Goal: Task Accomplishment & Management: Use online tool/utility

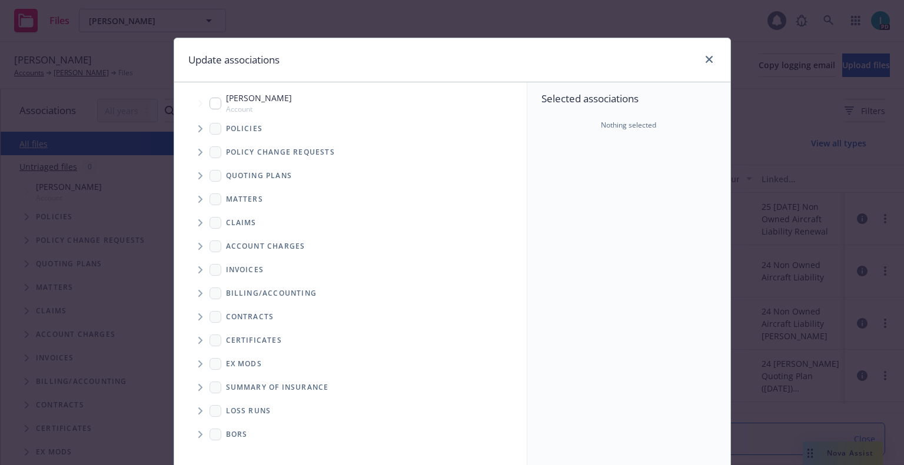
click at [199, 131] on span "Tree Example" at bounding box center [200, 128] width 19 height 19
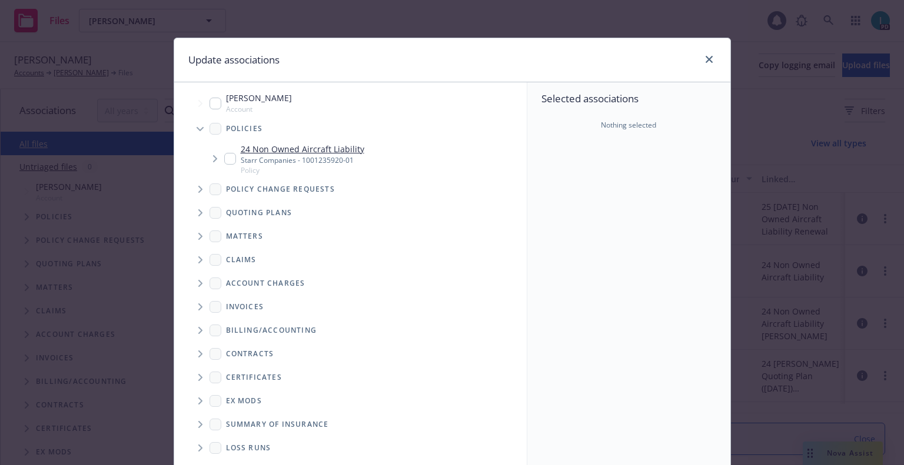
click at [224, 161] on input "Tree Example" at bounding box center [230, 159] width 12 height 12
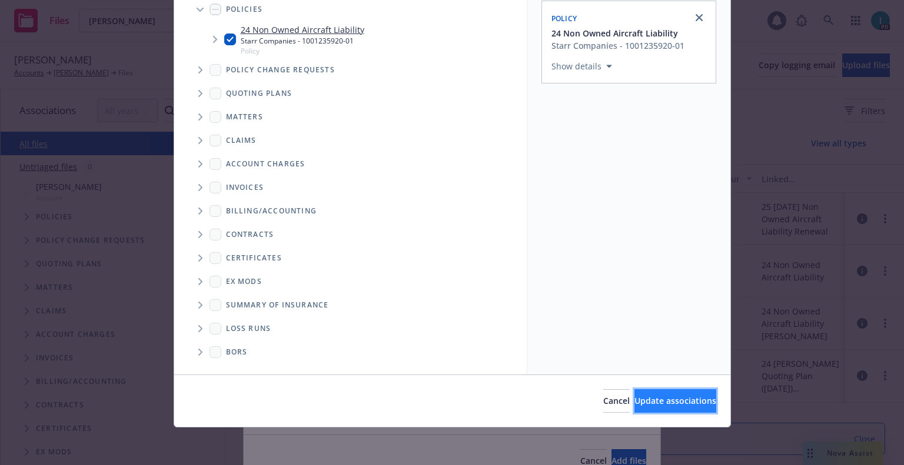
click at [634, 400] on span "Update associations" at bounding box center [675, 400] width 82 height 11
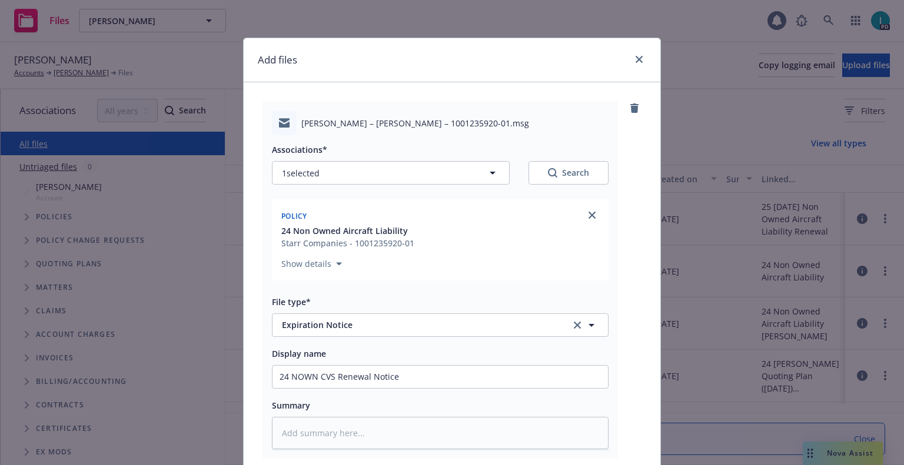
scroll to position [146, 0]
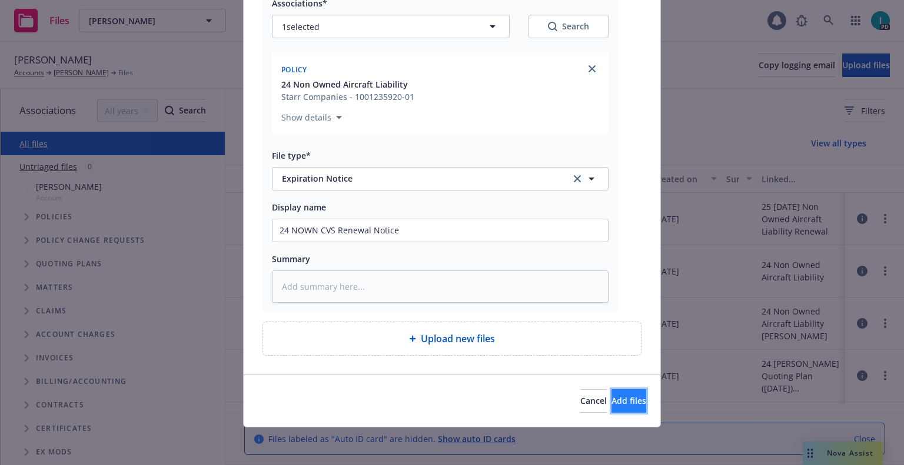
click at [611, 394] on button "Add files" at bounding box center [628, 401] width 35 height 24
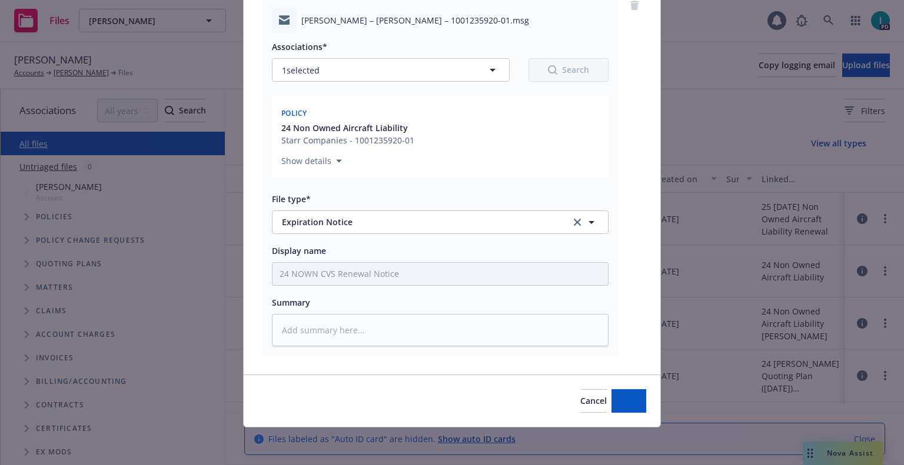
scroll to position [103, 0]
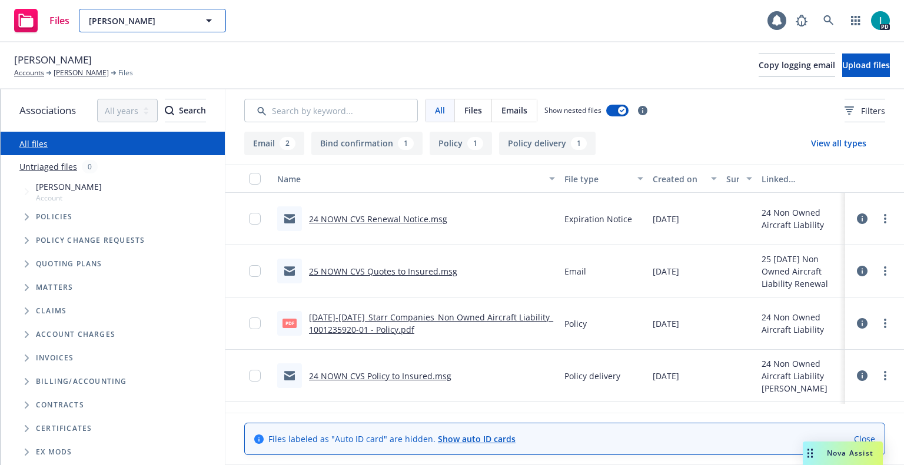
click at [98, 15] on span "[PERSON_NAME]" at bounding box center [140, 21] width 102 height 12
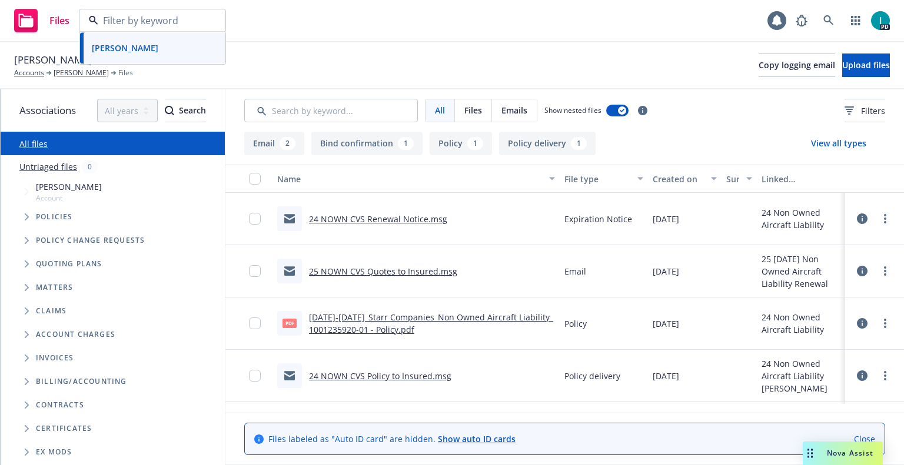
paste input "[PERSON_NAME]"
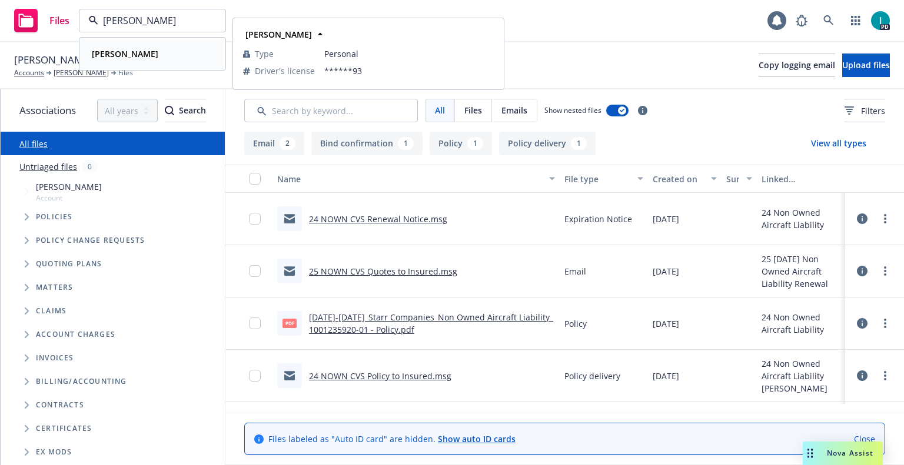
click at [144, 49] on strong "[PERSON_NAME]" at bounding box center [125, 53] width 66 height 11
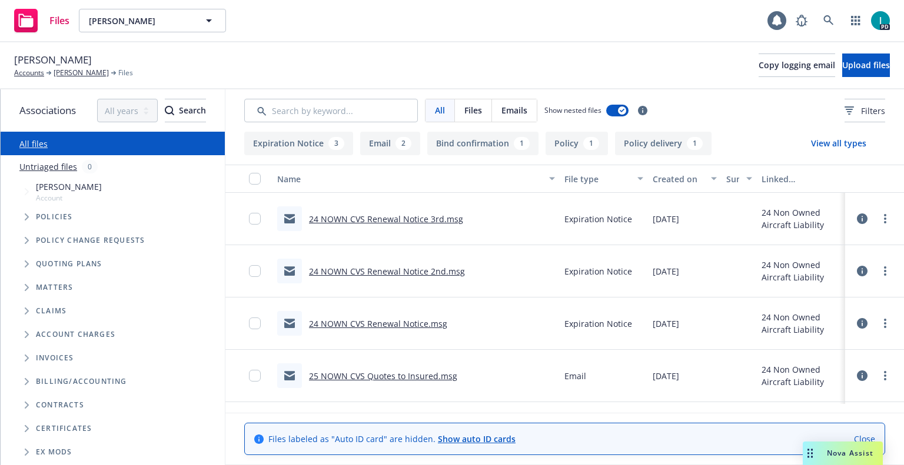
click at [339, 221] on link "24 NOWN CVS Renewal Notice 3rd.msg" at bounding box center [386, 219] width 154 height 11
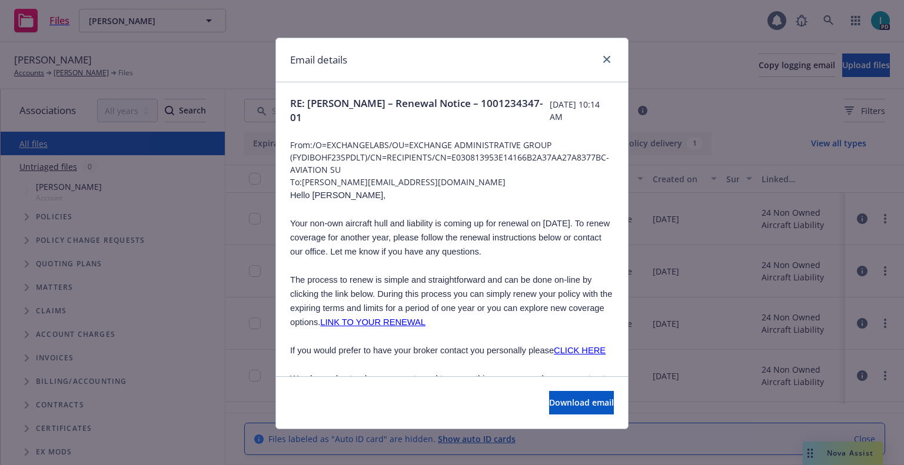
click at [317, 192] on span "Hello [PERSON_NAME]," at bounding box center [337, 195] width 95 height 9
copy span "[PERSON_NAME]"
drag, startPoint x: 420, startPoint y: 177, endPoint x: 304, endPoint y: 179, distance: 116.5
click at [304, 179] on span "To: [PERSON_NAME][EMAIL_ADDRESS][DOMAIN_NAME]" at bounding box center [452, 182] width 324 height 12
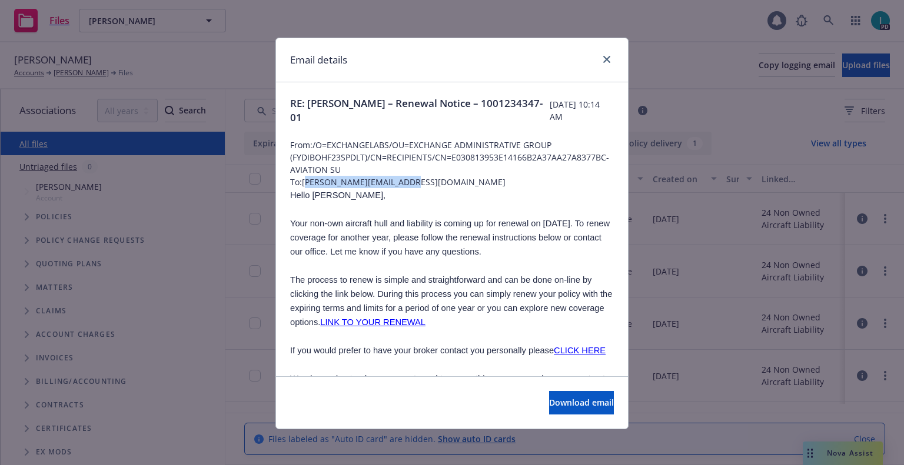
copy span "[EMAIL_ADDRESS][DOMAIN_NAME]"
click at [323, 194] on span "Hello [PERSON_NAME]," at bounding box center [337, 195] width 95 height 9
copy span "[PERSON_NAME]"
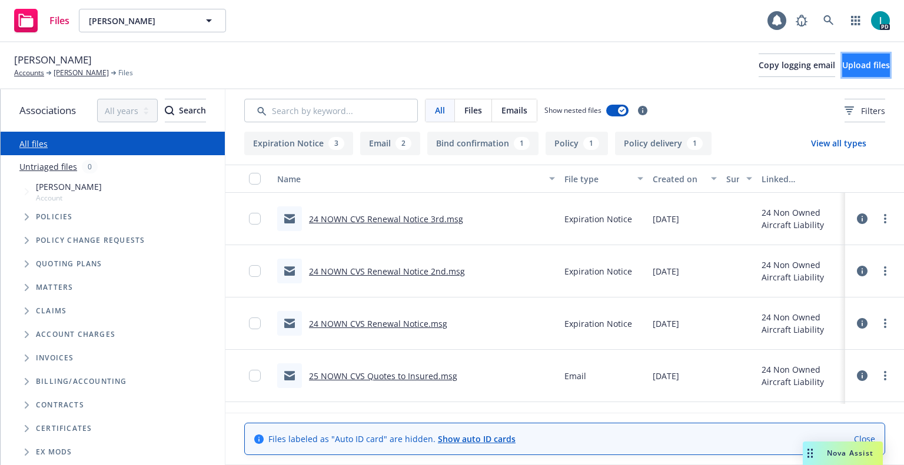
click at [842, 68] on span "Upload files" at bounding box center [866, 64] width 48 height 11
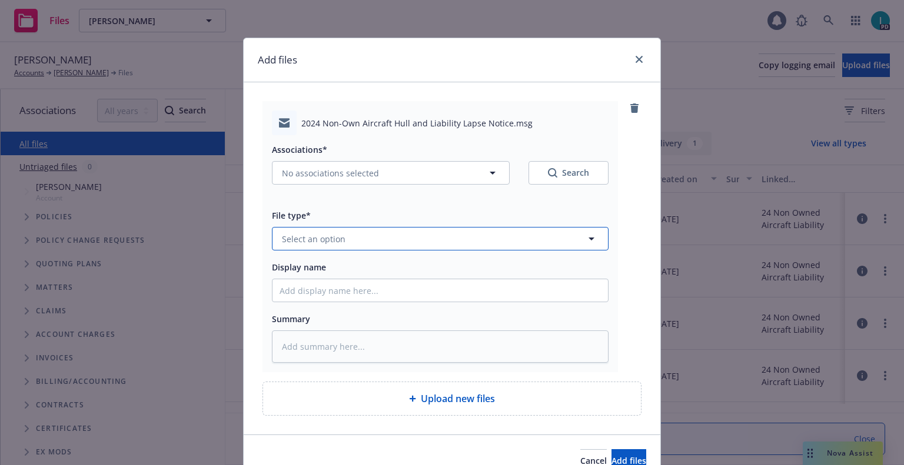
click at [319, 243] on span "Select an option" at bounding box center [314, 239] width 64 height 12
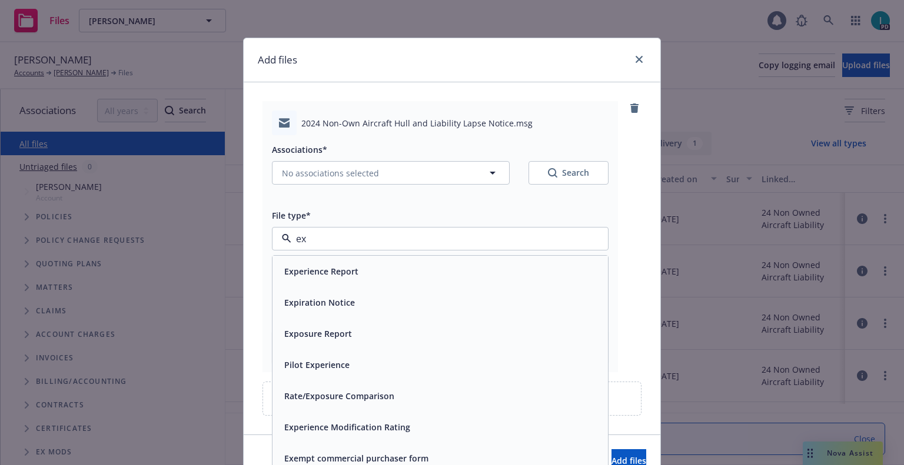
click at [334, 297] on span "Expiration Notice" at bounding box center [319, 302] width 71 height 12
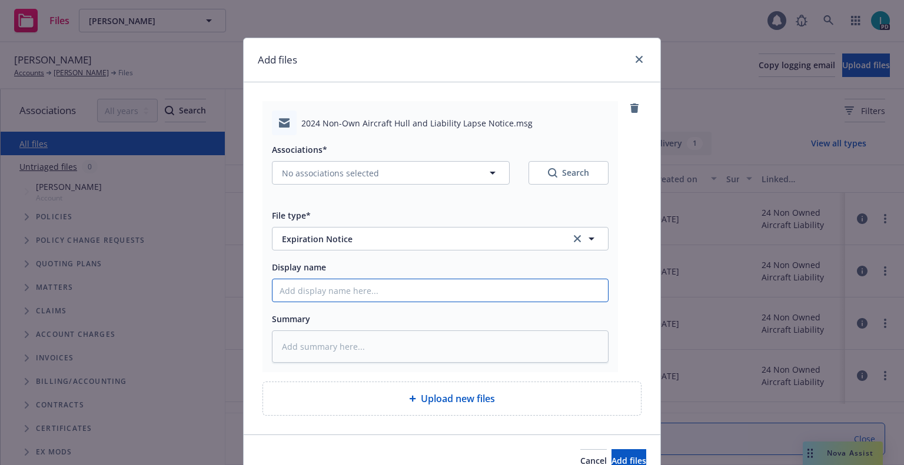
click at [335, 287] on input "Display name" at bounding box center [439, 290] width 335 height 22
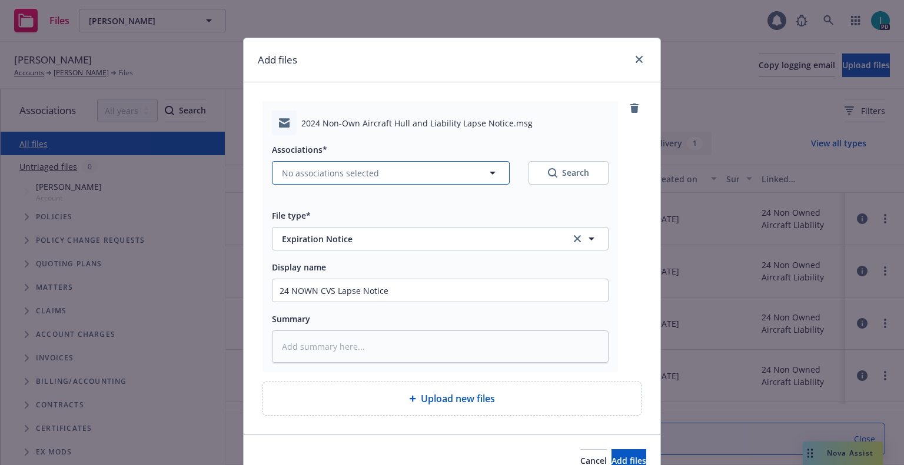
click at [322, 170] on span "No associations selected" at bounding box center [330, 173] width 97 height 12
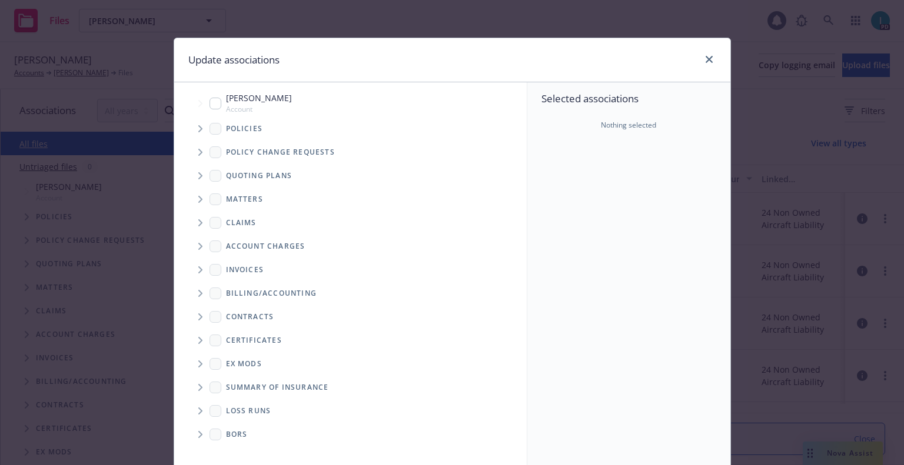
click at [198, 125] on icon "Tree Example" at bounding box center [200, 128] width 5 height 7
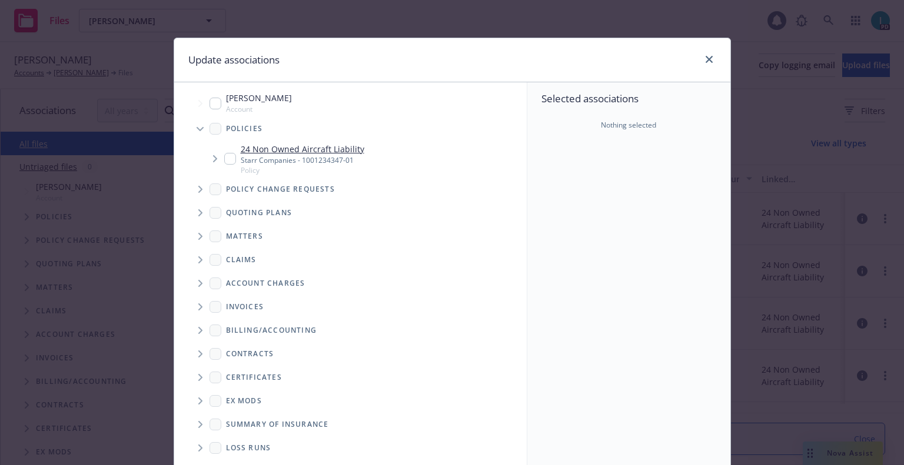
click at [225, 159] on input "Tree Example" at bounding box center [230, 159] width 12 height 12
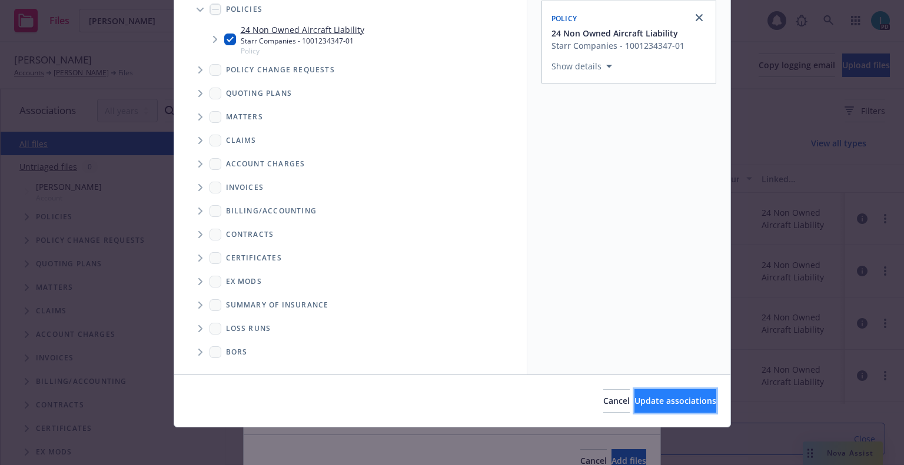
click at [648, 408] on button "Update associations" at bounding box center [675, 401] width 82 height 24
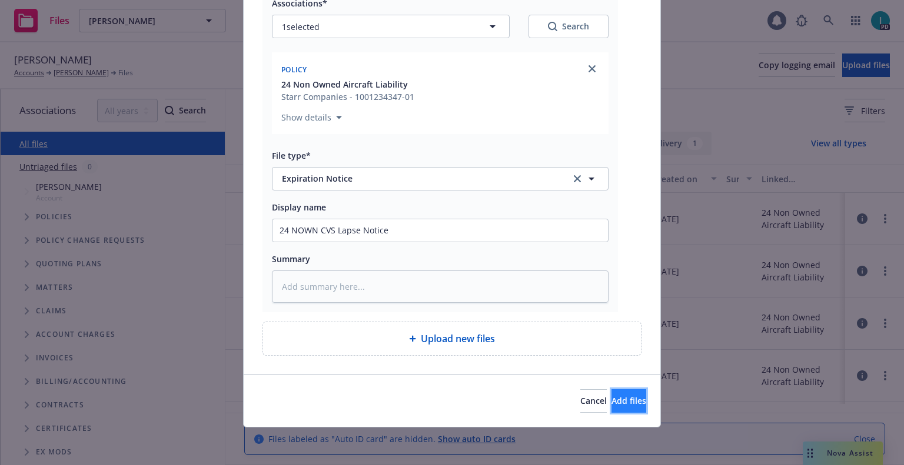
click at [611, 396] on span "Add files" at bounding box center [628, 400] width 35 height 11
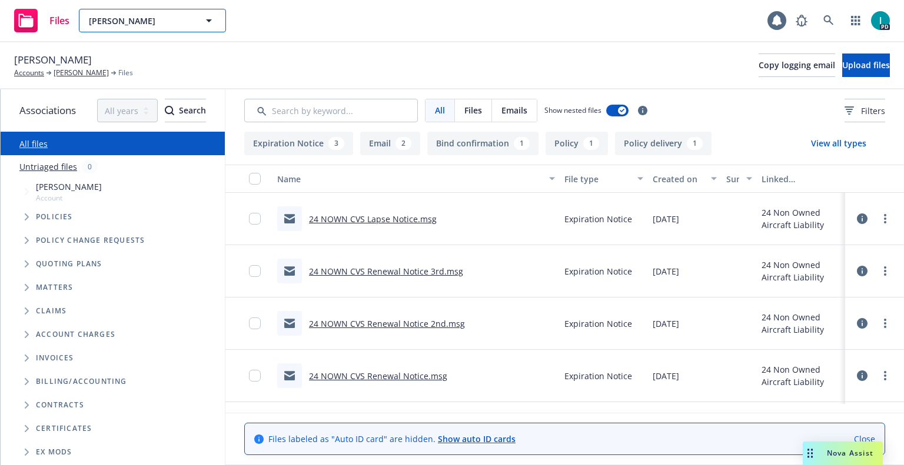
click at [169, 21] on span "[PERSON_NAME]" at bounding box center [140, 21] width 102 height 12
paste input "[PERSON_NAME]"
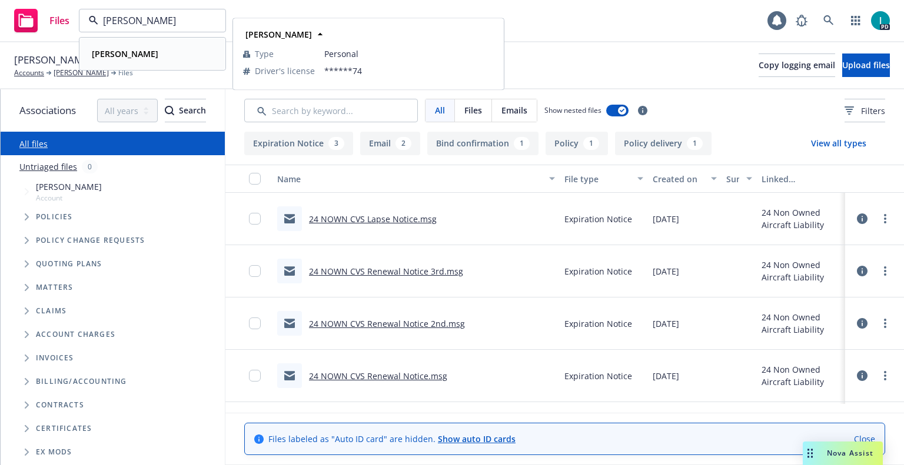
click at [142, 54] on strong "[PERSON_NAME]" at bounding box center [125, 53] width 66 height 11
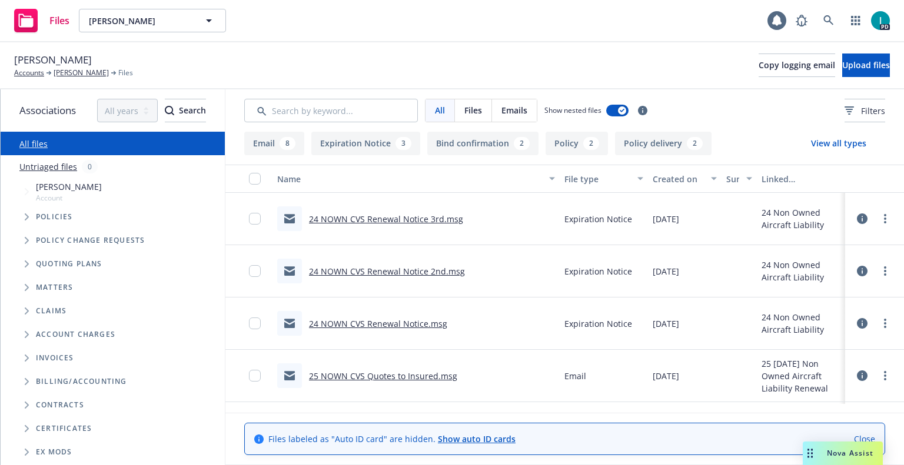
click at [375, 221] on link "24 NOWN CVS Renewal Notice 3rd.msg" at bounding box center [386, 219] width 154 height 11
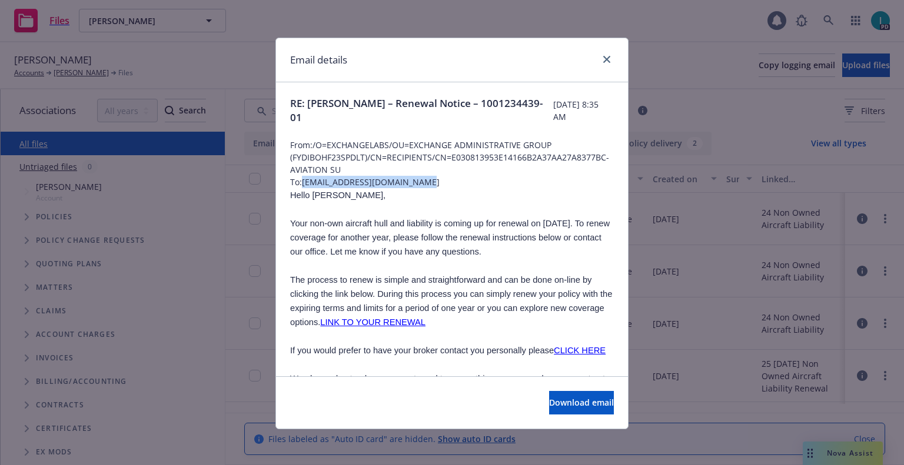
drag, startPoint x: 414, startPoint y: 183, endPoint x: 299, endPoint y: 180, distance: 114.2
click at [299, 180] on span "To: [PERSON_NAME][EMAIL_ADDRESS][DOMAIN_NAME]" at bounding box center [452, 182] width 324 height 12
copy span "[EMAIL_ADDRESS][DOMAIN_NAME]"
click at [315, 195] on span "Hello [PERSON_NAME]," at bounding box center [337, 195] width 95 height 9
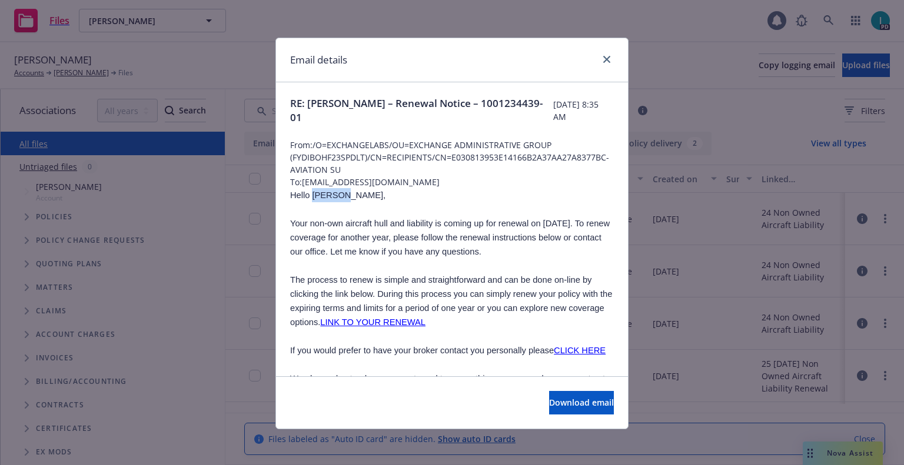
copy span "Dirrick"
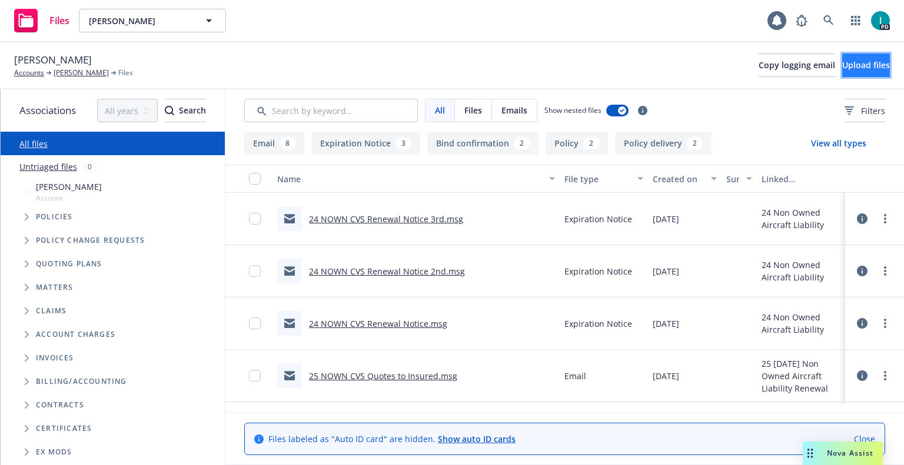
click at [846, 65] on span "Upload files" at bounding box center [866, 64] width 48 height 11
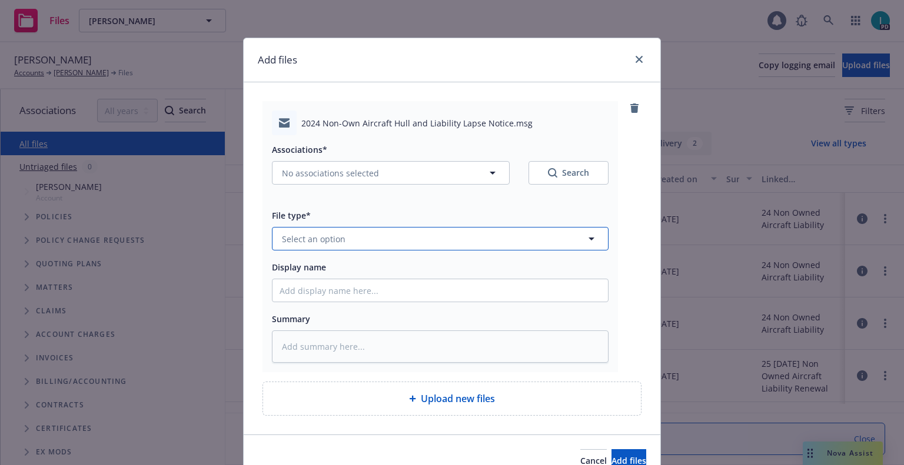
click at [325, 232] on button "Select an option" at bounding box center [440, 239] width 336 height 24
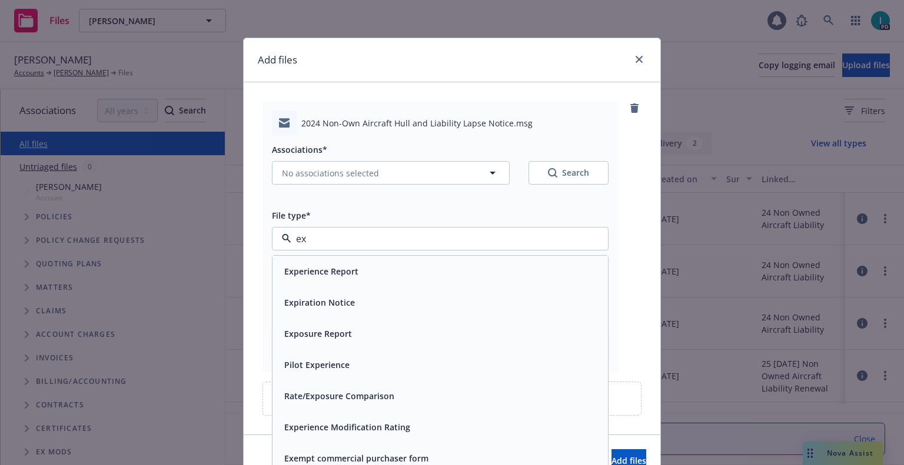
click at [318, 296] on span "Expiration Notice" at bounding box center [319, 302] width 71 height 12
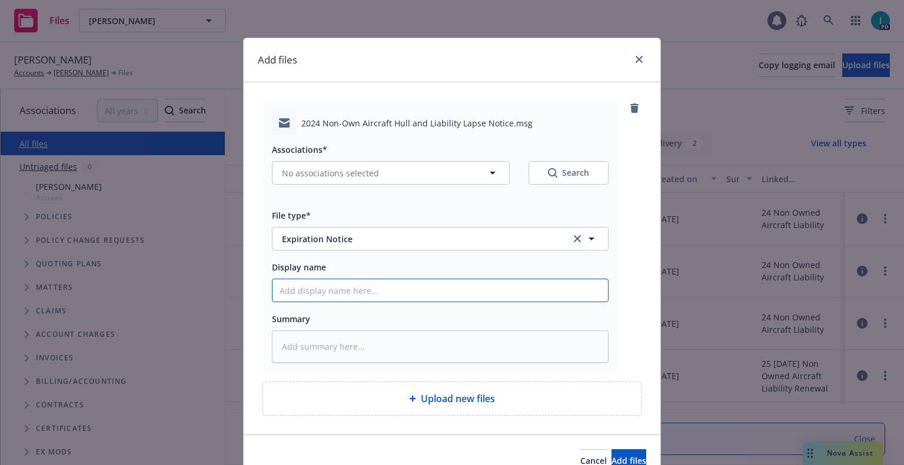
click at [319, 292] on input "Display name" at bounding box center [439, 290] width 335 height 22
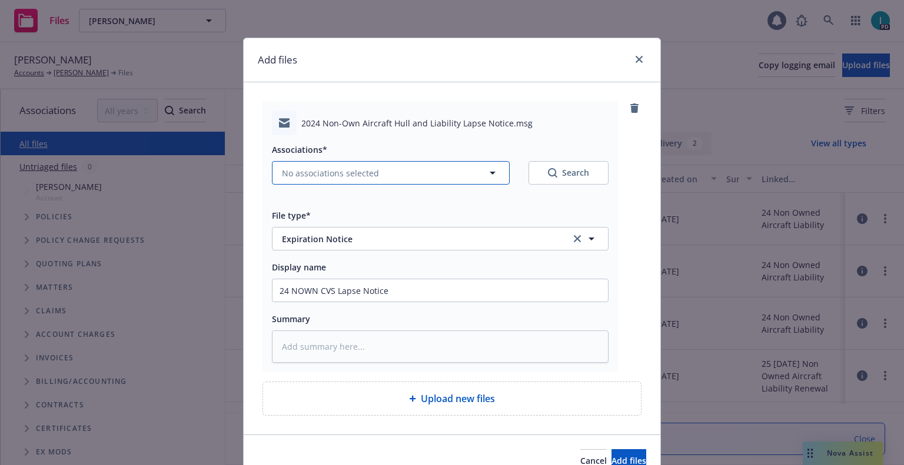
click at [362, 178] on span "No associations selected" at bounding box center [330, 173] width 97 height 12
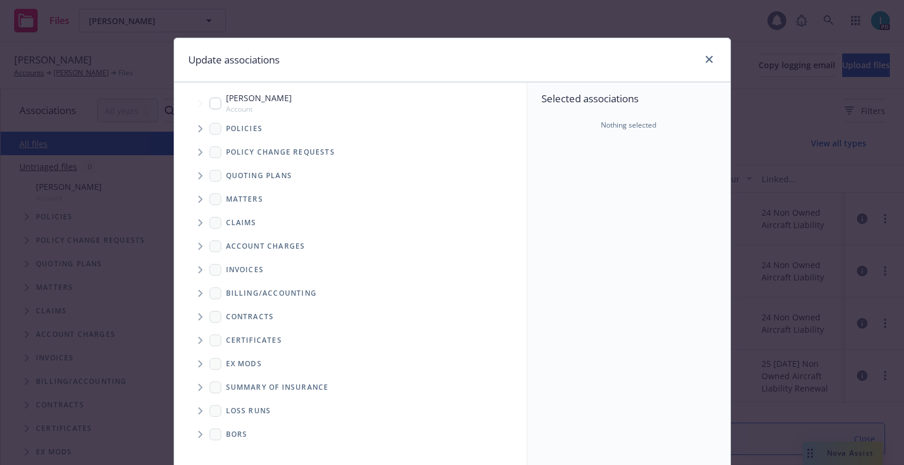
click at [199, 131] on span "Tree Example" at bounding box center [200, 128] width 19 height 19
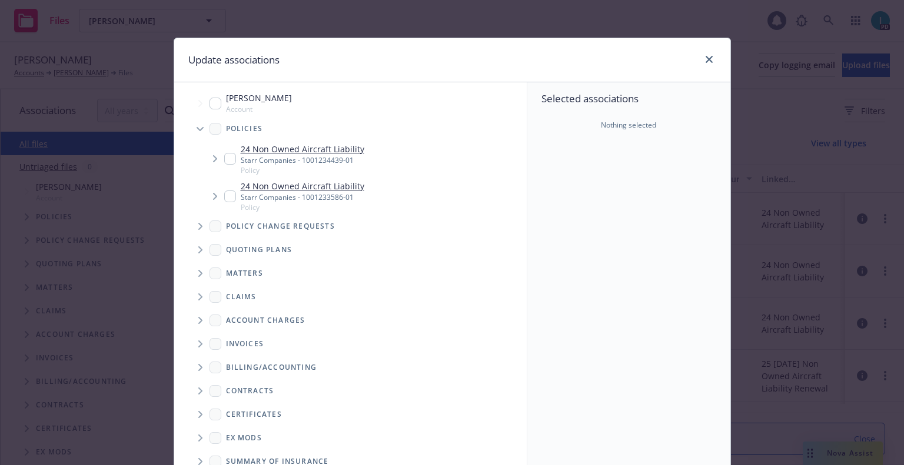
click at [225, 157] on input "Tree Example" at bounding box center [230, 159] width 12 height 12
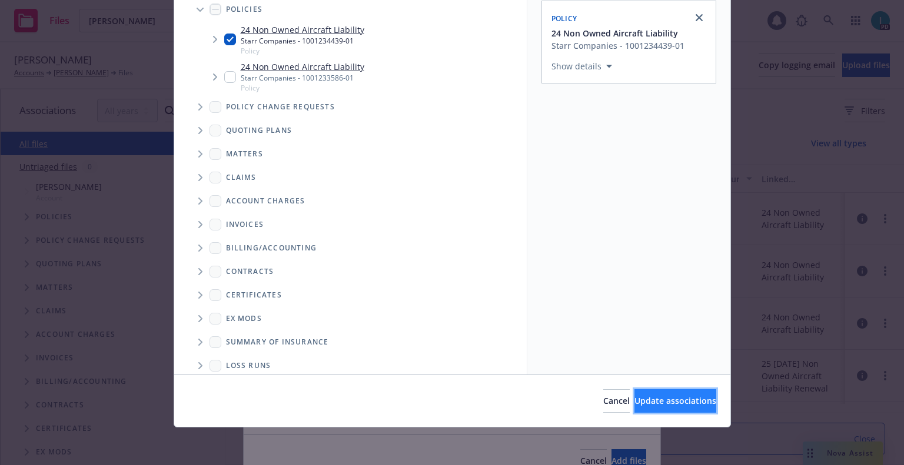
click at [654, 393] on button "Update associations" at bounding box center [675, 401] width 82 height 24
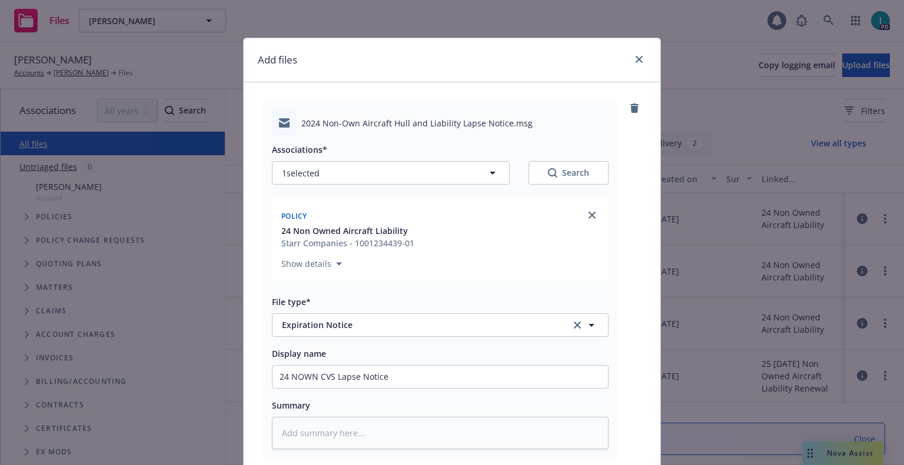
scroll to position [146, 0]
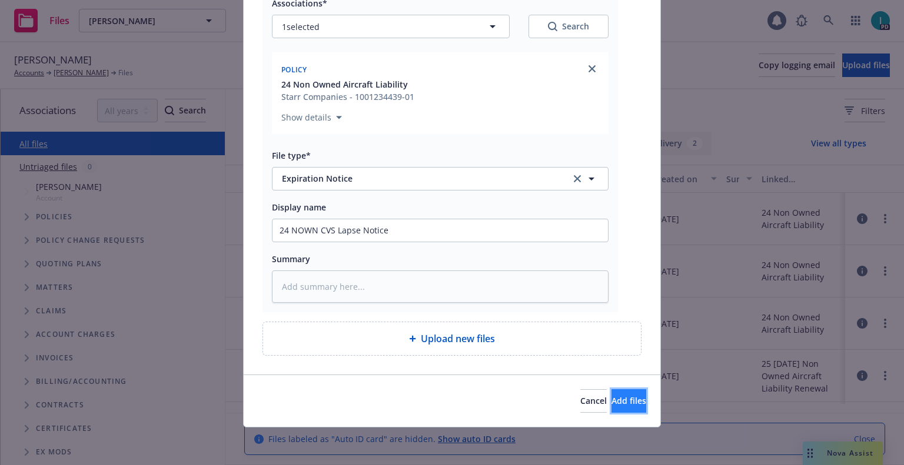
drag, startPoint x: 621, startPoint y: 395, endPoint x: 424, endPoint y: 126, distance: 332.5
click at [621, 395] on button "Add files" at bounding box center [628, 401] width 35 height 24
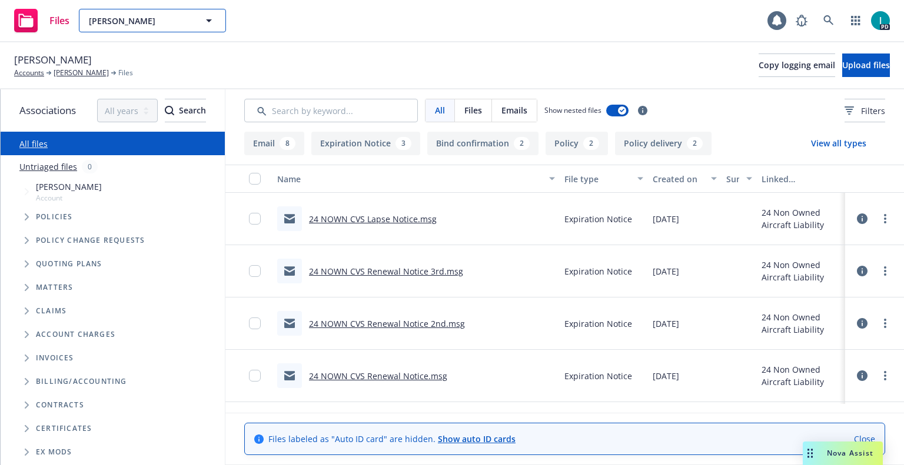
click at [138, 25] on span "[PERSON_NAME]" at bounding box center [140, 21] width 102 height 12
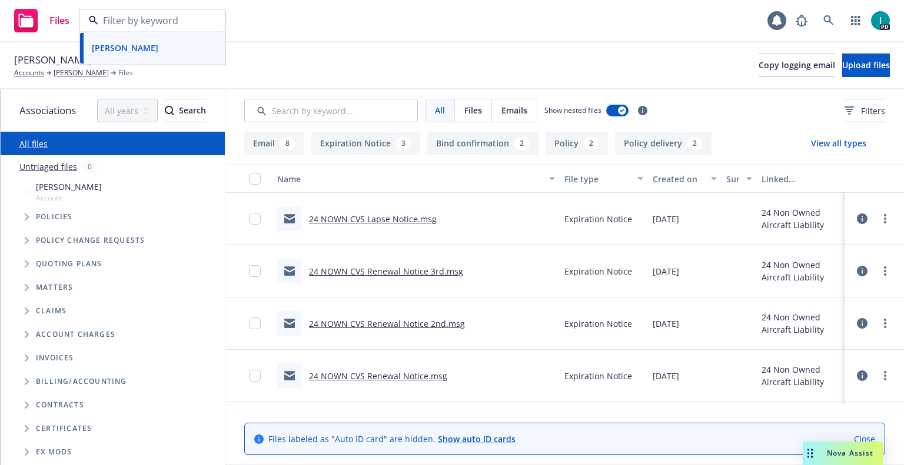
paste input "[PERSON_NAME]"
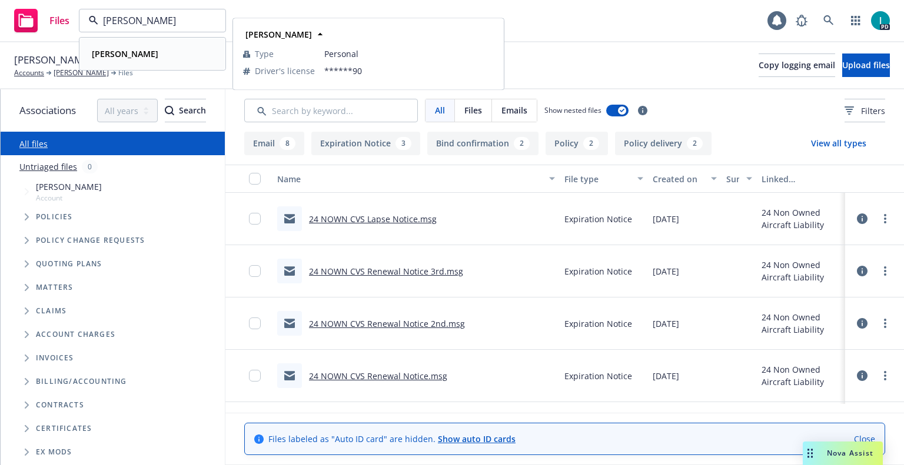
click at [145, 54] on strong "[PERSON_NAME]" at bounding box center [125, 53] width 66 height 11
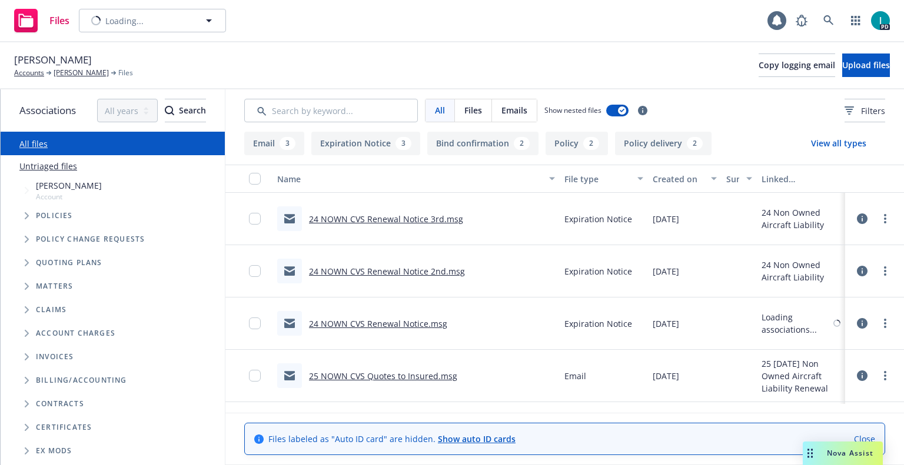
click at [411, 222] on link "24 NOWN CVS Renewal Notice 3rd.msg" at bounding box center [386, 219] width 154 height 11
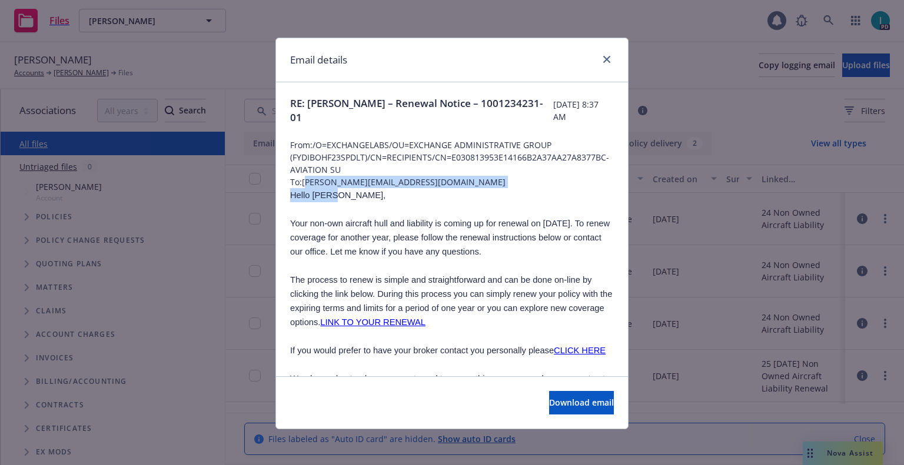
drag, startPoint x: 386, startPoint y: 190, endPoint x: 305, endPoint y: 185, distance: 80.7
click at [355, 198] on p "Hello [PERSON_NAME]," at bounding box center [452, 195] width 324 height 14
drag, startPoint x: 380, startPoint y: 184, endPoint x: 300, endPoint y: 181, distance: 80.0
click at [300, 181] on span "To: [PERSON_NAME][EMAIL_ADDRESS][DOMAIN_NAME]" at bounding box center [452, 182] width 324 height 12
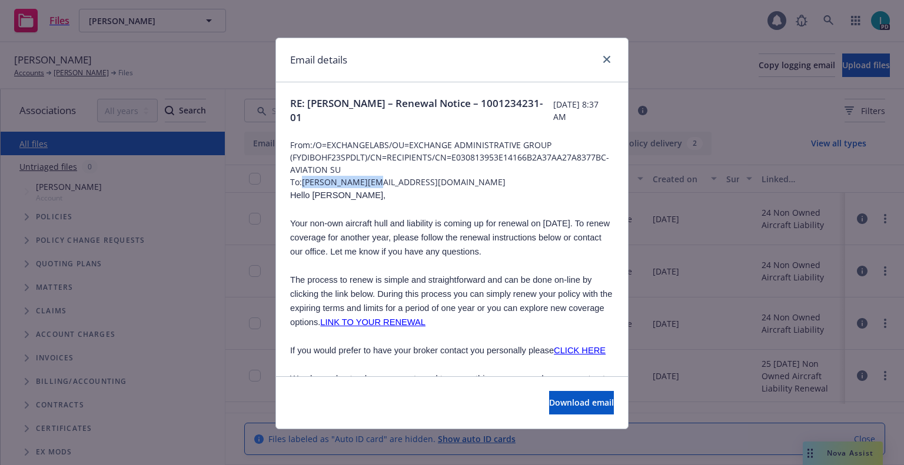
copy span "[PERSON_NAME][EMAIL_ADDRESS][DOMAIN_NAME]"
click at [309, 197] on span "Hello [PERSON_NAME]," at bounding box center [337, 195] width 95 height 9
copy span "[PERSON_NAME]"
click at [603, 59] on icon "close" at bounding box center [606, 59] width 7 height 7
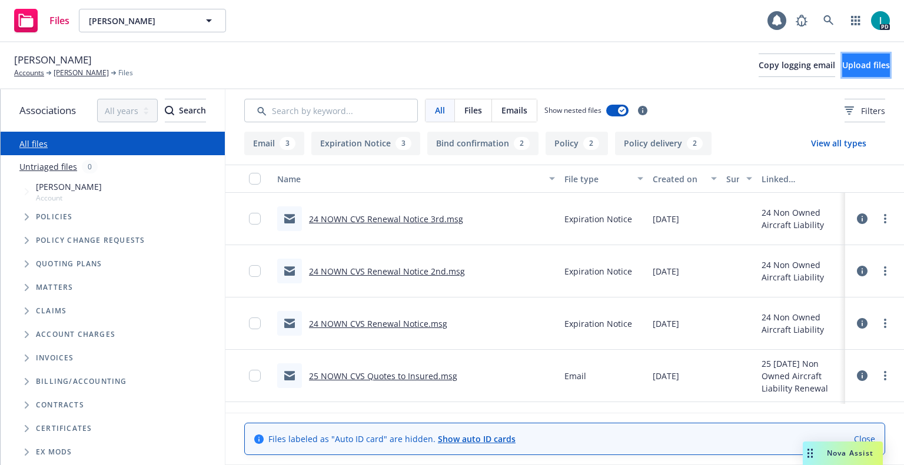
click at [842, 58] on button "Upload files" at bounding box center [866, 66] width 48 height 24
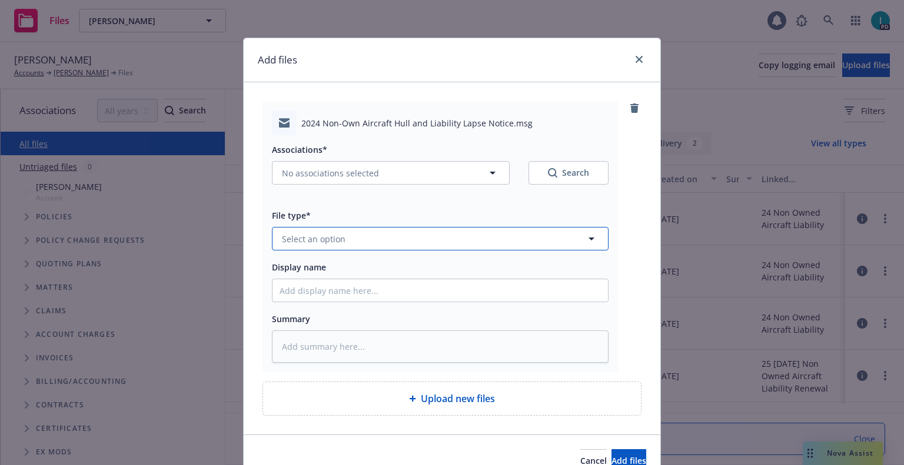
click at [329, 238] on span "Select an option" at bounding box center [314, 239] width 64 height 12
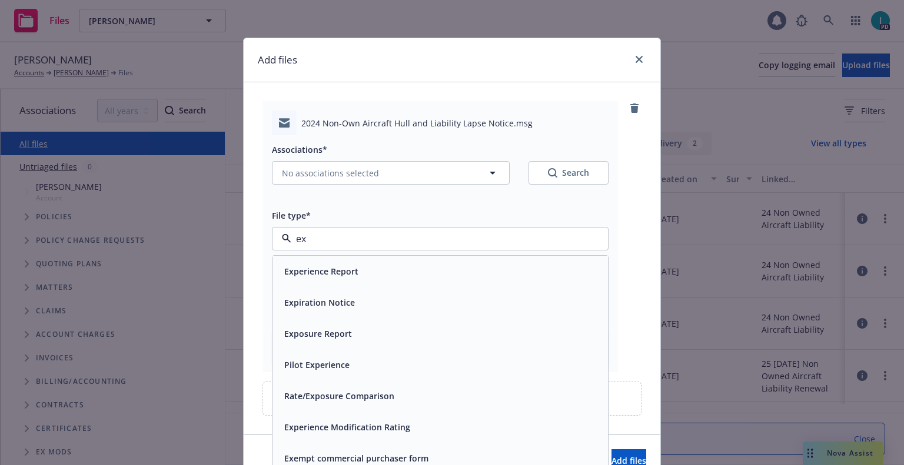
click at [325, 297] on span "Expiration Notice" at bounding box center [319, 302] width 71 height 12
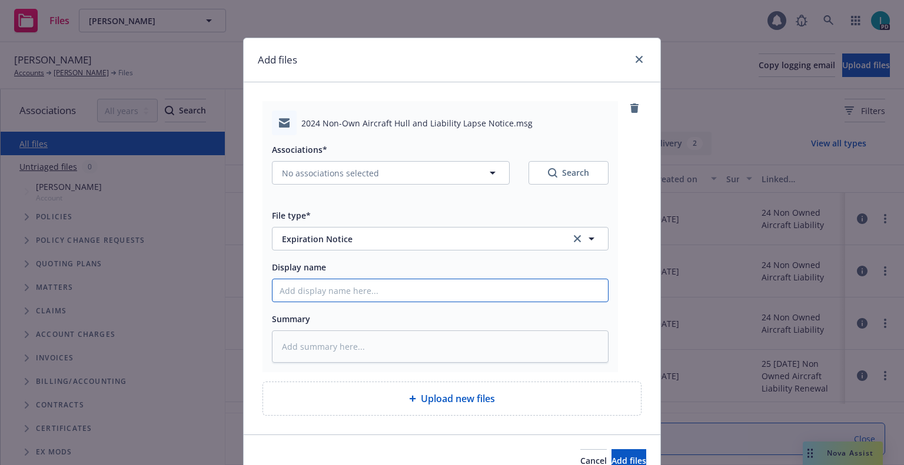
click at [345, 292] on input "Display name" at bounding box center [439, 290] width 335 height 22
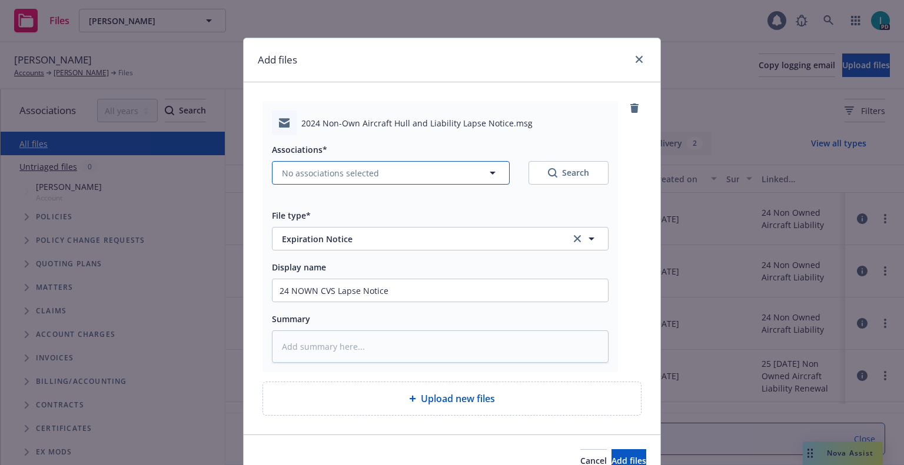
click at [339, 174] on span "No associations selected" at bounding box center [330, 173] width 97 height 12
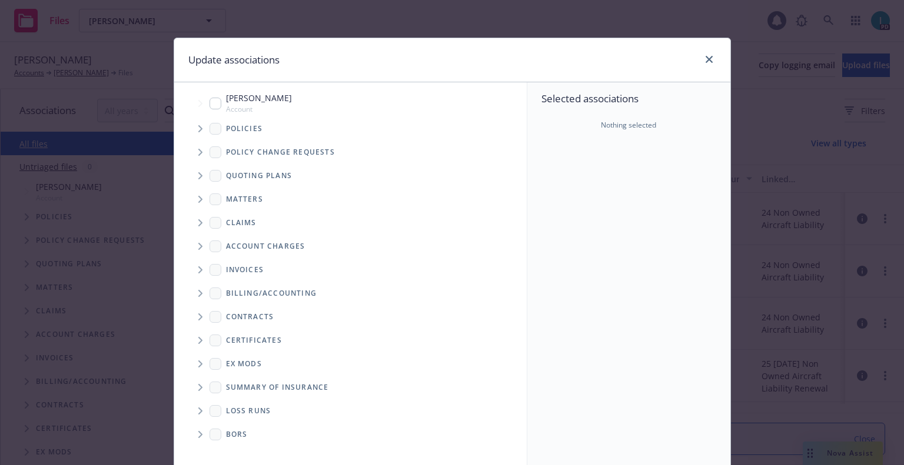
click at [191, 129] on span "Tree Example" at bounding box center [200, 128] width 19 height 19
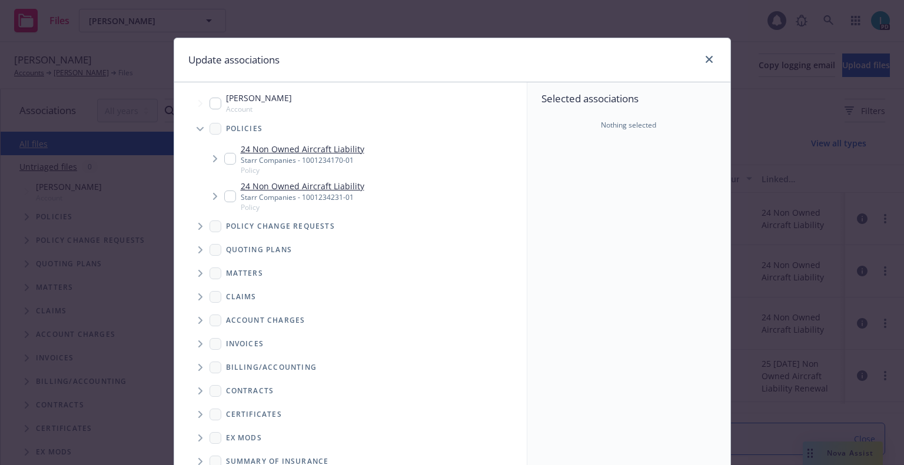
click at [225, 158] on input "Tree Example" at bounding box center [230, 159] width 12 height 12
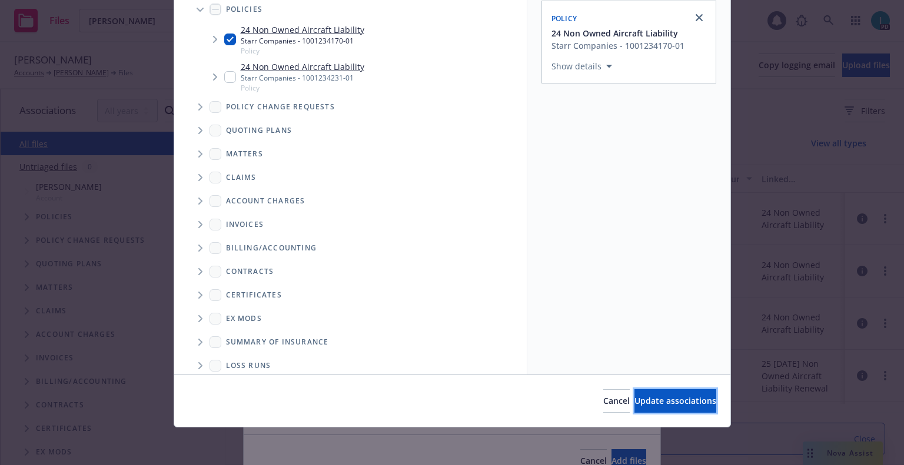
drag, startPoint x: 677, startPoint y: 403, endPoint x: 671, endPoint y: 406, distance: 7.4
click at [676, 403] on span "Update associations" at bounding box center [675, 400] width 82 height 11
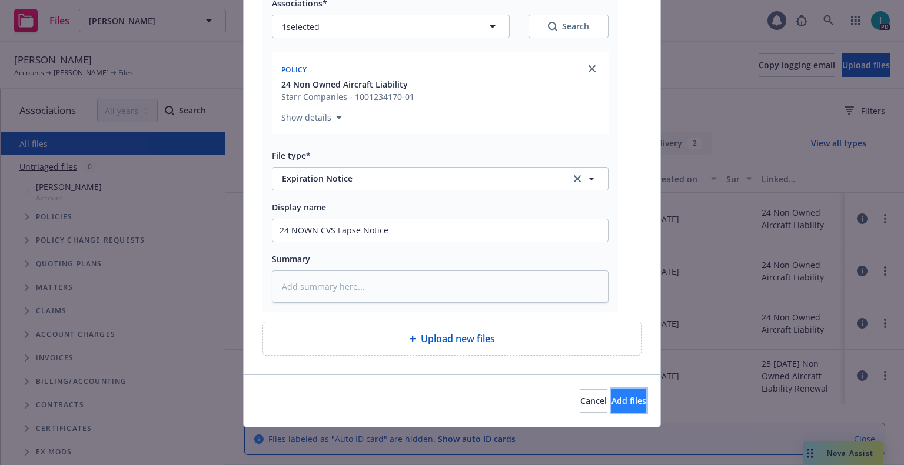
click at [611, 399] on span "Add files" at bounding box center [628, 400] width 35 height 11
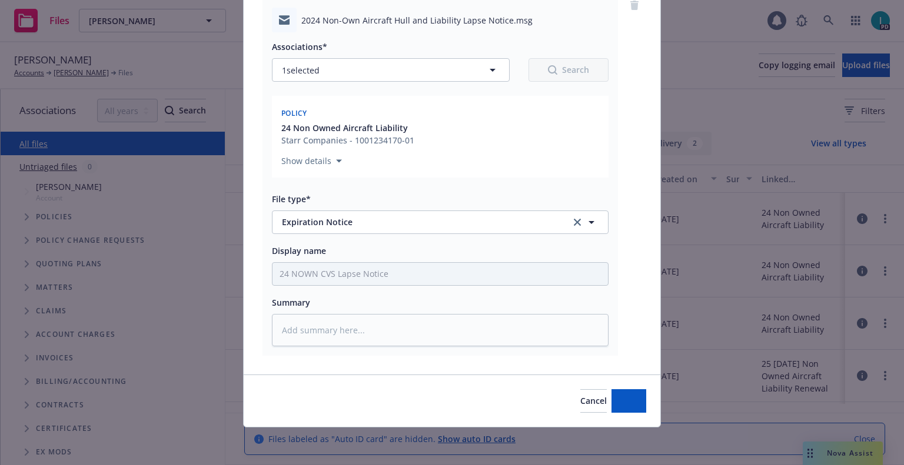
scroll to position [103, 0]
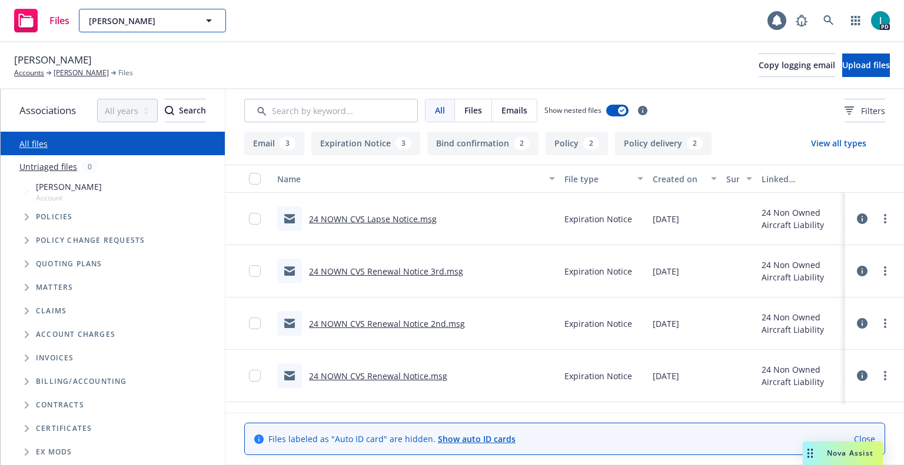
click at [149, 24] on span "[PERSON_NAME]" at bounding box center [140, 21] width 102 height 12
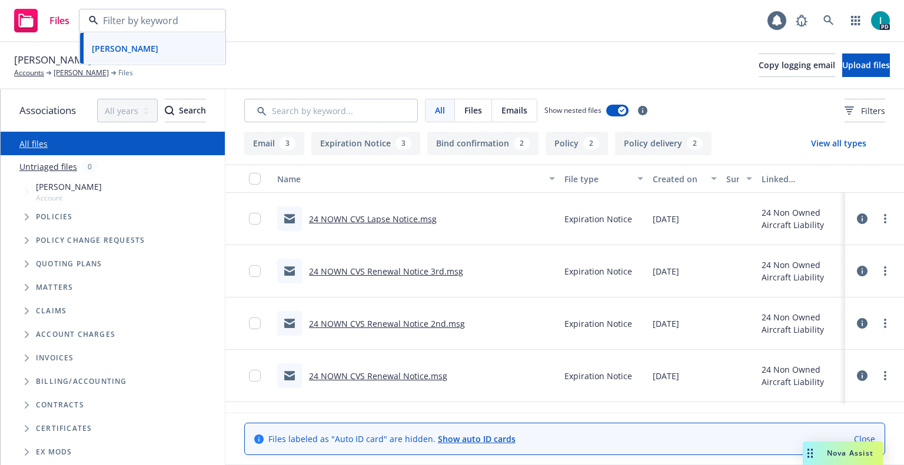
paste input "[PERSON_NAME]"
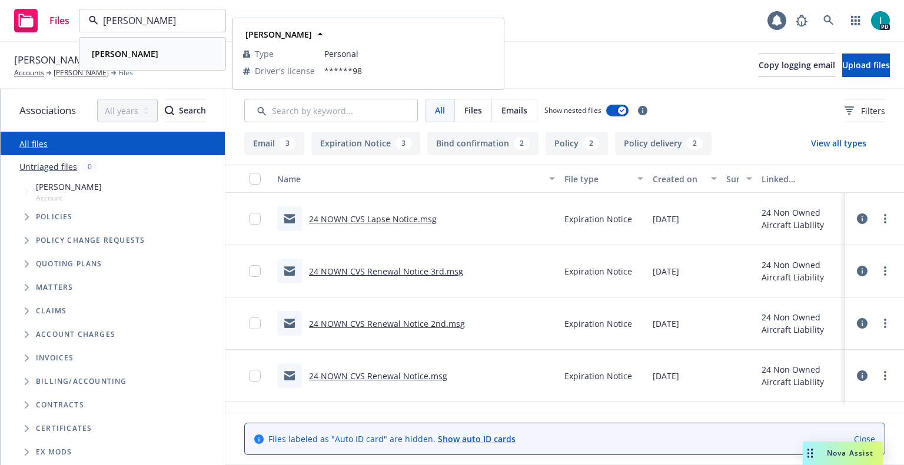
click at [159, 55] on div "[PERSON_NAME]" at bounding box center [152, 53] width 131 height 17
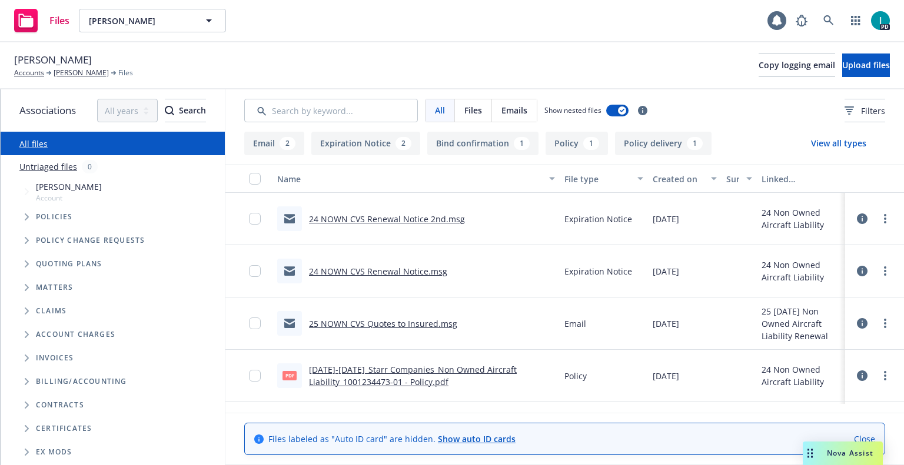
click at [422, 219] on link "24 NOWN CVS Renewal Notice 2nd.msg" at bounding box center [387, 219] width 156 height 11
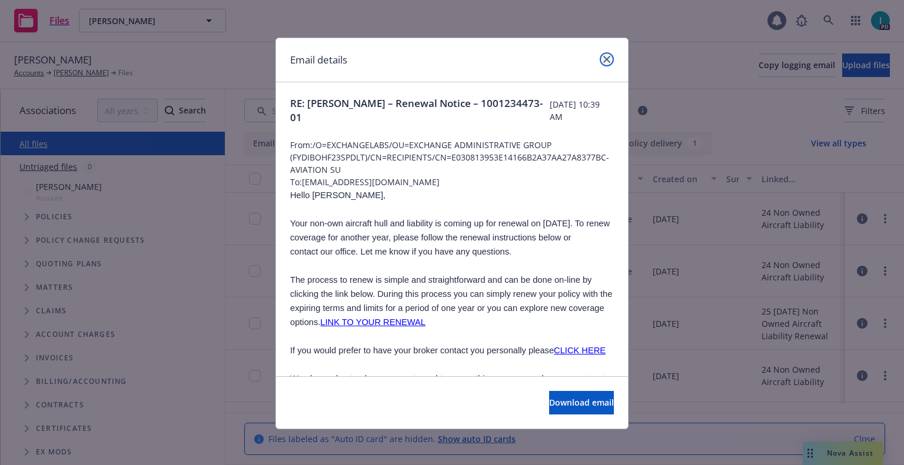
click at [604, 57] on icon "close" at bounding box center [606, 59] width 7 height 7
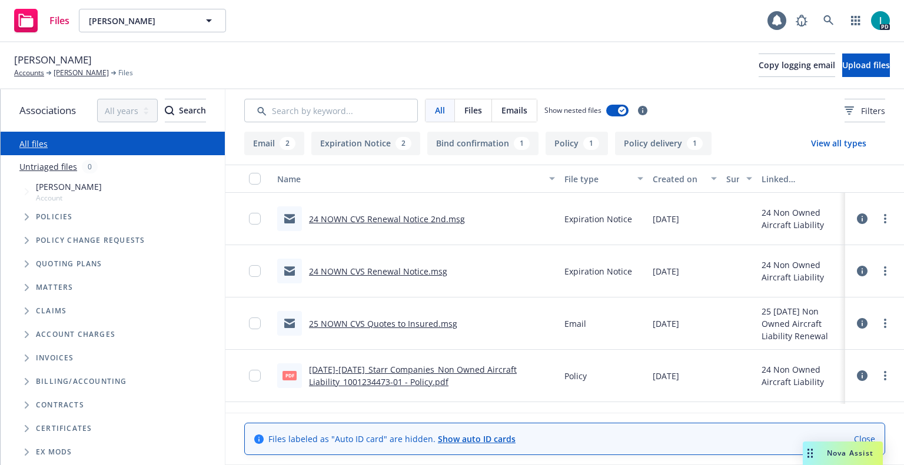
click at [349, 320] on link "25 NOWN CVS Quotes to Insured.msg" at bounding box center [383, 323] width 148 height 11
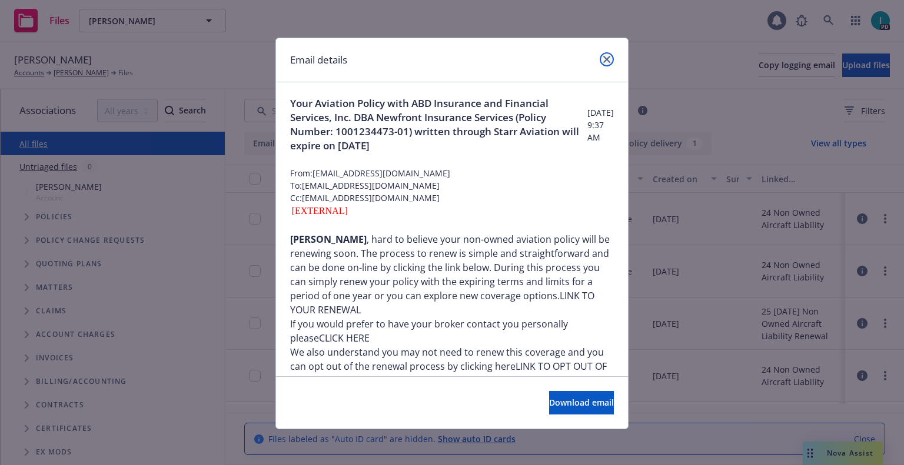
click at [603, 62] on icon "close" at bounding box center [606, 59] width 7 height 7
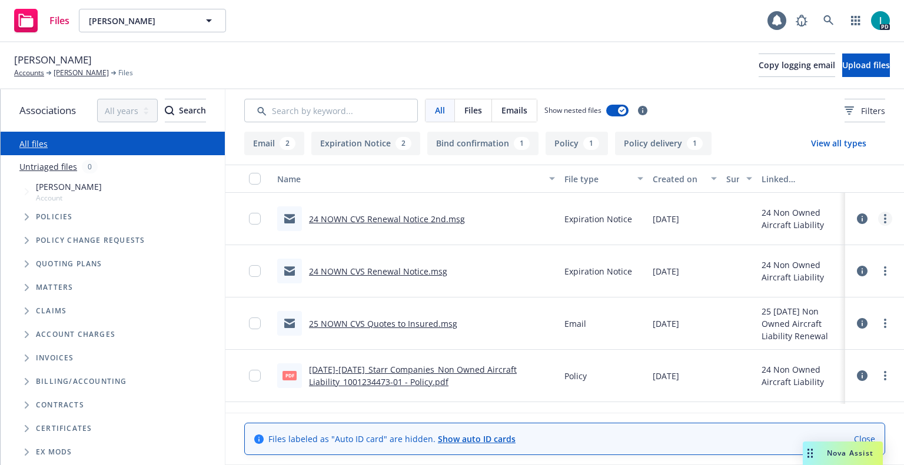
click at [884, 219] on circle "more" at bounding box center [885, 219] width 2 height 2
click at [874, 64] on button "Upload files" at bounding box center [866, 66] width 48 height 24
click at [884, 220] on icon "more" at bounding box center [885, 218] width 2 height 9
click at [816, 265] on link "Download" at bounding box center [831, 267] width 117 height 24
click at [842, 70] on span "Upload files" at bounding box center [866, 64] width 48 height 11
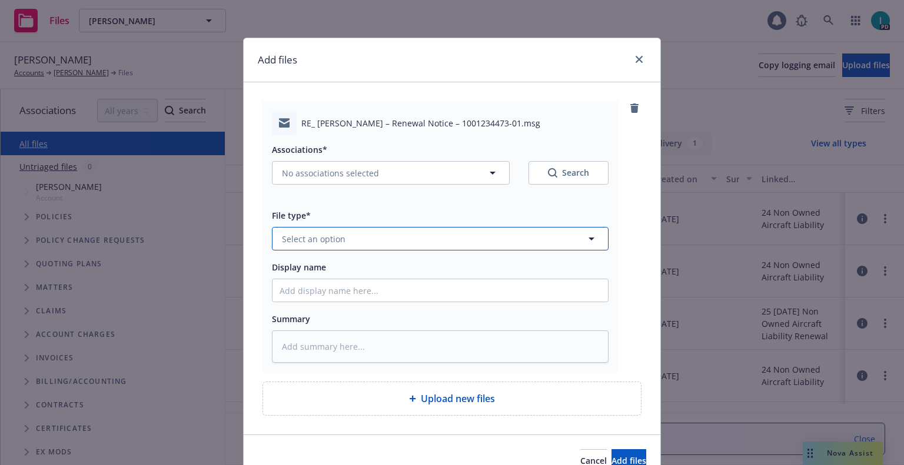
click at [349, 231] on button "Select an option" at bounding box center [440, 239] width 336 height 24
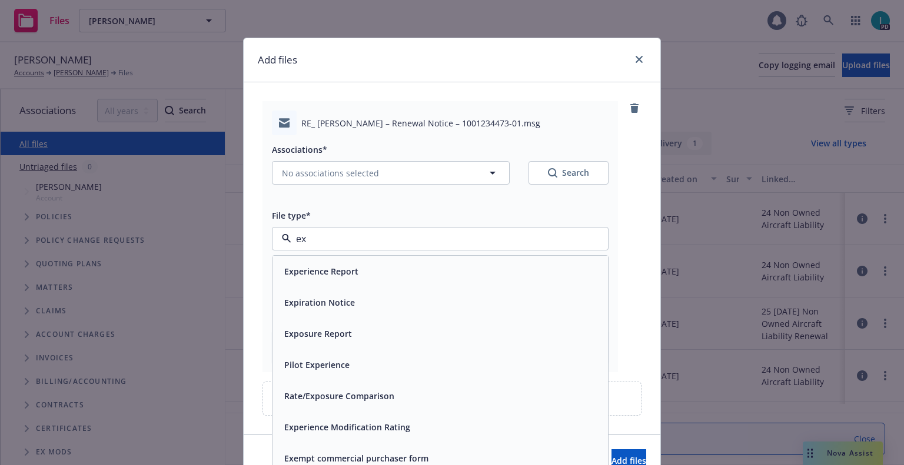
click at [320, 301] on span "Expiration Notice" at bounding box center [319, 302] width 71 height 12
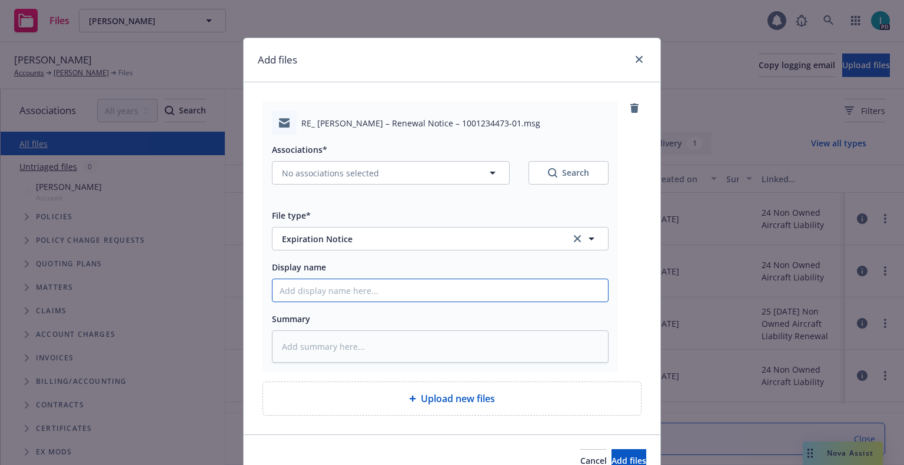
click at [322, 289] on input "Display name" at bounding box center [439, 290] width 335 height 22
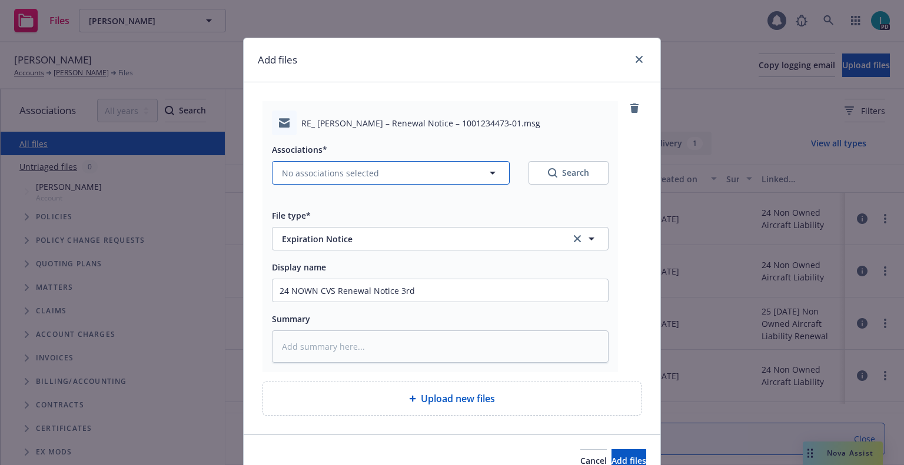
click at [341, 172] on span "No associations selected" at bounding box center [330, 173] width 97 height 12
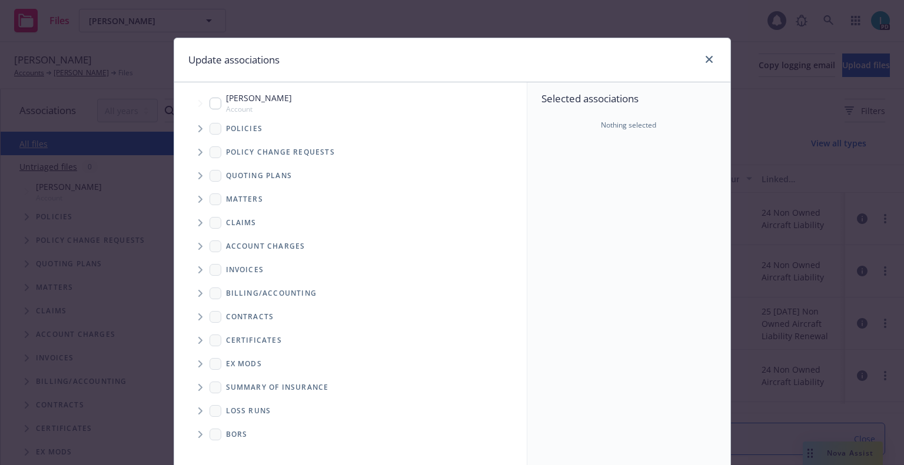
click at [198, 126] on icon "Tree Example" at bounding box center [200, 128] width 5 height 7
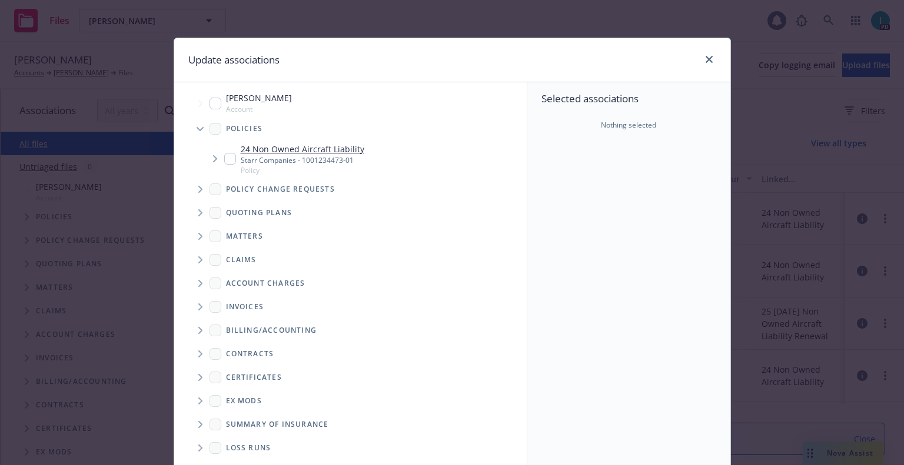
click at [224, 158] on input "Tree Example" at bounding box center [230, 159] width 12 height 12
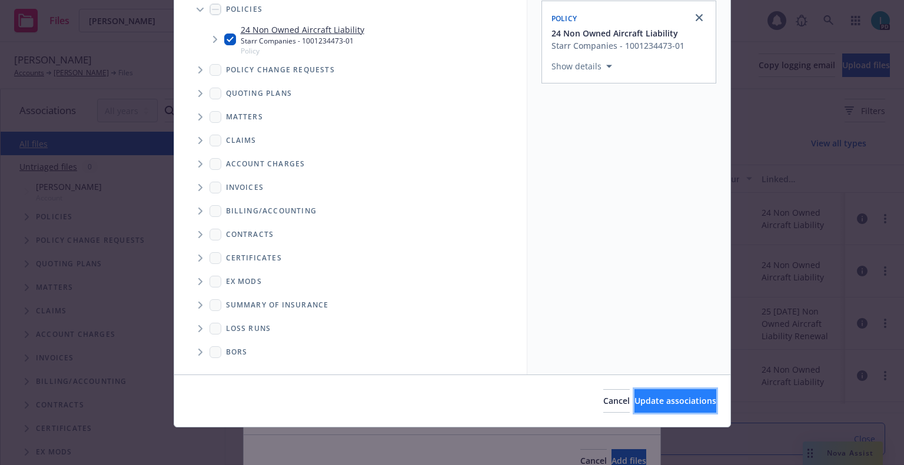
click at [664, 390] on button "Update associations" at bounding box center [675, 401] width 82 height 24
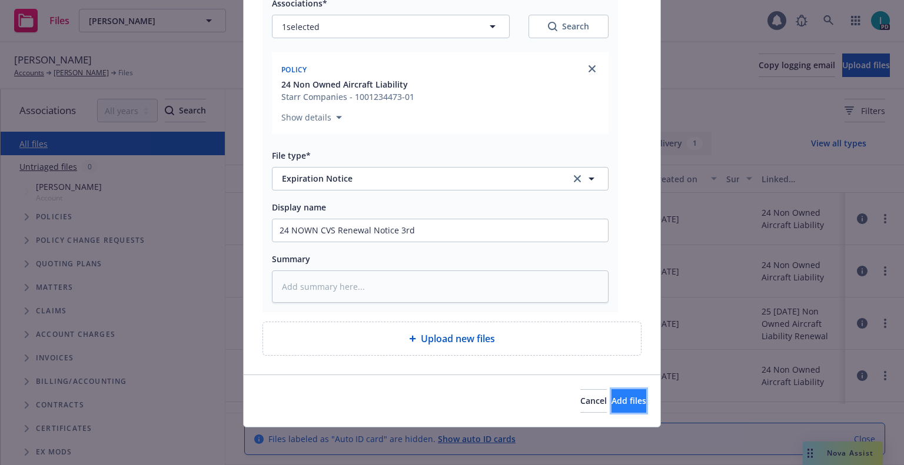
click at [611, 402] on span "Add files" at bounding box center [628, 400] width 35 height 11
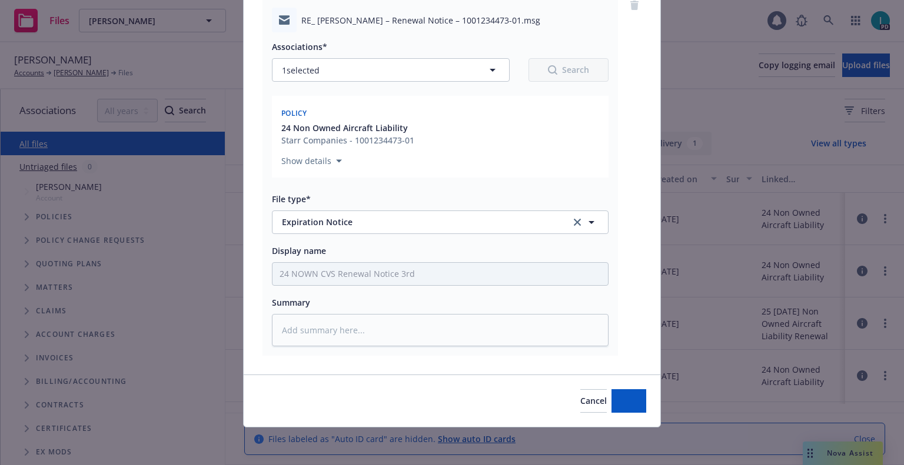
scroll to position [103, 0]
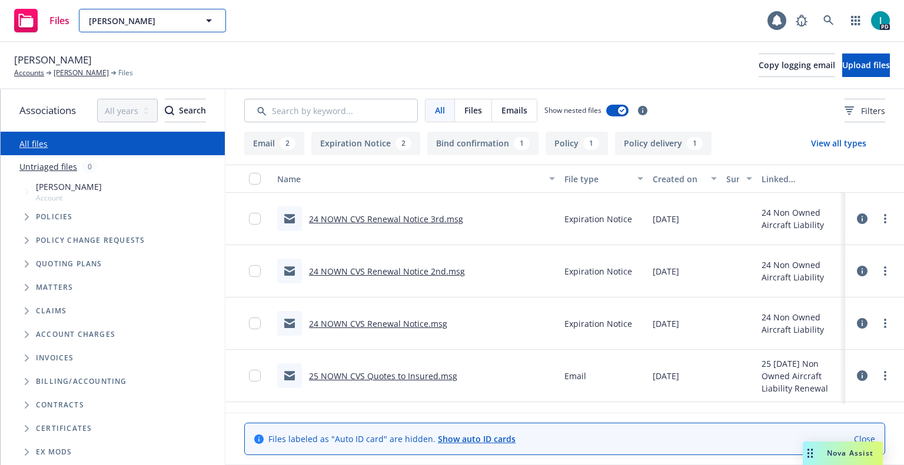
click at [131, 18] on span "[PERSON_NAME]" at bounding box center [140, 21] width 102 height 12
paste input "[PERSON_NAME]"
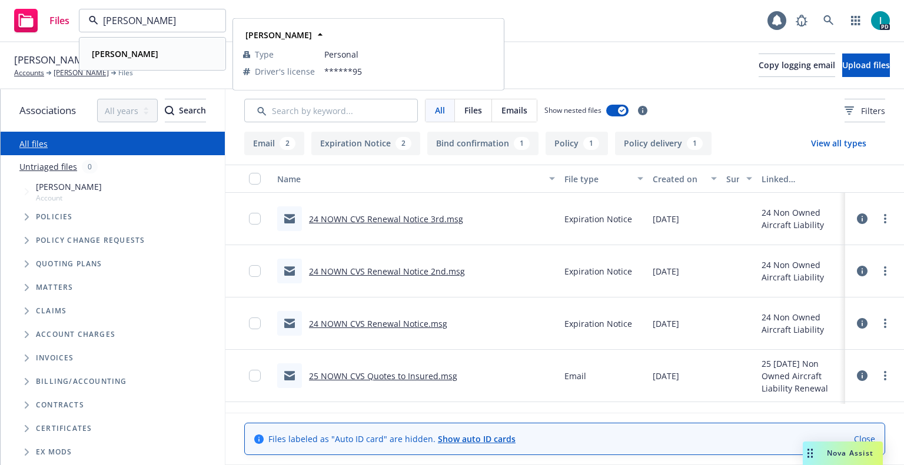
click at [170, 54] on div "[PERSON_NAME]" at bounding box center [152, 53] width 131 height 17
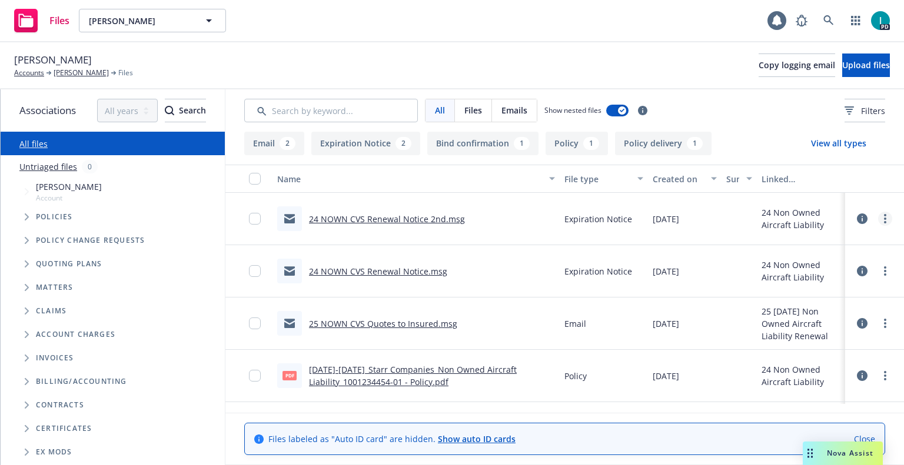
click at [881, 216] on link "more" at bounding box center [885, 219] width 14 height 14
click at [805, 262] on link "Download" at bounding box center [831, 267] width 117 height 24
click at [842, 64] on span "Upload files" at bounding box center [866, 64] width 48 height 11
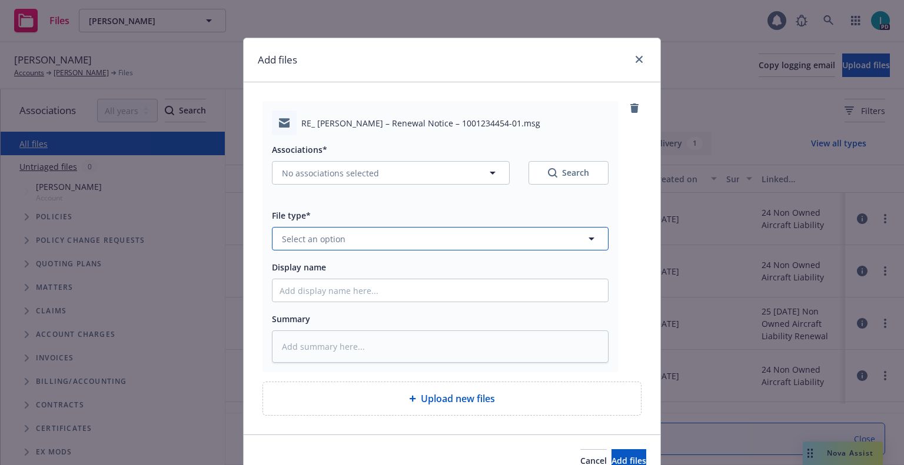
click at [345, 234] on button "Select an option" at bounding box center [440, 239] width 336 height 24
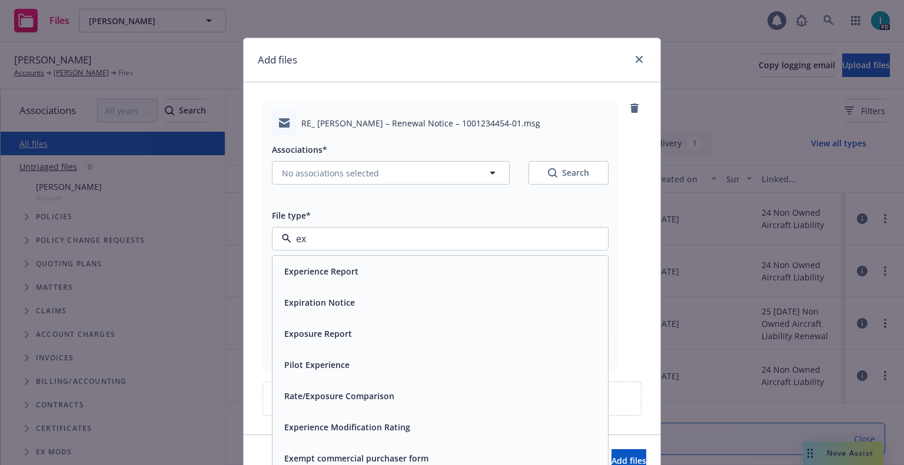
click at [354, 295] on div "Expiration Notice" at bounding box center [439, 302] width 321 height 17
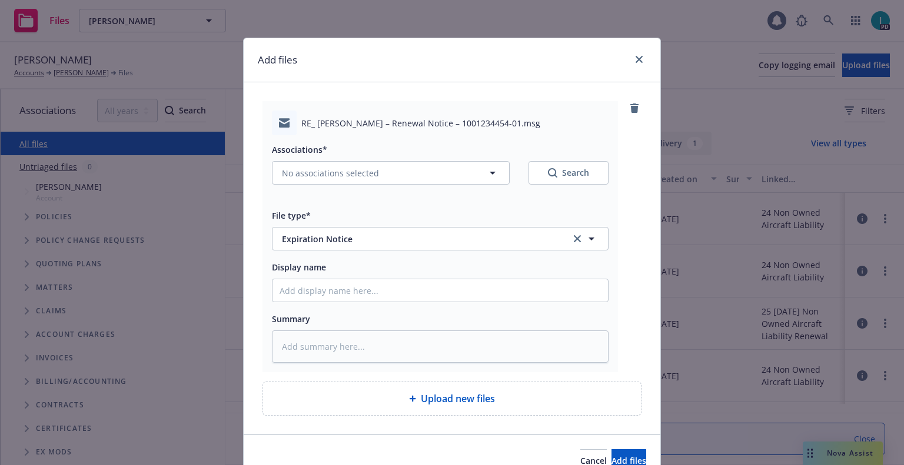
click at [358, 278] on div "Display name" at bounding box center [440, 281] width 336 height 42
click at [363, 286] on input "Display name" at bounding box center [439, 290] width 335 height 22
click at [316, 172] on span "No associations selected" at bounding box center [330, 173] width 97 height 12
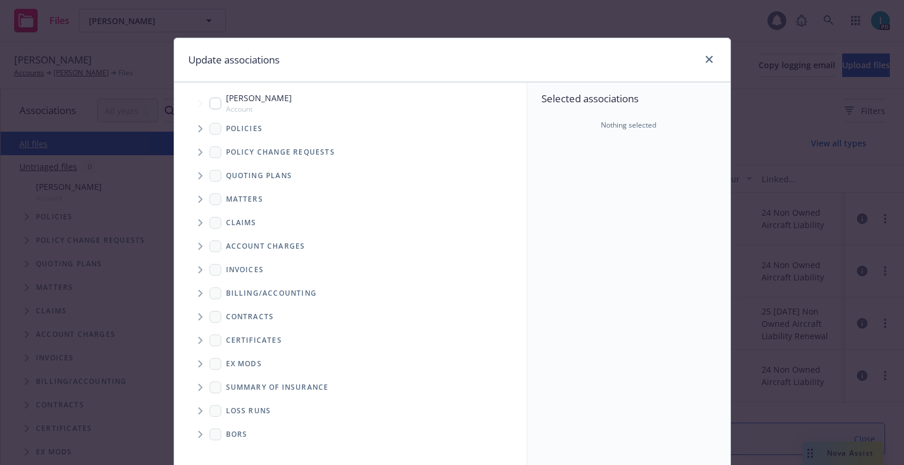
click at [196, 179] on span "Tree Example" at bounding box center [200, 175] width 19 height 19
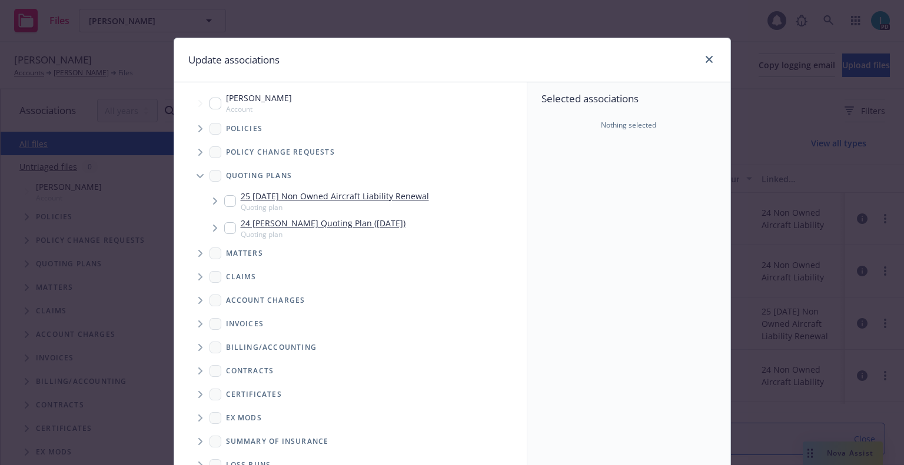
click at [195, 134] on span "Tree Example" at bounding box center [200, 128] width 19 height 19
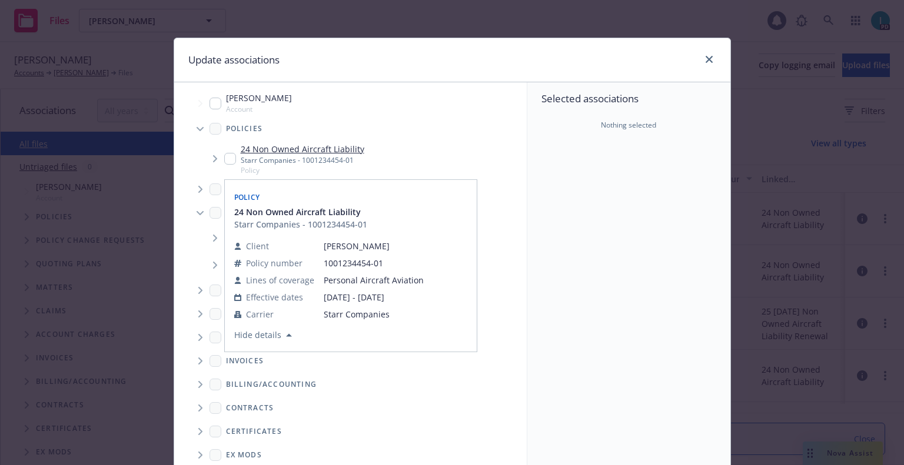
click at [225, 157] on input "Tree Example" at bounding box center [230, 159] width 12 height 12
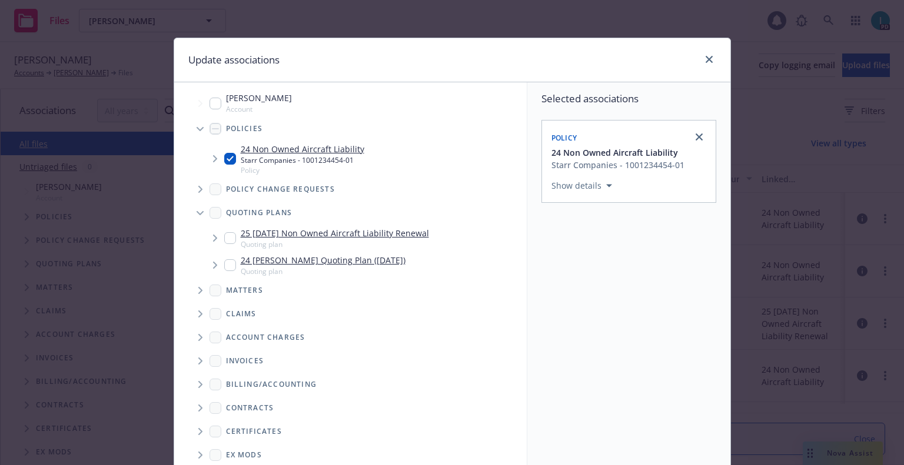
scroll to position [119, 0]
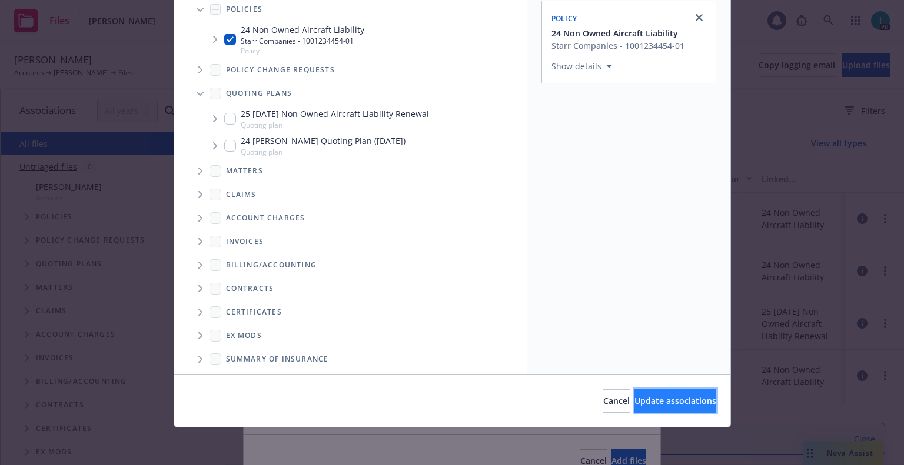
click at [634, 395] on span "Update associations" at bounding box center [675, 400] width 82 height 11
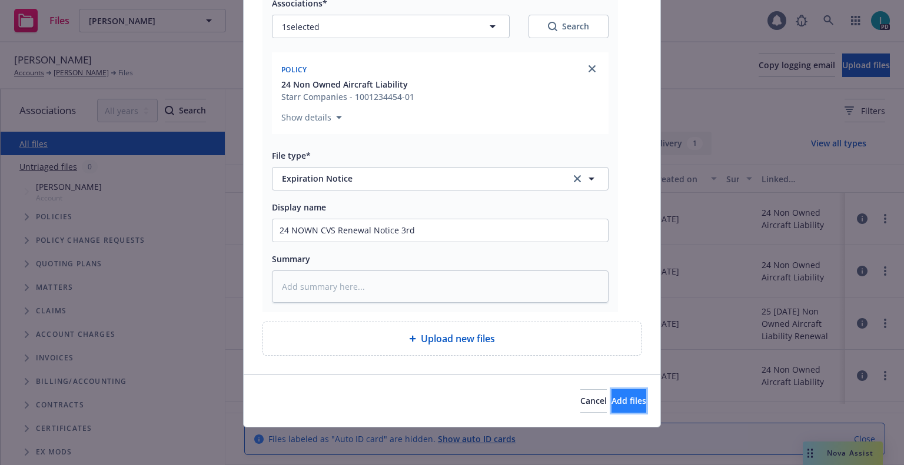
click at [614, 395] on span "Add files" at bounding box center [628, 400] width 35 height 11
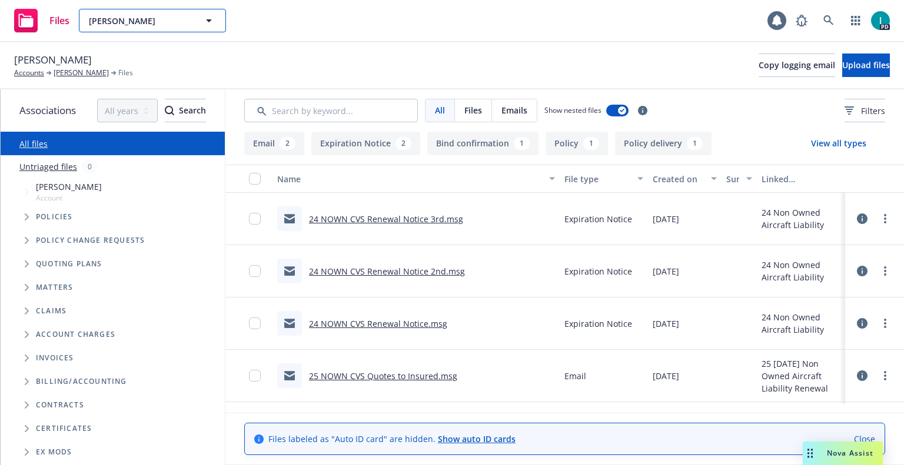
click at [138, 15] on span "[PERSON_NAME]" at bounding box center [140, 21] width 102 height 12
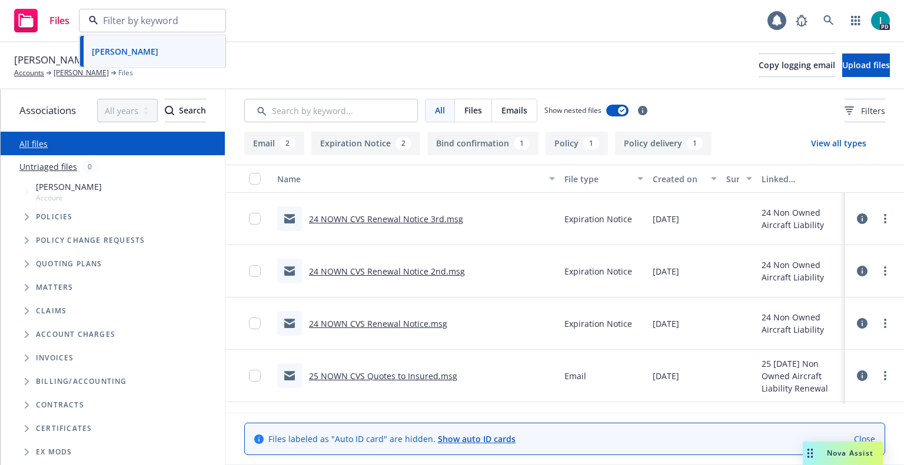
paste input "[PERSON_NAME]"
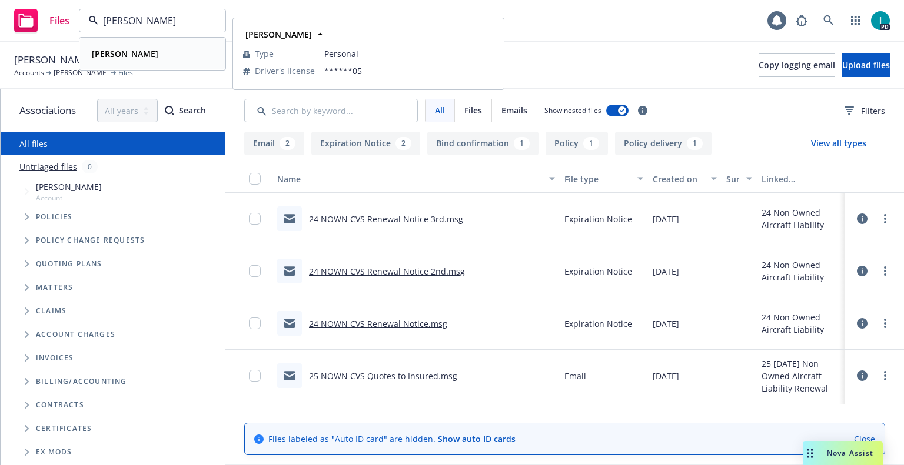
click at [138, 49] on strong "[PERSON_NAME]" at bounding box center [125, 53] width 66 height 11
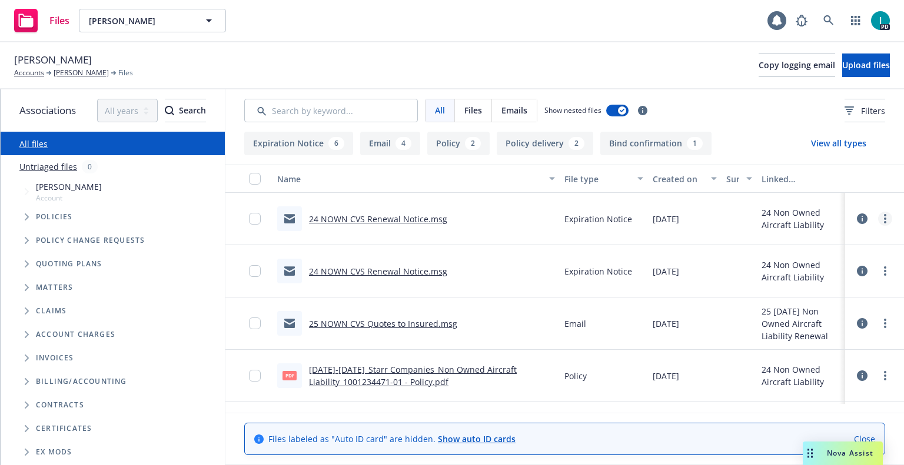
click at [885, 222] on link "more" at bounding box center [885, 219] width 14 height 14
drag, startPoint x: 822, startPoint y: 260, endPoint x: 822, endPoint y: 245, distance: 14.7
click at [822, 260] on link "Download" at bounding box center [831, 267] width 117 height 24
click at [875, 63] on button "Upload files" at bounding box center [866, 66] width 48 height 24
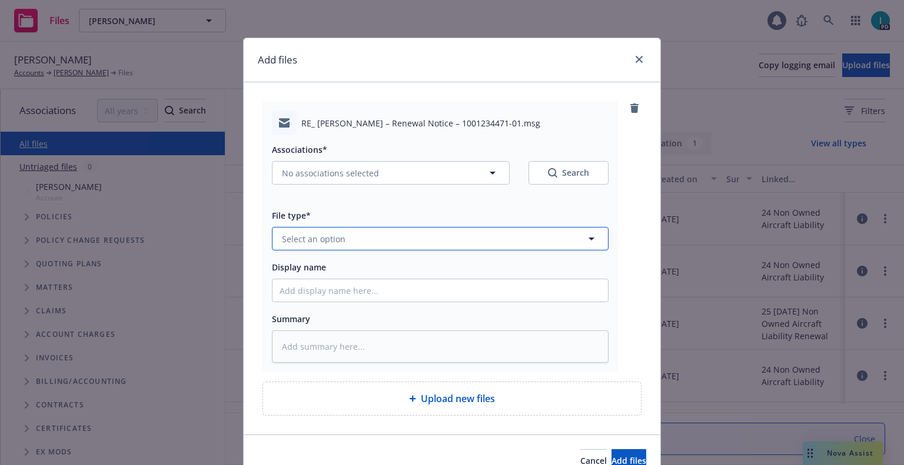
click at [323, 229] on button "Select an option" at bounding box center [440, 239] width 336 height 24
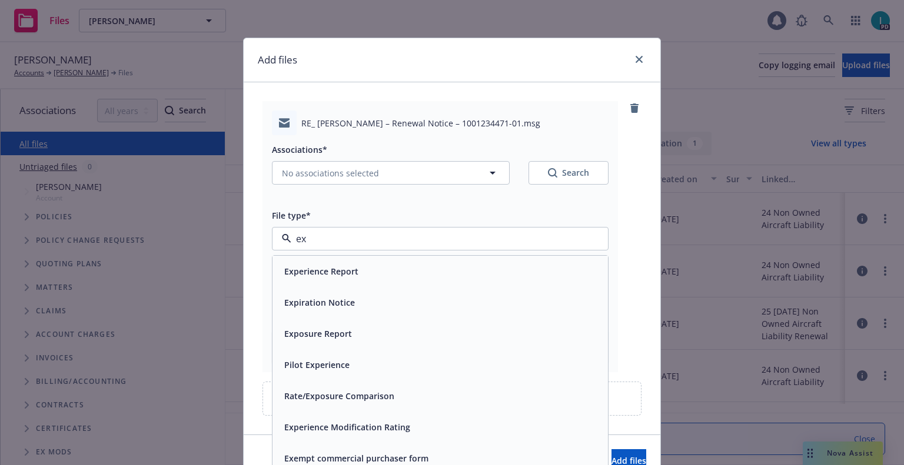
click at [328, 292] on div "Expiration Notice" at bounding box center [439, 302] width 335 height 31
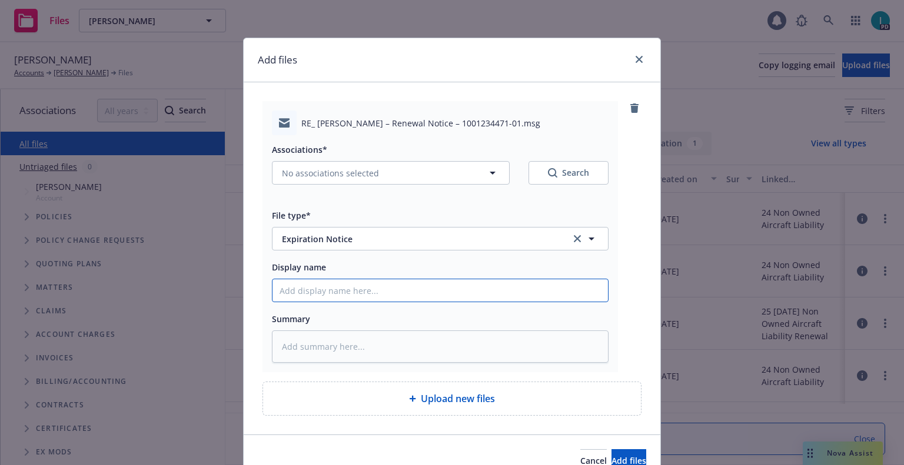
click at [328, 289] on input "Display name" at bounding box center [439, 290] width 335 height 22
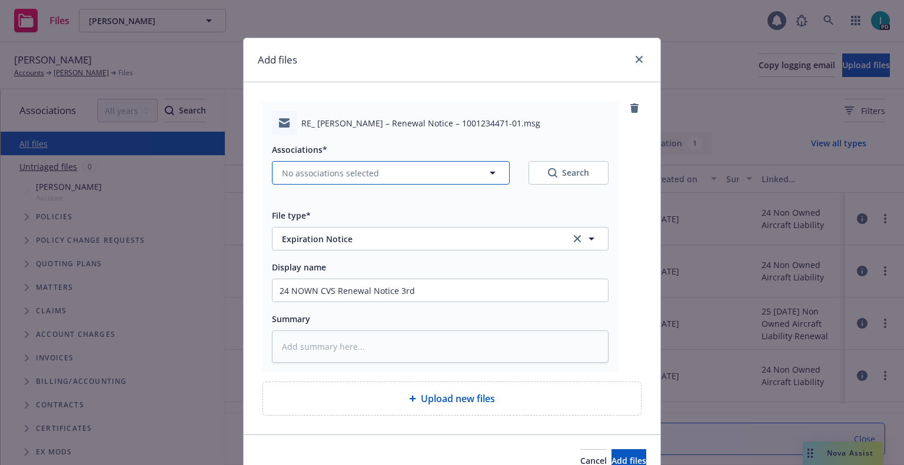
click at [331, 175] on span "No associations selected" at bounding box center [330, 173] width 97 height 12
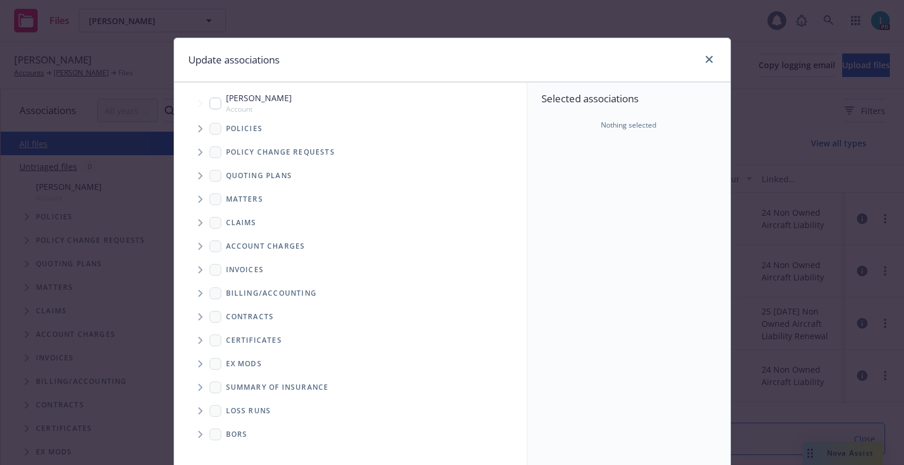
click at [198, 127] on icon "Tree Example" at bounding box center [200, 128] width 5 height 7
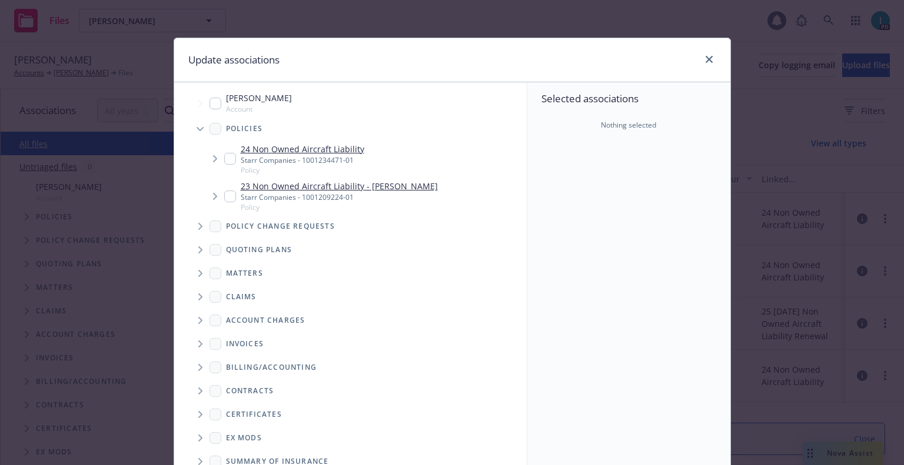
click at [224, 161] on input "Tree Example" at bounding box center [230, 159] width 12 height 12
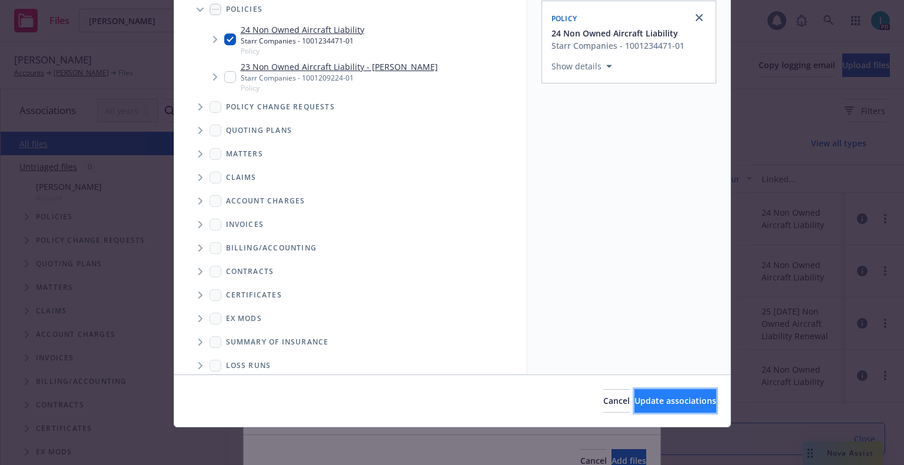
click at [672, 398] on span "Update associations" at bounding box center [675, 400] width 82 height 11
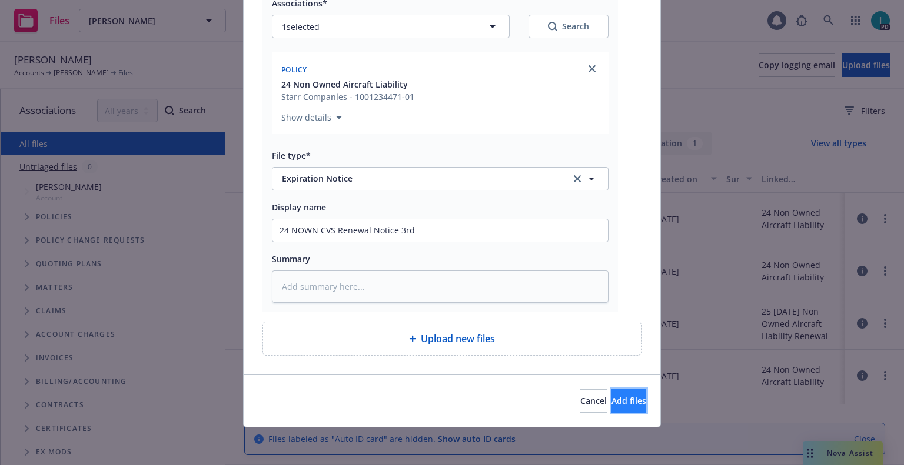
click at [619, 404] on span "Add files" at bounding box center [628, 400] width 35 height 11
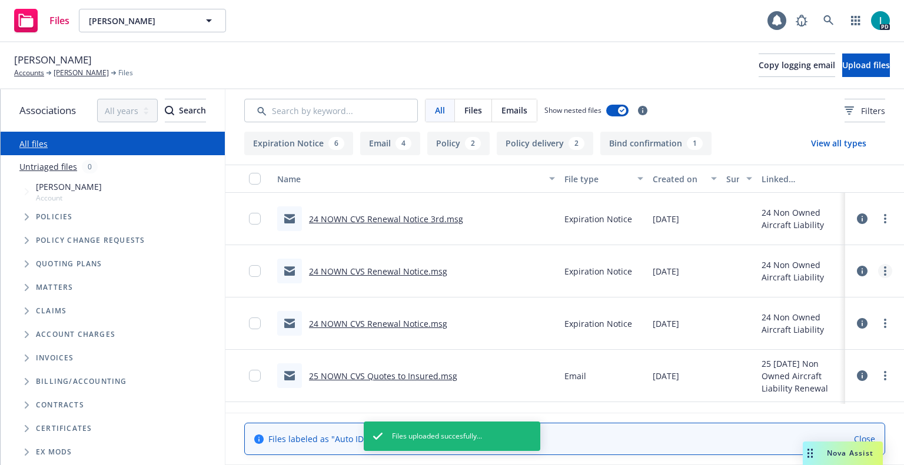
click at [885, 268] on link "more" at bounding box center [885, 271] width 14 height 14
click at [802, 340] on link "Edit" at bounding box center [831, 343] width 117 height 24
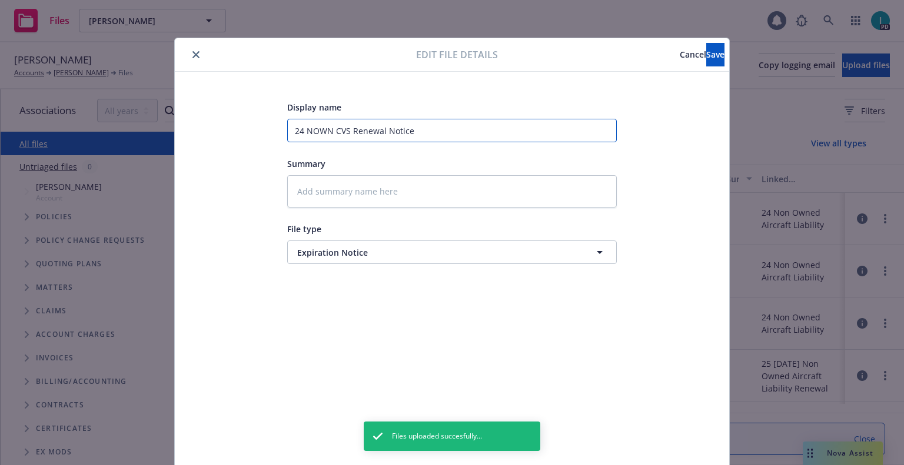
click at [428, 134] on input "24 NOWN CVS Renewal Notice" at bounding box center [451, 131] width 329 height 24
click at [706, 44] on button "Save" at bounding box center [715, 55] width 18 height 24
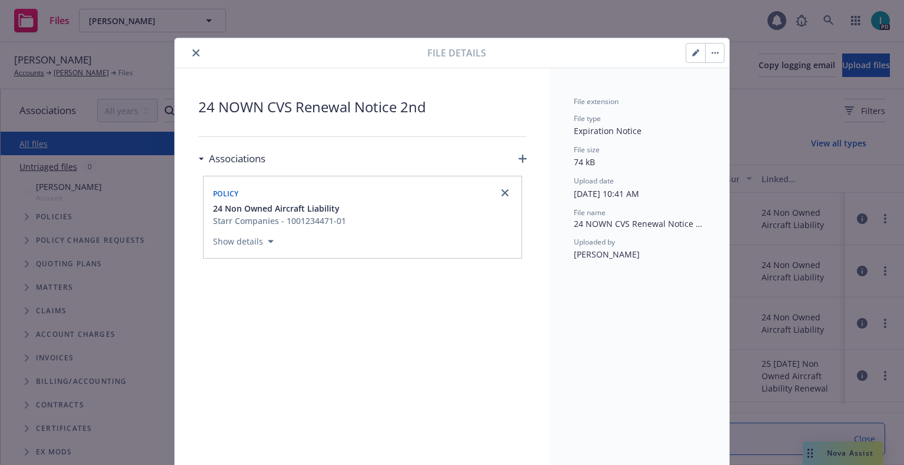
click at [189, 58] on button "close" at bounding box center [196, 53] width 14 height 14
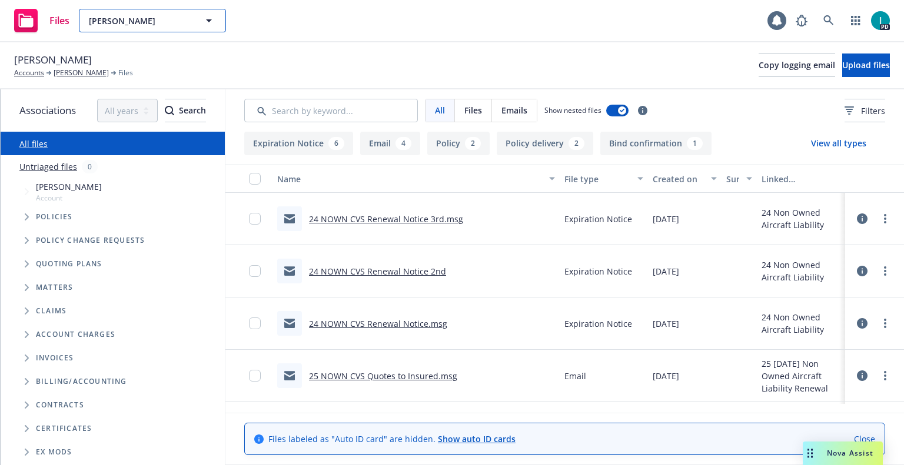
click at [155, 24] on span "[PERSON_NAME]" at bounding box center [140, 21] width 102 height 12
paste input "[PERSON_NAME]"
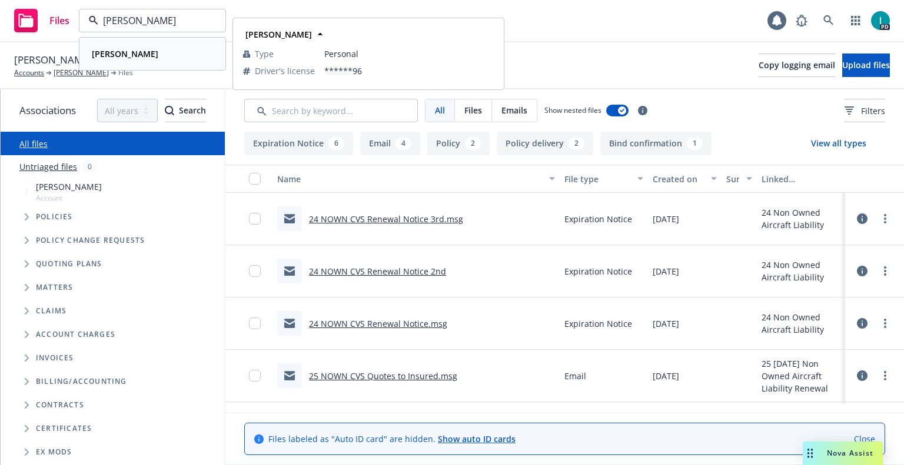
click at [158, 55] on div "[PERSON_NAME]" at bounding box center [124, 53] width 74 height 17
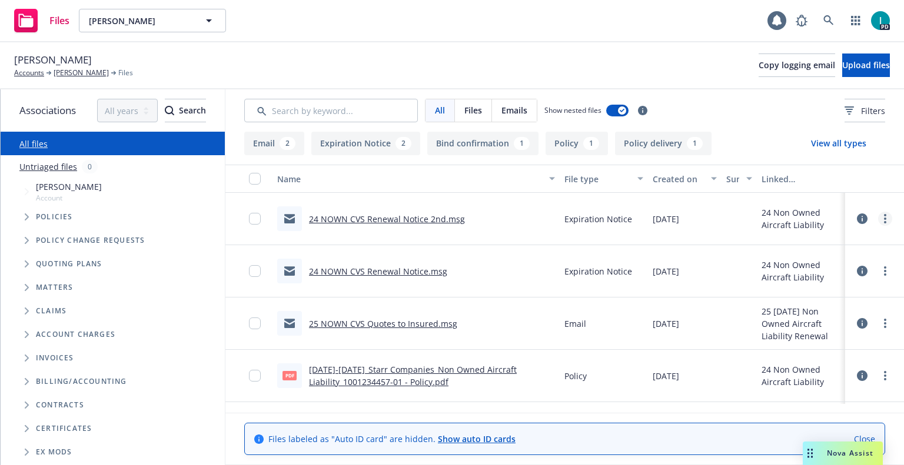
click at [879, 219] on link "more" at bounding box center [885, 219] width 14 height 14
click at [834, 259] on link "Download" at bounding box center [831, 267] width 117 height 24
click at [842, 60] on span "Upload files" at bounding box center [866, 64] width 48 height 11
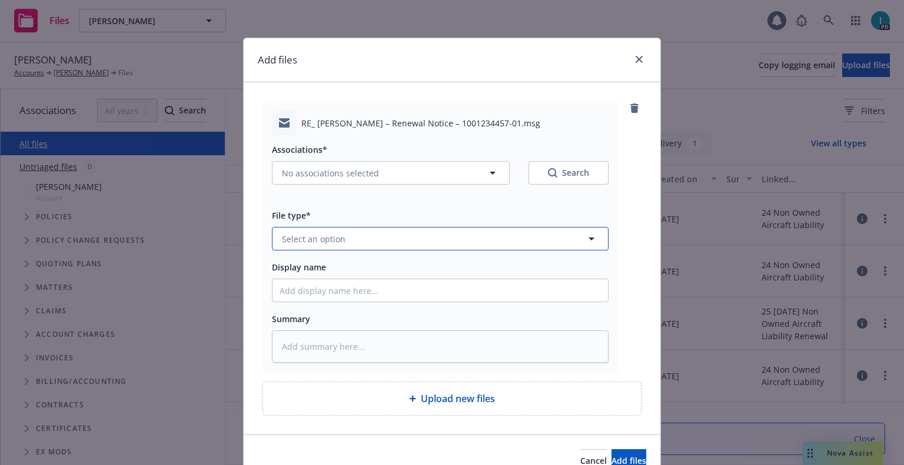
click at [340, 244] on button "Select an option" at bounding box center [440, 239] width 336 height 24
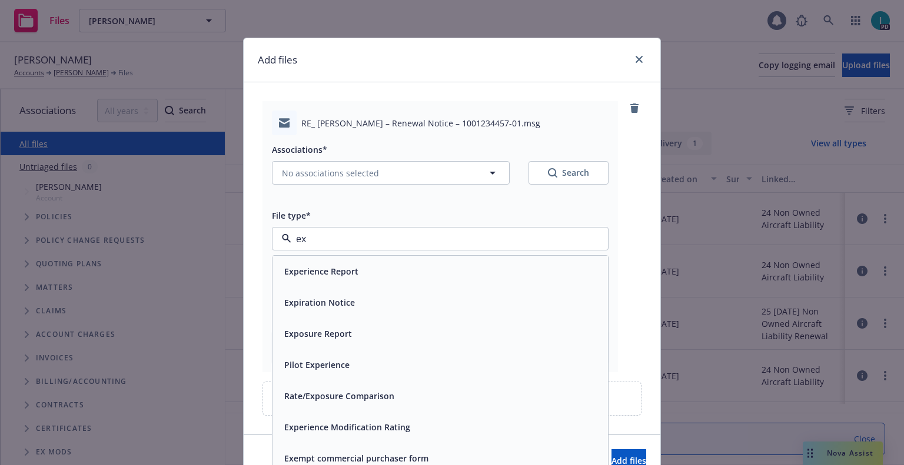
click at [328, 297] on span "Expiration Notice" at bounding box center [319, 302] width 71 height 12
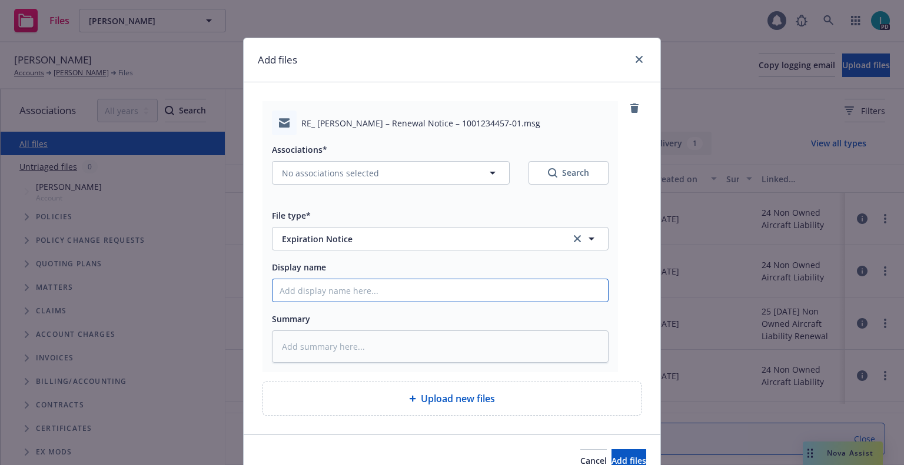
click at [328, 288] on input "Display name" at bounding box center [439, 290] width 335 height 22
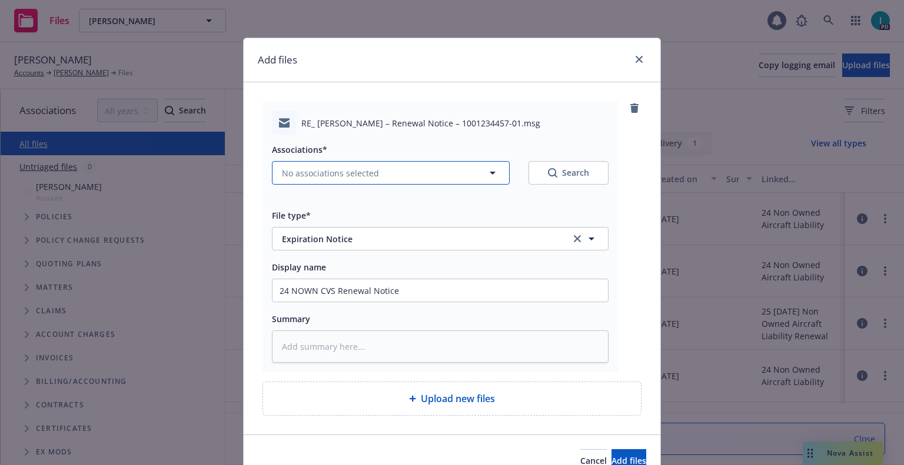
click at [346, 174] on span "No associations selected" at bounding box center [330, 173] width 97 height 12
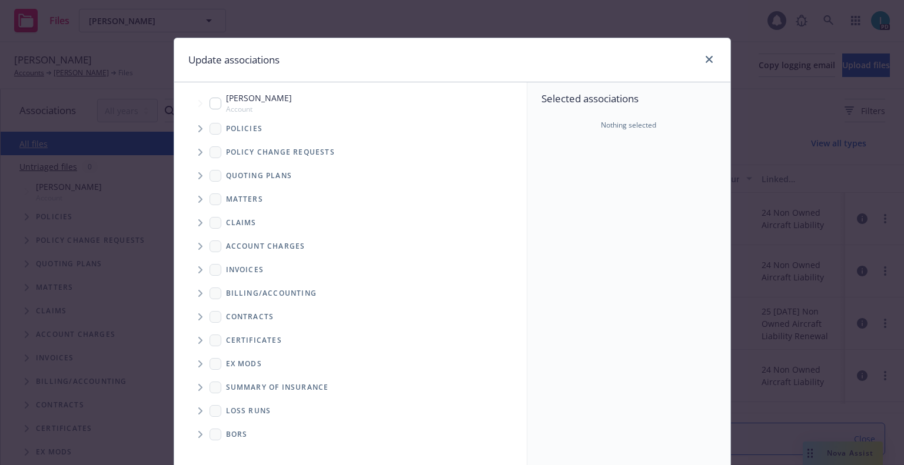
click at [199, 129] on span "Tree Example" at bounding box center [200, 128] width 19 height 19
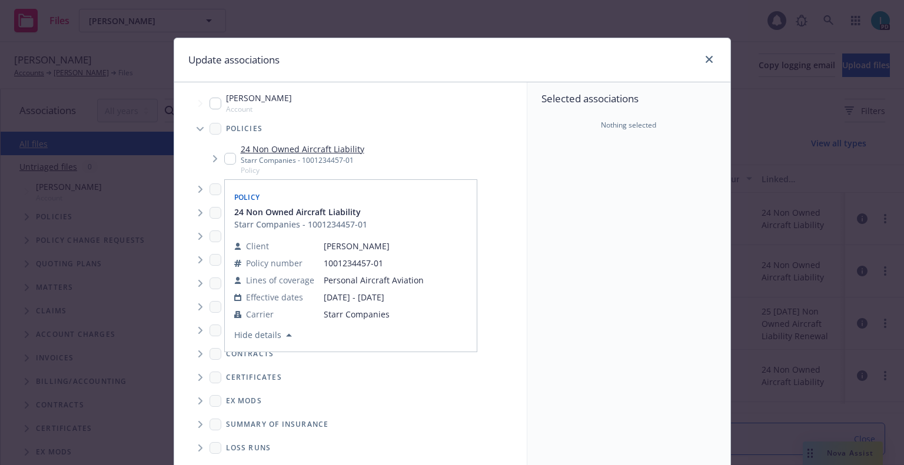
click at [225, 158] on input "Tree Example" at bounding box center [230, 159] width 12 height 12
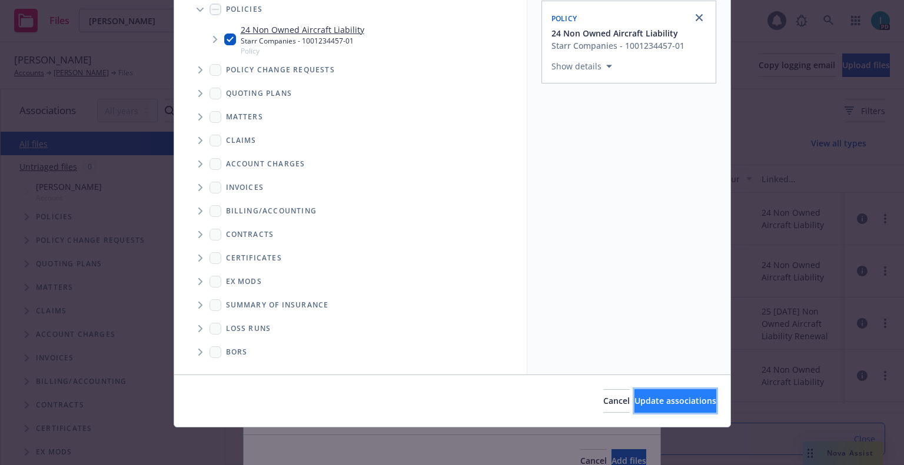
click at [640, 400] on span "Update associations" at bounding box center [675, 400] width 82 height 11
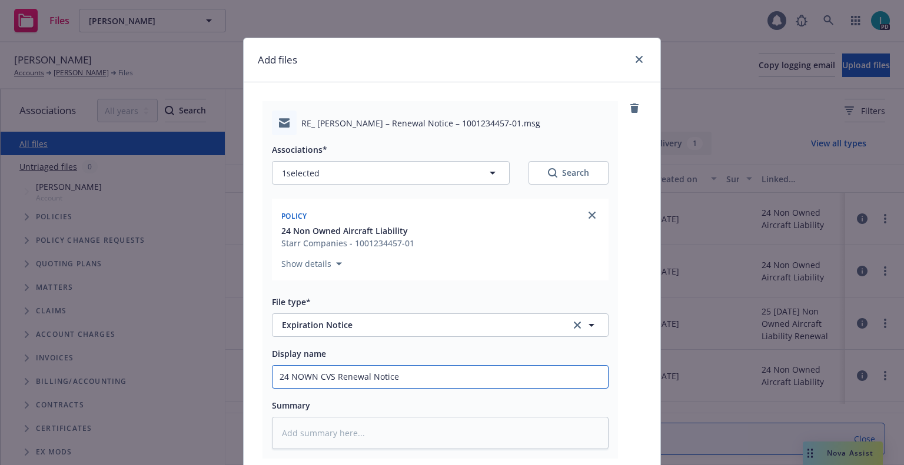
click at [462, 376] on input "24 NOWN CVS Renewal Notice" at bounding box center [439, 377] width 335 height 22
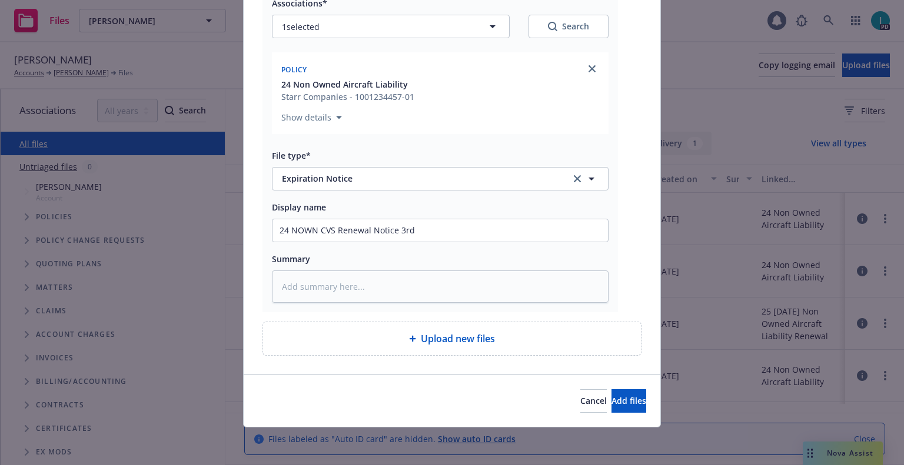
click at [592, 415] on div "Cancel Add files" at bounding box center [452, 401] width 416 height 52
click at [611, 399] on span "Add files" at bounding box center [628, 400] width 35 height 11
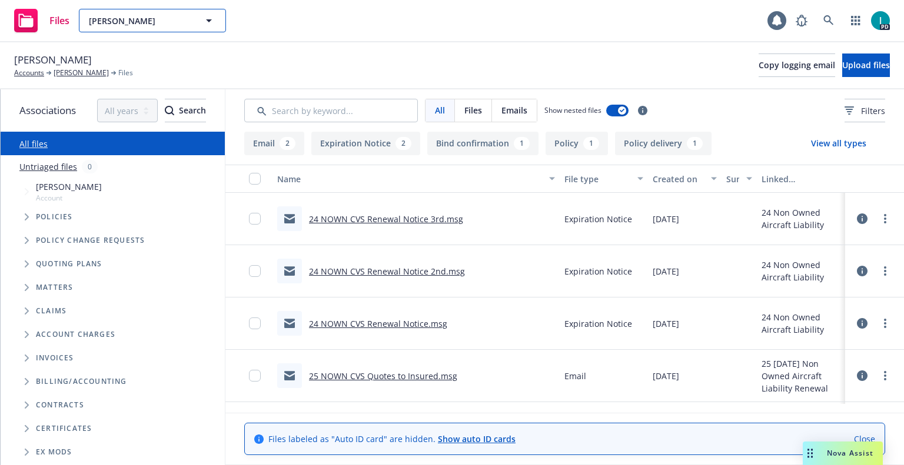
click at [118, 15] on span "[PERSON_NAME]" at bounding box center [140, 21] width 102 height 12
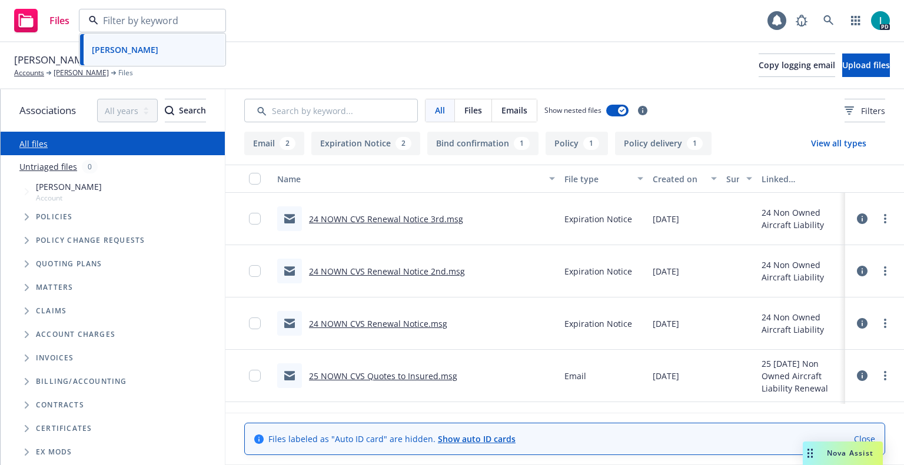
paste input "[PERSON_NAME]"
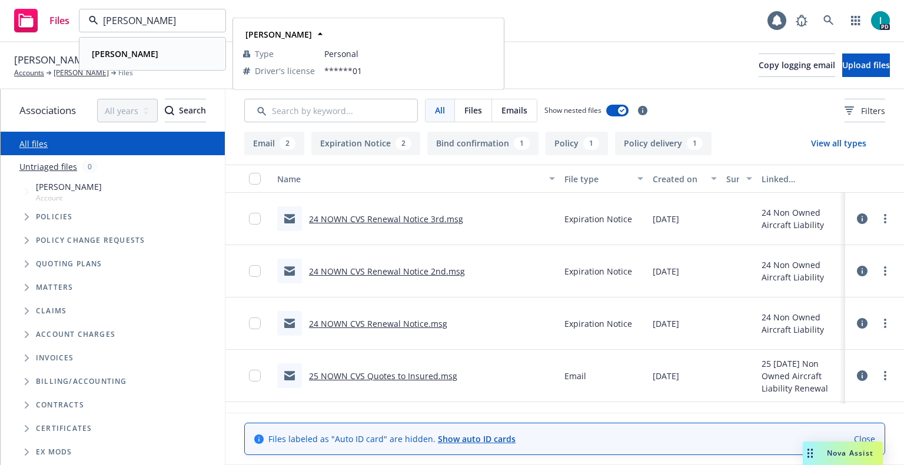
click at [168, 52] on div "[PERSON_NAME]" at bounding box center [152, 53] width 131 height 17
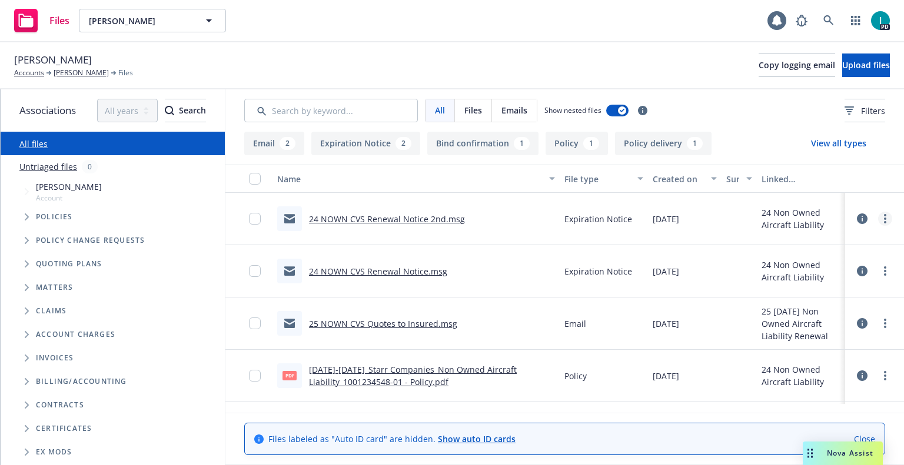
click at [885, 215] on link "more" at bounding box center [885, 219] width 14 height 14
click at [840, 260] on link "Download" at bounding box center [831, 267] width 117 height 24
click at [842, 71] on button "Upload files" at bounding box center [866, 66] width 48 height 24
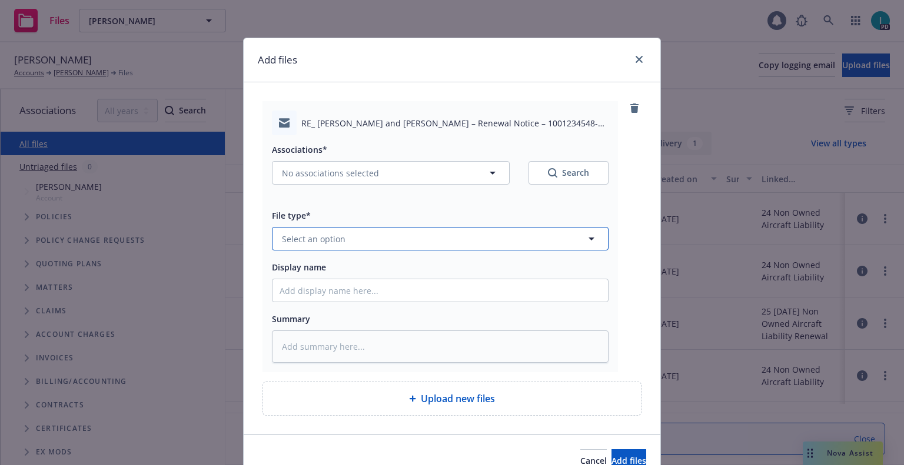
click at [325, 229] on button "Select an option" at bounding box center [440, 239] width 336 height 24
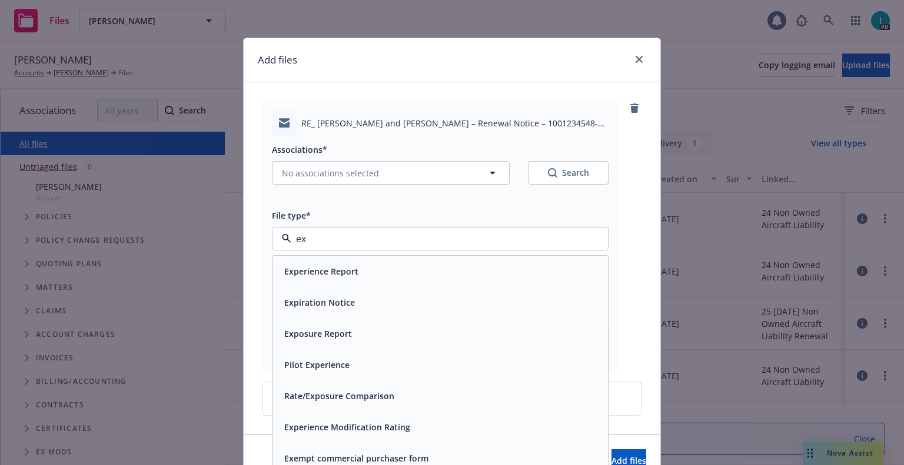
click at [316, 299] on span "Expiration Notice" at bounding box center [319, 302] width 71 height 12
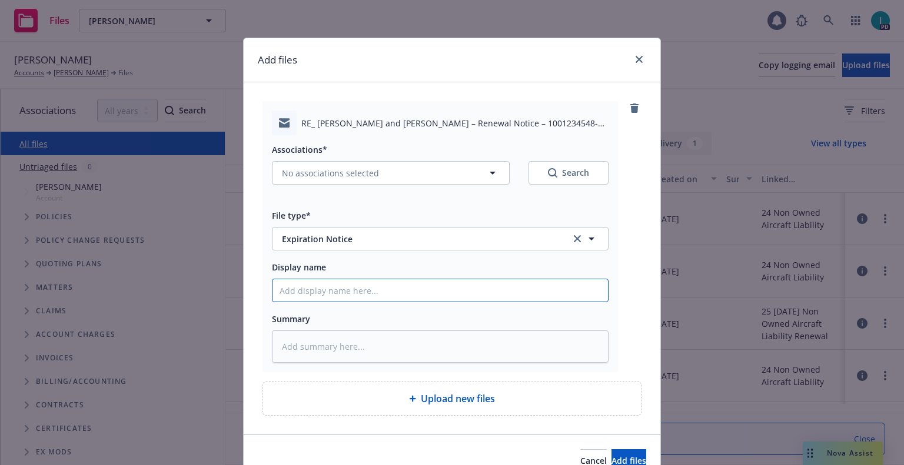
click at [319, 286] on input "Display name" at bounding box center [439, 290] width 335 height 22
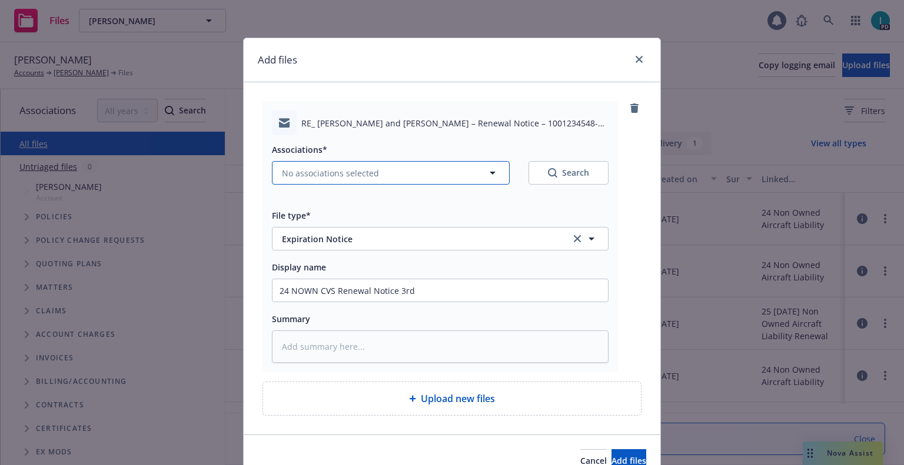
click at [371, 179] on span "No associations selected" at bounding box center [330, 173] width 97 height 12
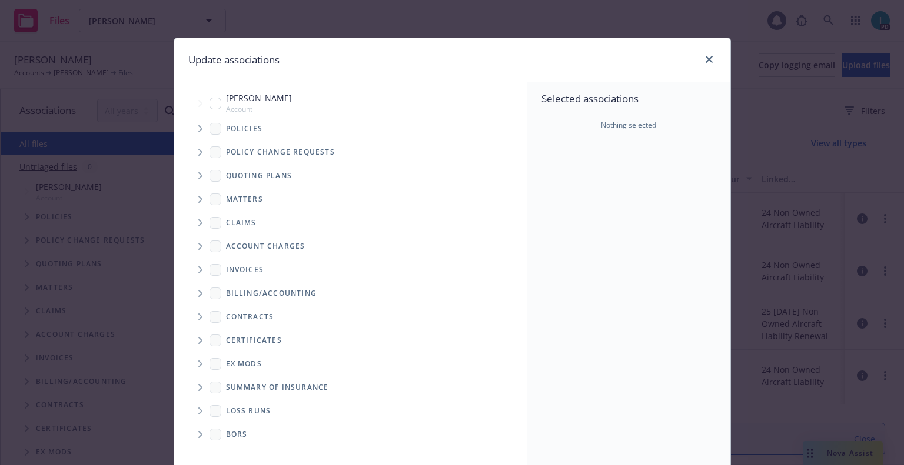
click at [198, 127] on icon "Tree Example" at bounding box center [200, 128] width 5 height 7
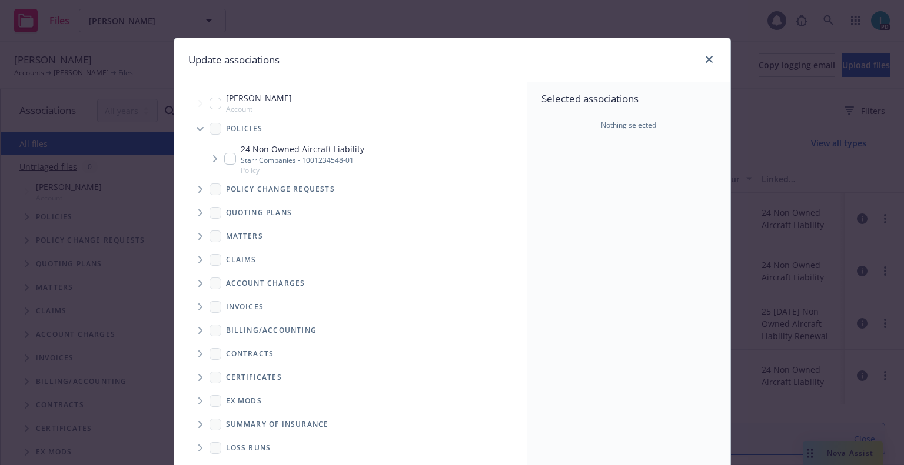
click at [229, 160] on input "Tree Example" at bounding box center [230, 159] width 12 height 12
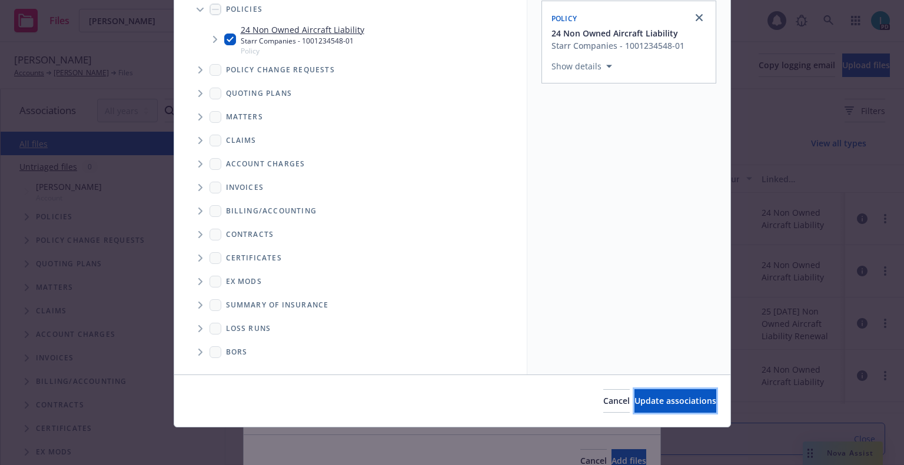
click at [636, 399] on span "Update associations" at bounding box center [675, 400] width 82 height 11
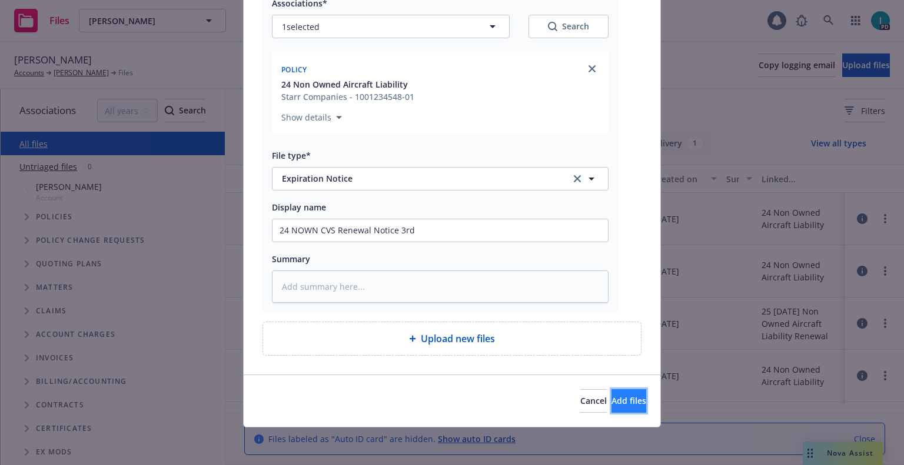
click at [611, 396] on span "Add files" at bounding box center [628, 400] width 35 height 11
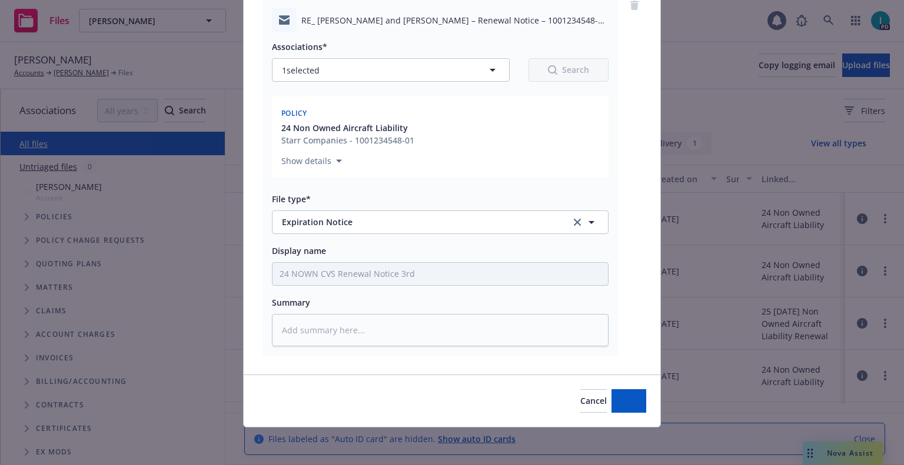
scroll to position [103, 0]
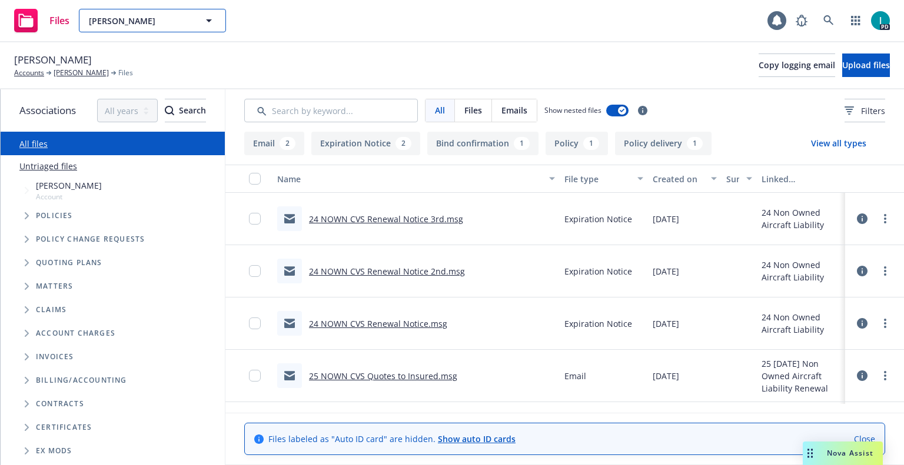
click at [155, 29] on button "[PERSON_NAME]" at bounding box center [152, 21] width 147 height 24
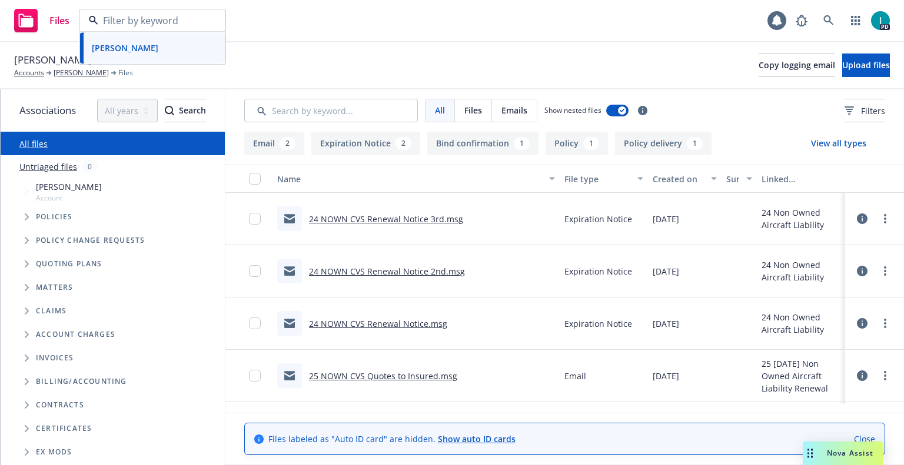
paste input "[PERSON_NAME]"
click at [150, 49] on strong "[PERSON_NAME]" at bounding box center [125, 53] width 66 height 11
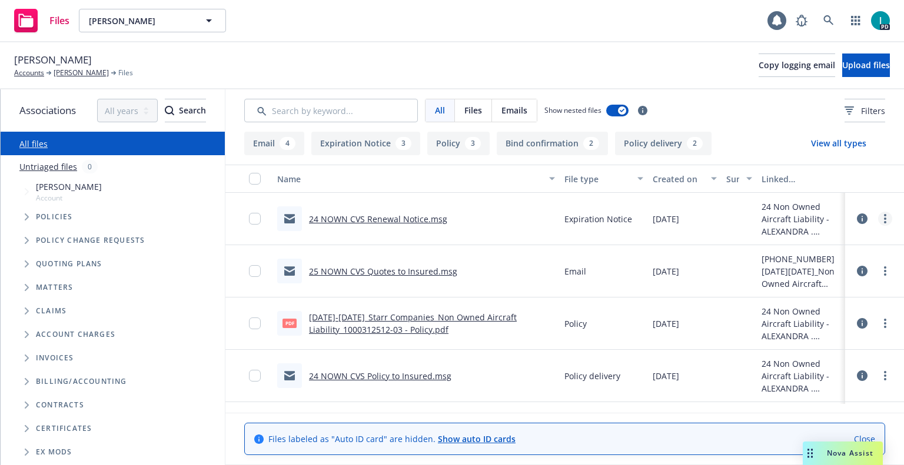
click at [878, 218] on link "more" at bounding box center [885, 219] width 14 height 14
click at [812, 264] on link "Download" at bounding box center [831, 267] width 117 height 24
click at [842, 65] on span "Upload files" at bounding box center [866, 64] width 48 height 11
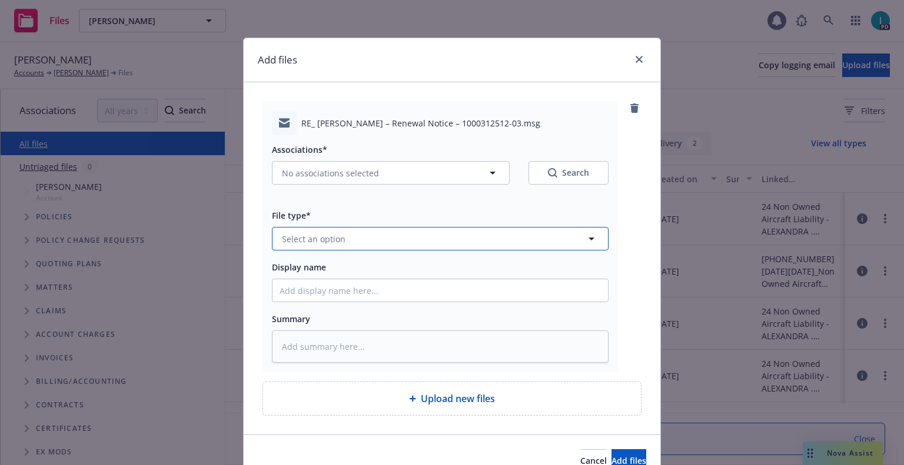
click at [327, 235] on span "Select an option" at bounding box center [314, 239] width 64 height 12
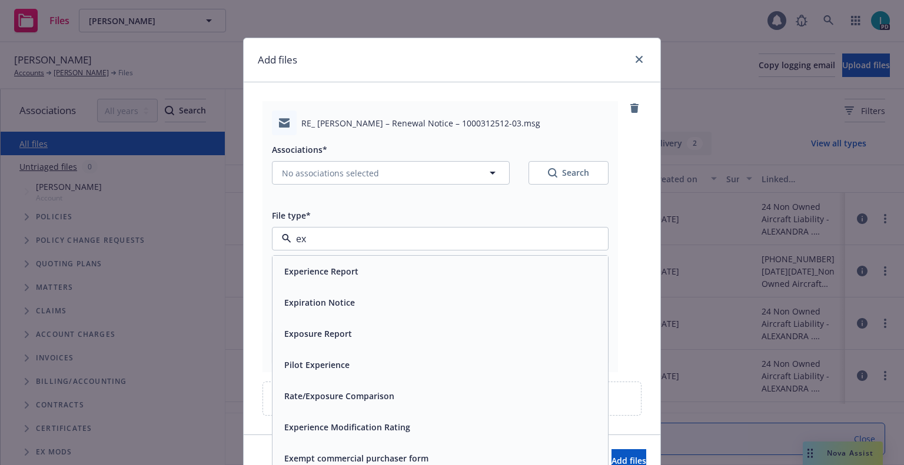
click at [323, 306] on span "Expiration Notice" at bounding box center [319, 302] width 71 height 12
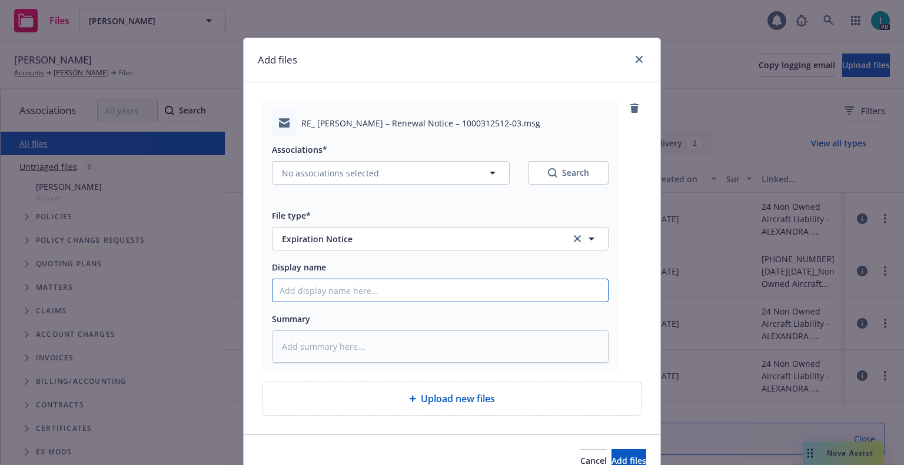
click at [336, 296] on input "Display name" at bounding box center [439, 290] width 335 height 22
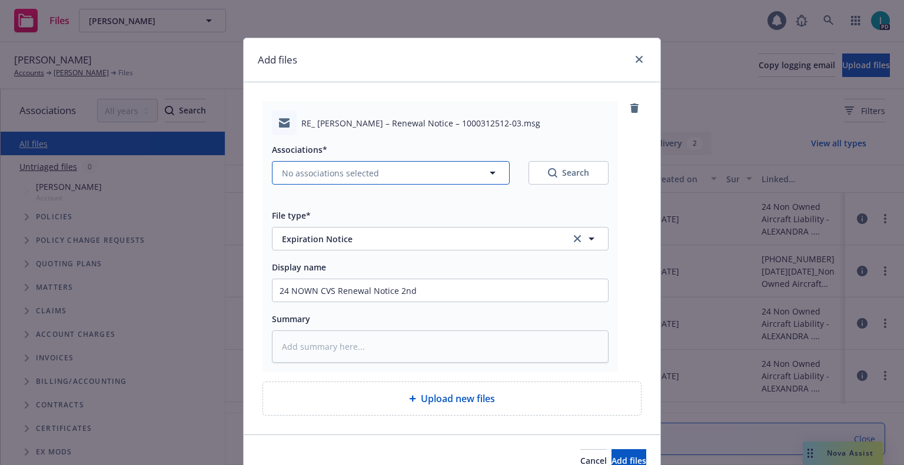
click at [325, 162] on button "No associations selected" at bounding box center [391, 173] width 238 height 24
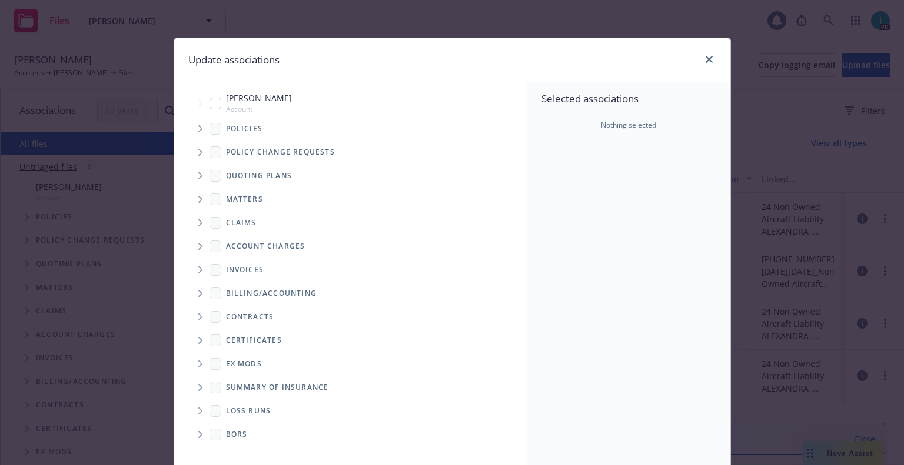
click at [192, 129] on span "Tree Example" at bounding box center [200, 128] width 19 height 19
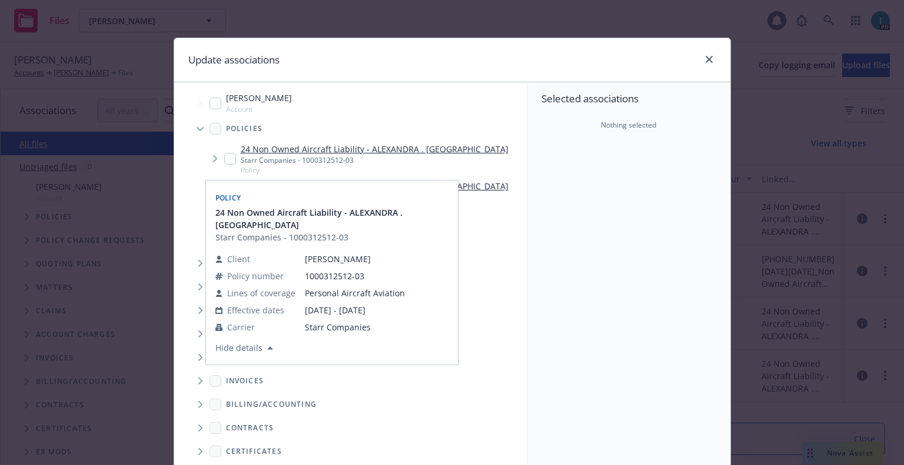
click at [225, 159] on input "Tree Example" at bounding box center [230, 159] width 12 height 12
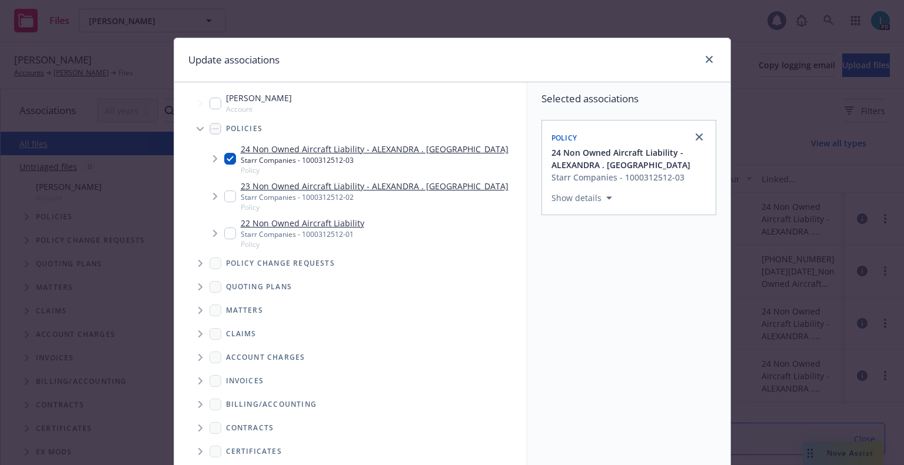
scroll to position [119, 0]
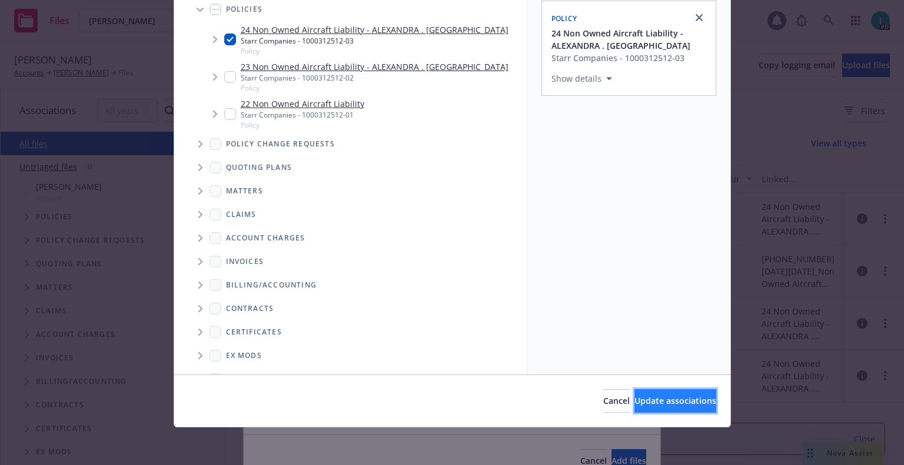
click at [634, 402] on span "Update associations" at bounding box center [675, 400] width 82 height 11
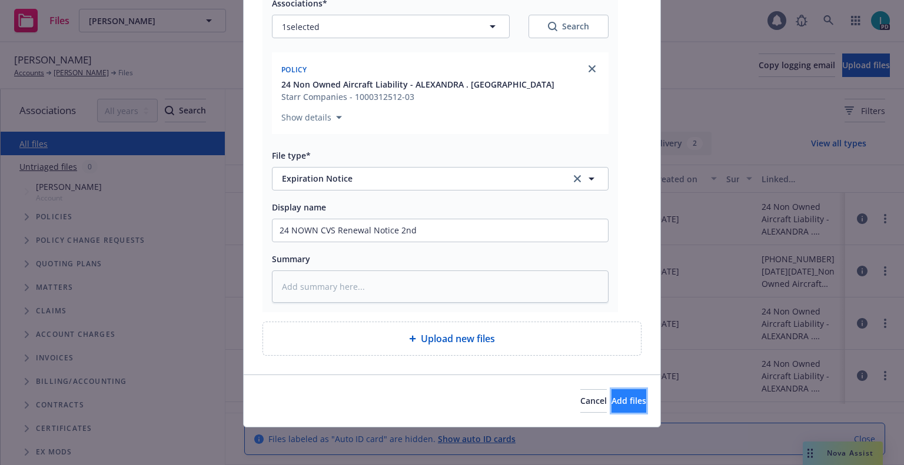
click at [611, 405] on span "Add files" at bounding box center [628, 400] width 35 height 11
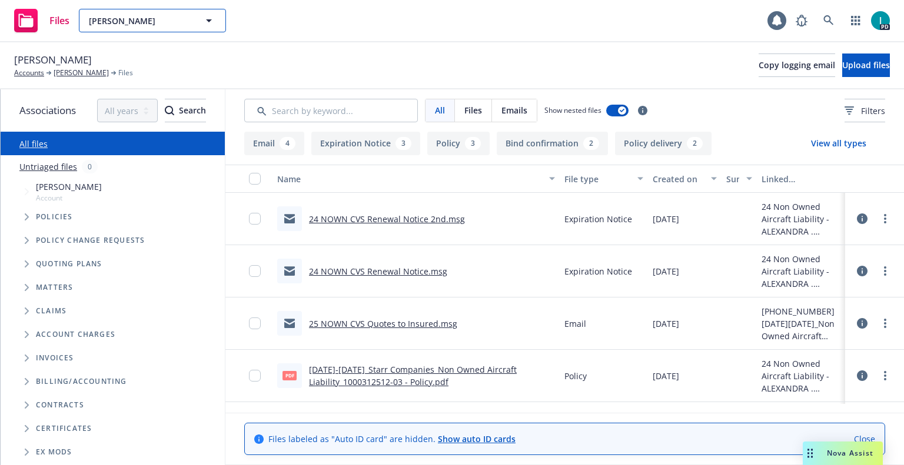
click at [129, 15] on span "[PERSON_NAME]" at bounding box center [140, 21] width 102 height 12
paste input "[PERSON_NAME]"
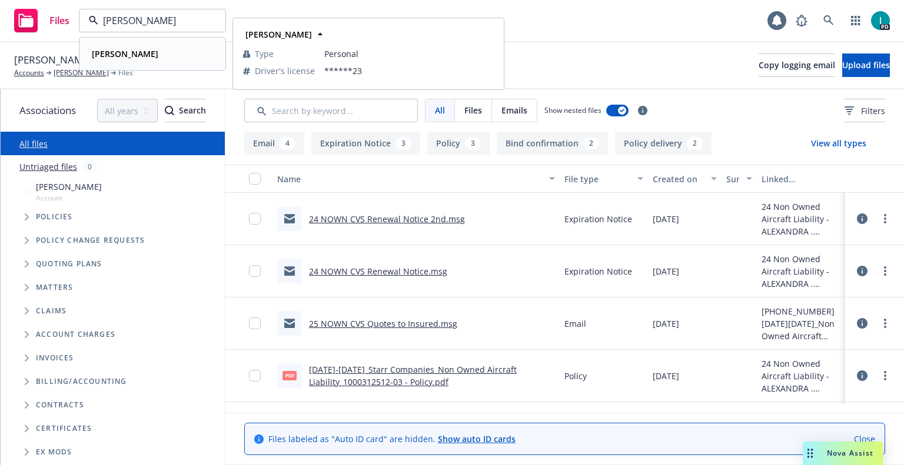
click at [139, 58] on div "[PERSON_NAME]" at bounding box center [152, 53] width 131 height 17
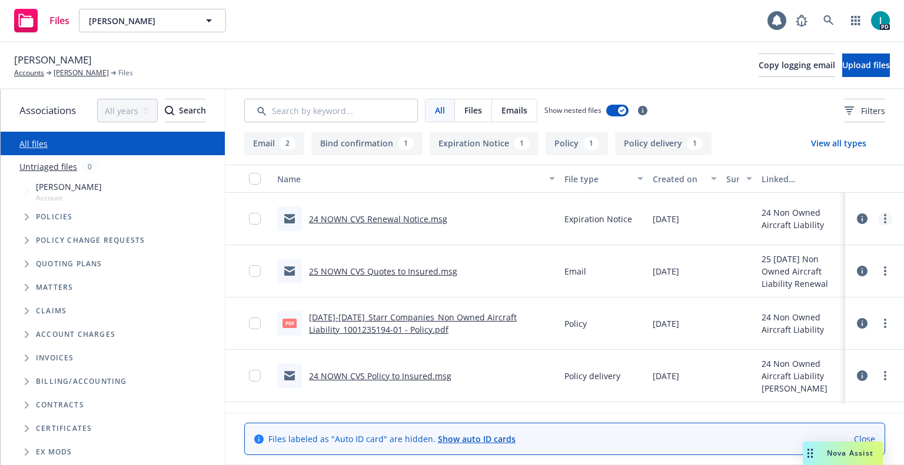
click at [881, 219] on link "more" at bounding box center [885, 219] width 14 height 14
click at [833, 262] on link "Download" at bounding box center [831, 267] width 117 height 24
click at [845, 66] on span "Upload files" at bounding box center [866, 64] width 48 height 11
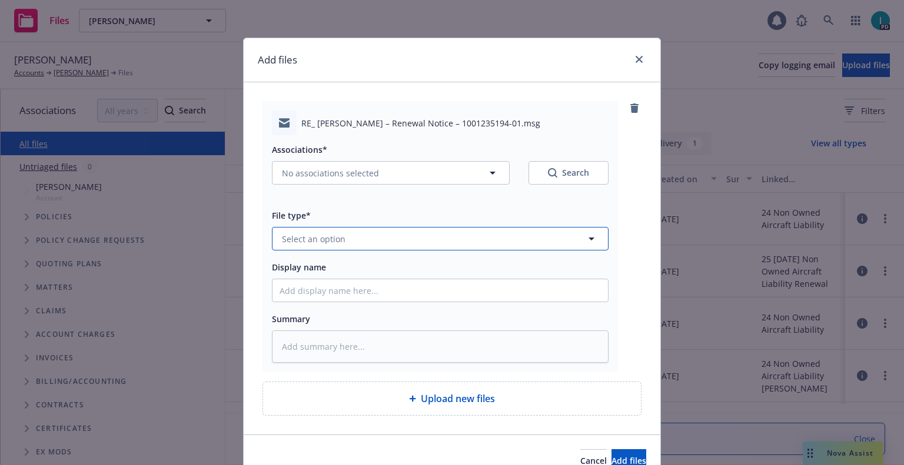
click at [364, 246] on button "Select an option" at bounding box center [440, 239] width 336 height 24
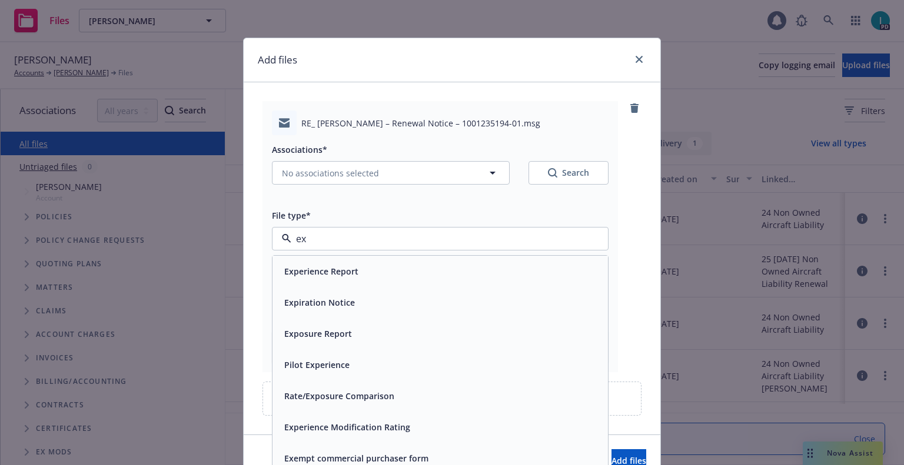
click at [326, 294] on div "Expiration Notice" at bounding box center [318, 302] width 78 height 17
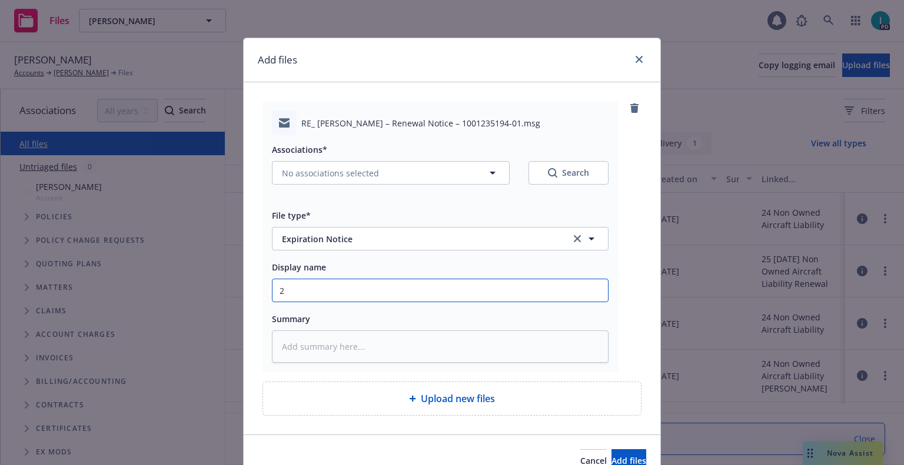
click at [326, 296] on input "2" at bounding box center [439, 290] width 335 height 22
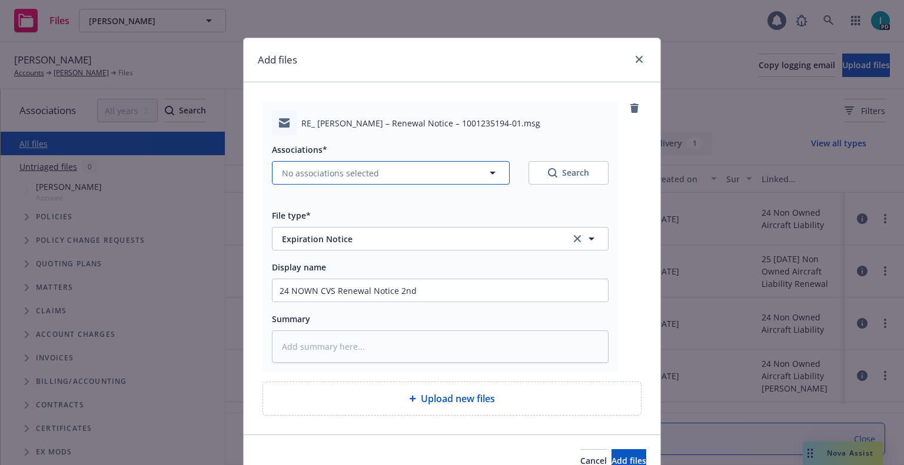
click at [321, 178] on span "No associations selected" at bounding box center [330, 173] width 97 height 12
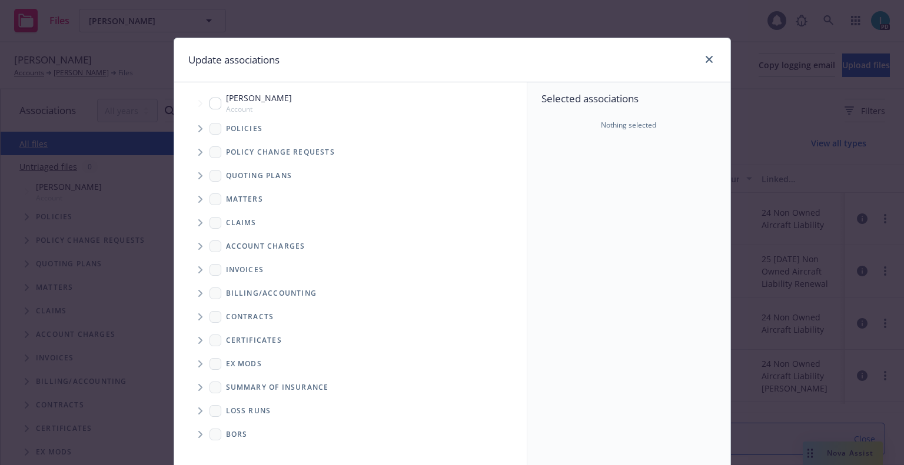
click at [191, 131] on span "Tree Example" at bounding box center [200, 128] width 19 height 19
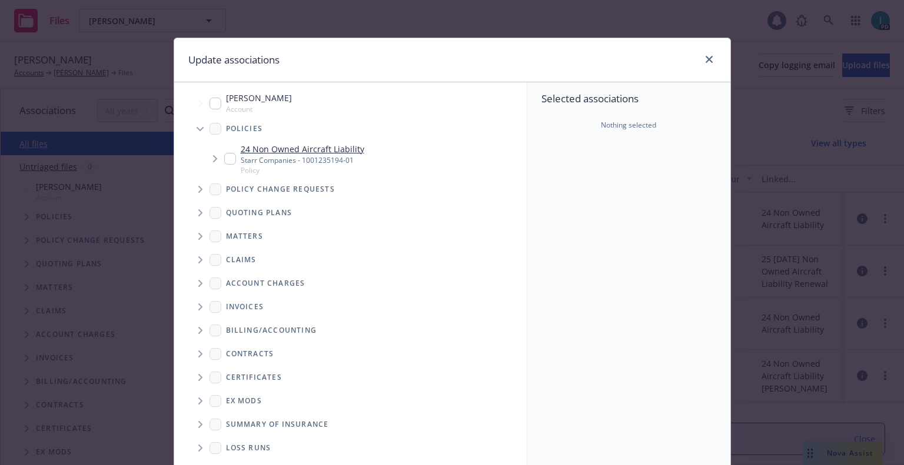
click at [224, 155] on input "Tree Example" at bounding box center [230, 159] width 12 height 12
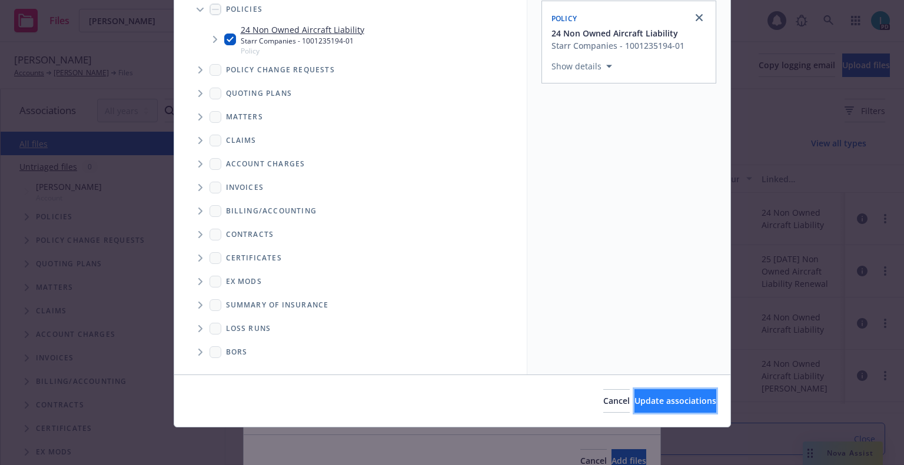
click at [634, 392] on button "Update associations" at bounding box center [675, 401] width 82 height 24
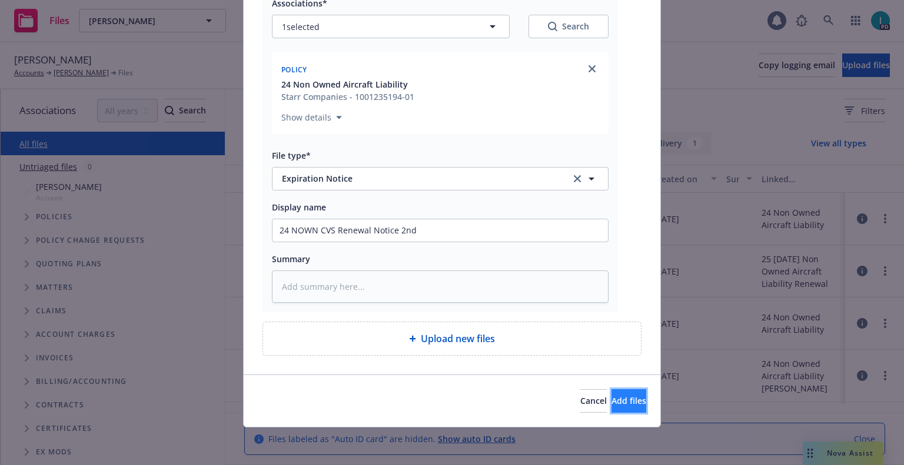
click at [611, 398] on span "Add files" at bounding box center [628, 400] width 35 height 11
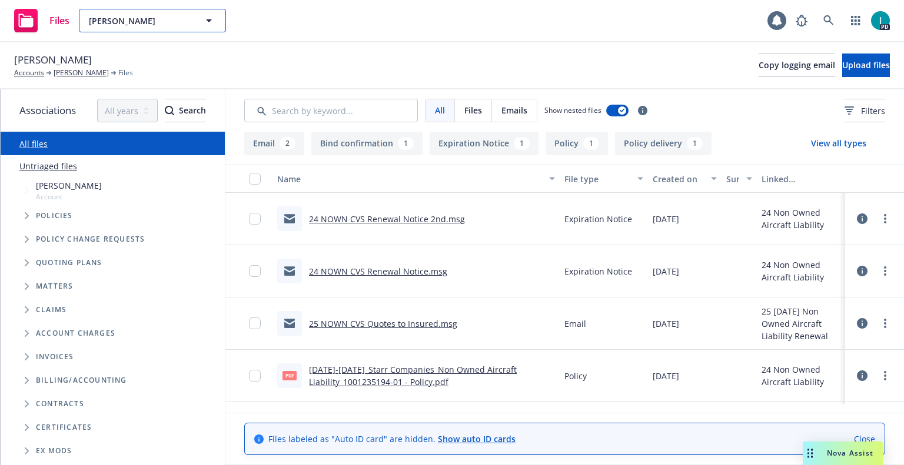
click at [115, 19] on span "[PERSON_NAME]" at bounding box center [140, 21] width 102 height 12
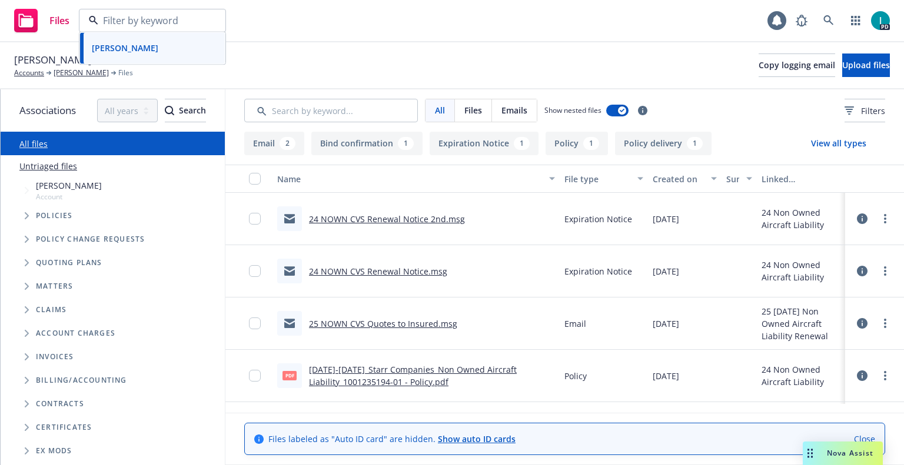
paste input "[PERSON_NAME]"
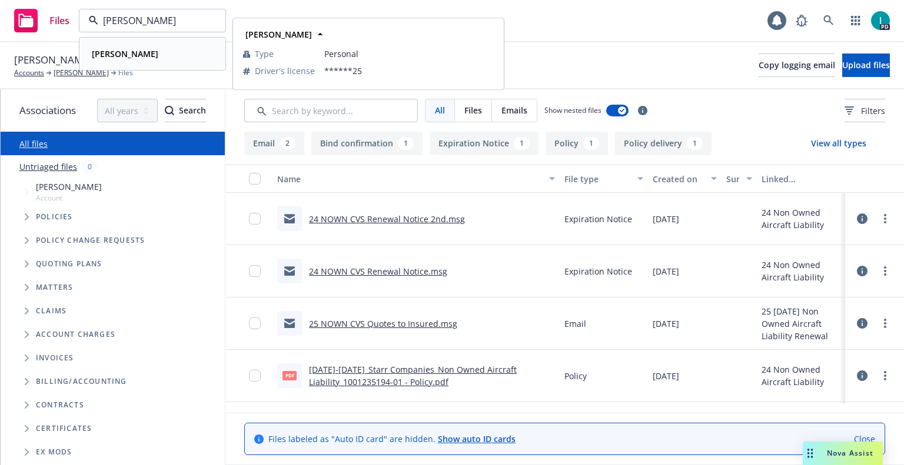
click at [184, 46] on div "[PERSON_NAME]" at bounding box center [152, 53] width 131 height 17
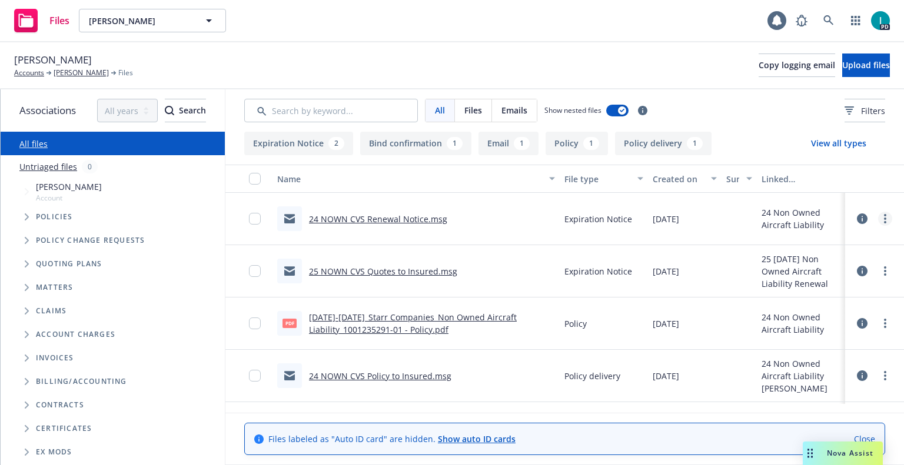
click at [884, 222] on circle "more" at bounding box center [885, 222] width 2 height 2
click at [817, 261] on link "Download" at bounding box center [831, 267] width 117 height 24
click at [855, 74] on button "Upload files" at bounding box center [866, 66] width 48 height 24
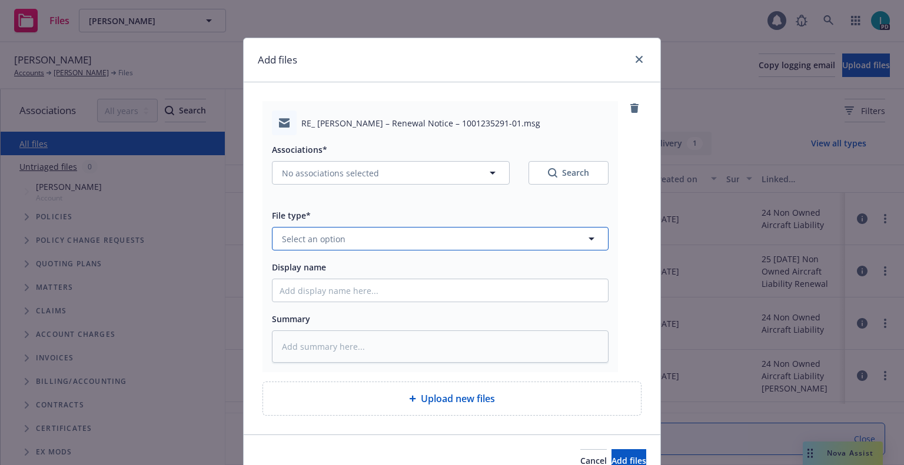
click at [342, 245] on button "Select an option" at bounding box center [440, 239] width 336 height 24
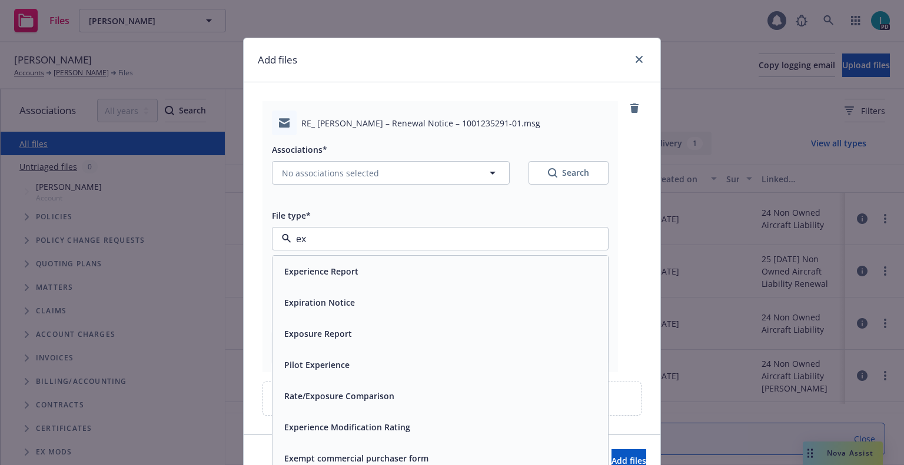
click at [346, 295] on div "Expiration Notice" at bounding box center [318, 302] width 78 height 17
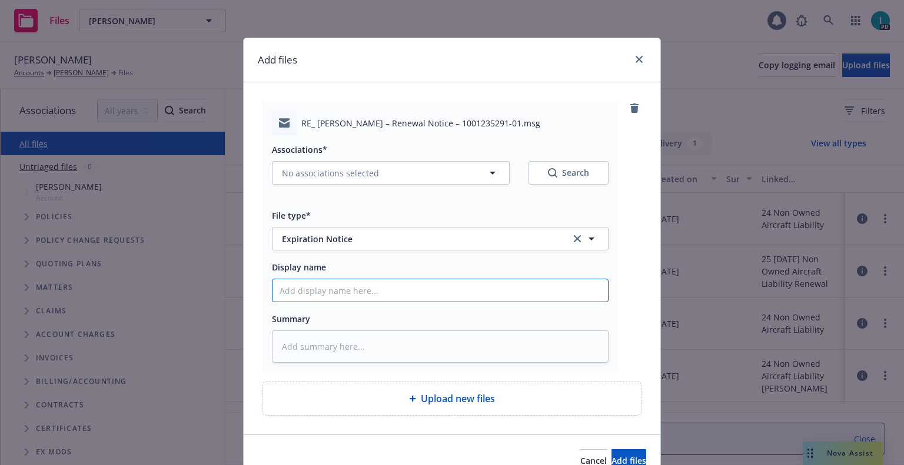
click at [346, 294] on input "Display name" at bounding box center [439, 290] width 335 height 22
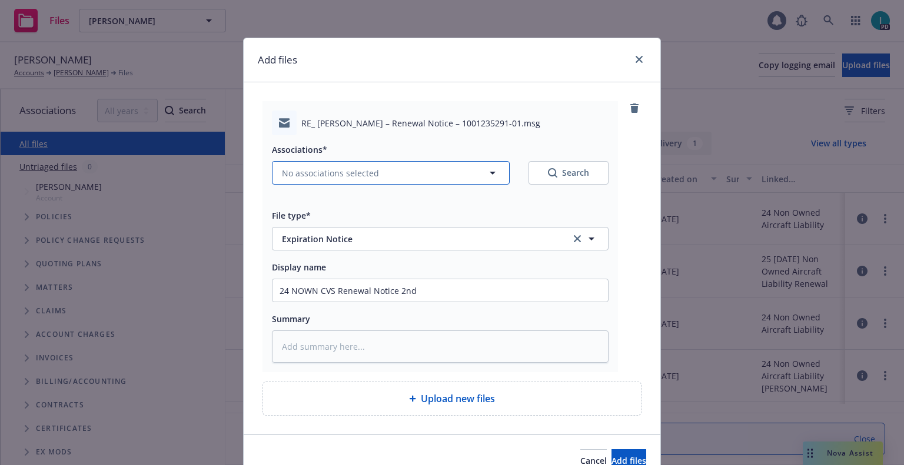
click at [314, 164] on button "No associations selected" at bounding box center [391, 173] width 238 height 24
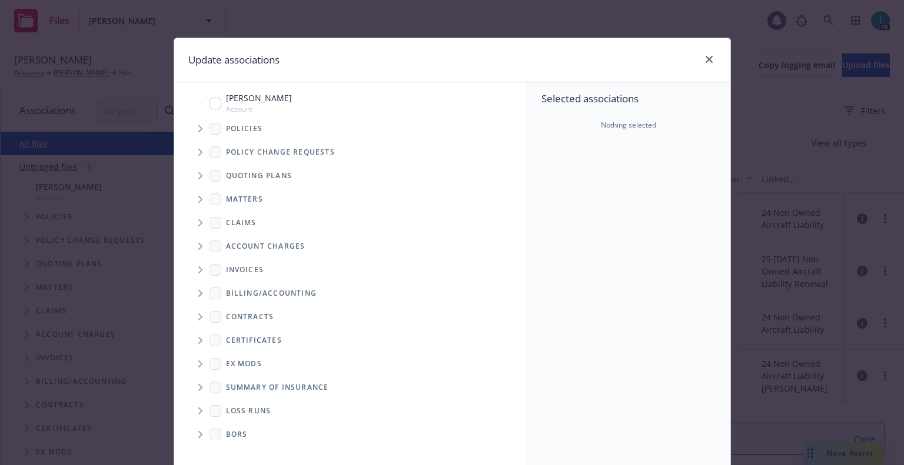
click at [191, 132] on span "Tree Example" at bounding box center [200, 128] width 19 height 19
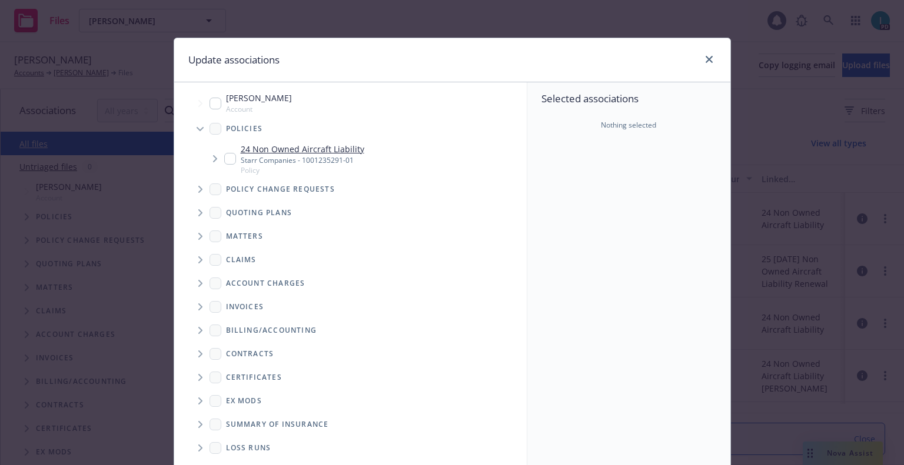
click at [224, 156] on input "Tree Example" at bounding box center [230, 159] width 12 height 12
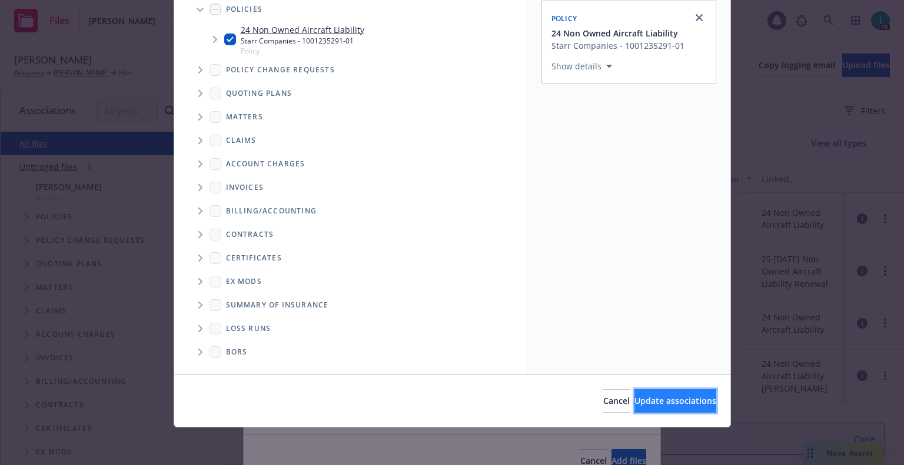
click at [634, 394] on button "Update associations" at bounding box center [675, 401] width 82 height 24
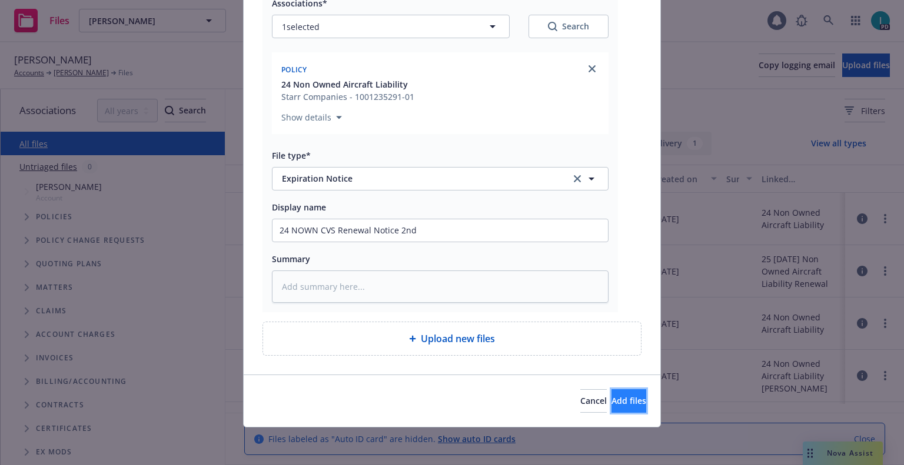
click at [611, 400] on span "Add files" at bounding box center [628, 400] width 35 height 11
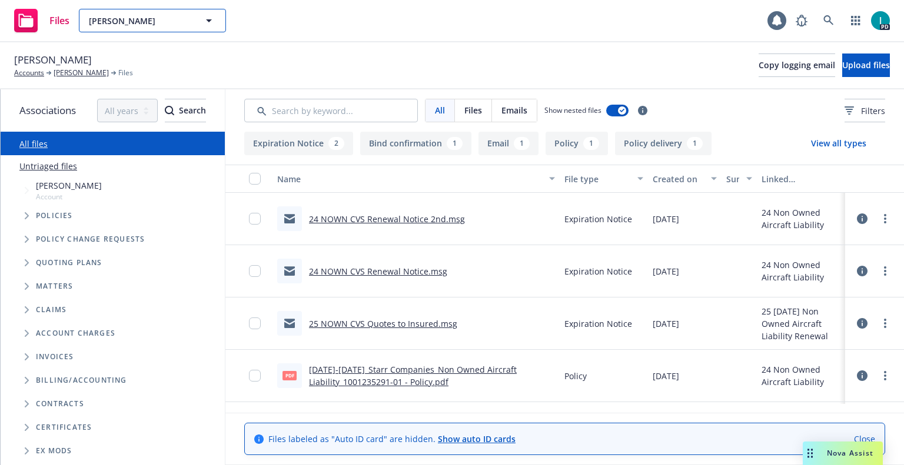
click at [182, 21] on span "[PERSON_NAME]" at bounding box center [140, 21] width 102 height 12
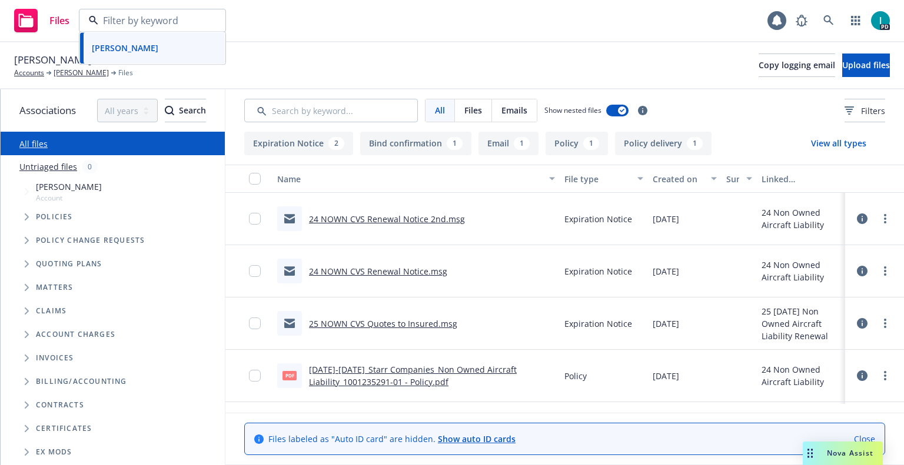
paste input "[PERSON_NAME]"
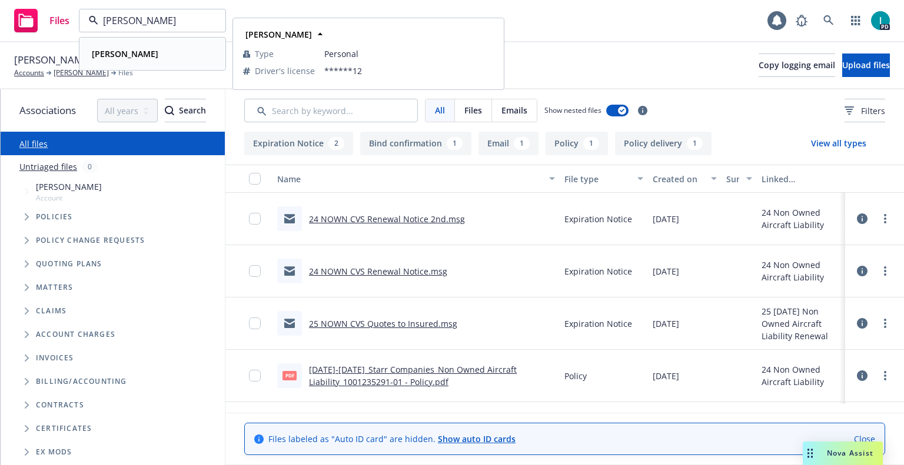
click at [159, 49] on div "[PERSON_NAME]" at bounding box center [152, 53] width 131 height 17
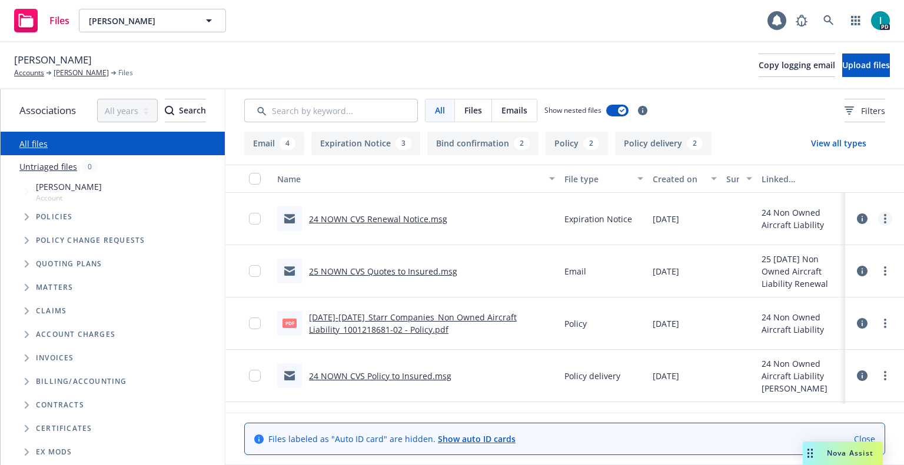
click at [881, 219] on link "more" at bounding box center [885, 219] width 14 height 14
click at [819, 266] on link "Download" at bounding box center [831, 267] width 117 height 24
click at [842, 69] on span "Upload files" at bounding box center [866, 64] width 48 height 11
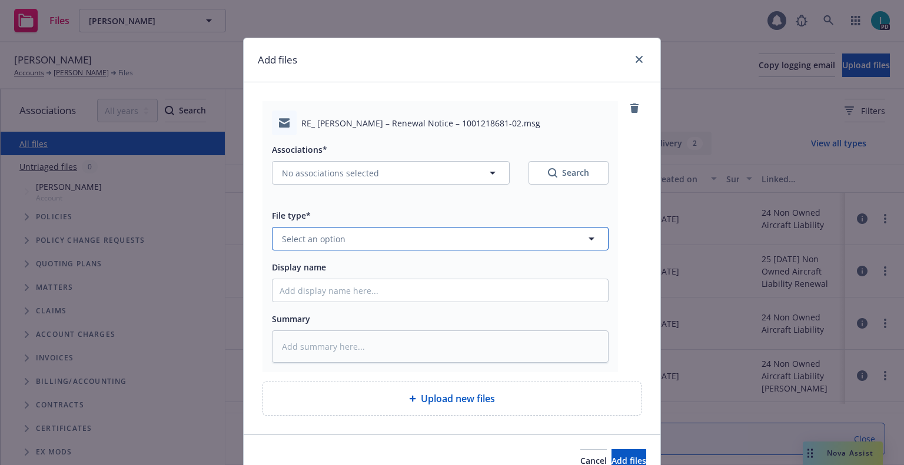
click at [339, 244] on button "Select an option" at bounding box center [440, 239] width 336 height 24
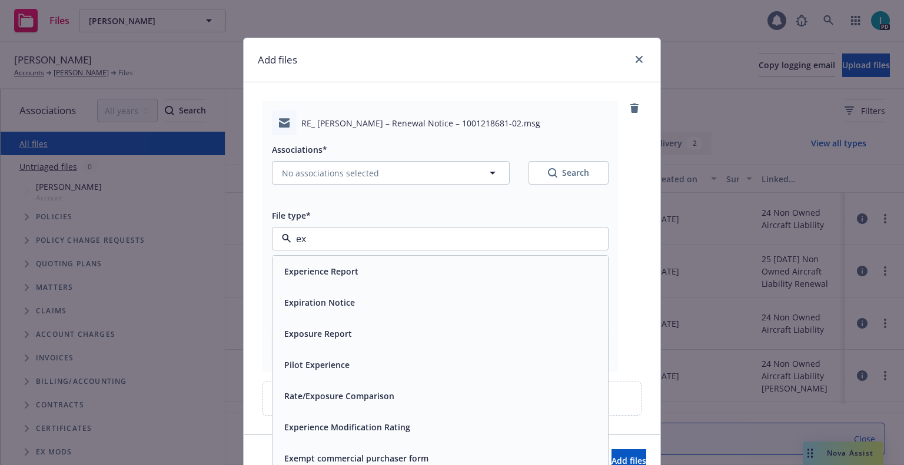
click at [313, 311] on div "Expiration Notice" at bounding box center [318, 302] width 78 height 17
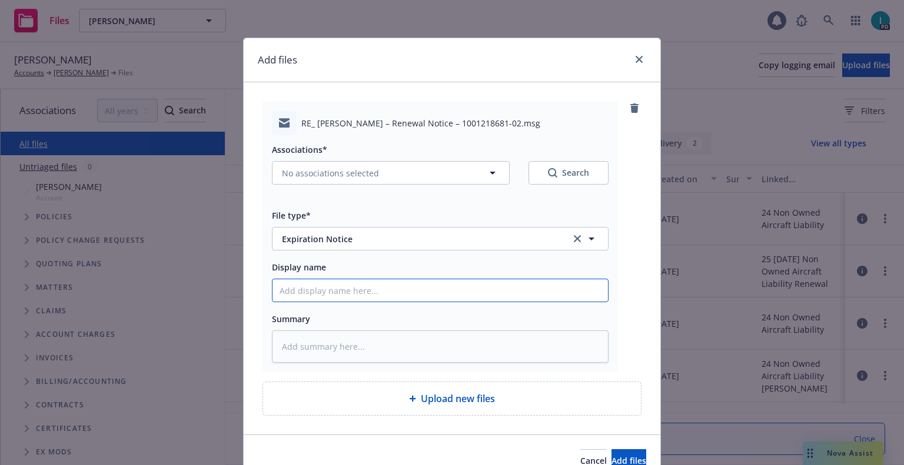
click at [324, 297] on input "Display name" at bounding box center [439, 290] width 335 height 22
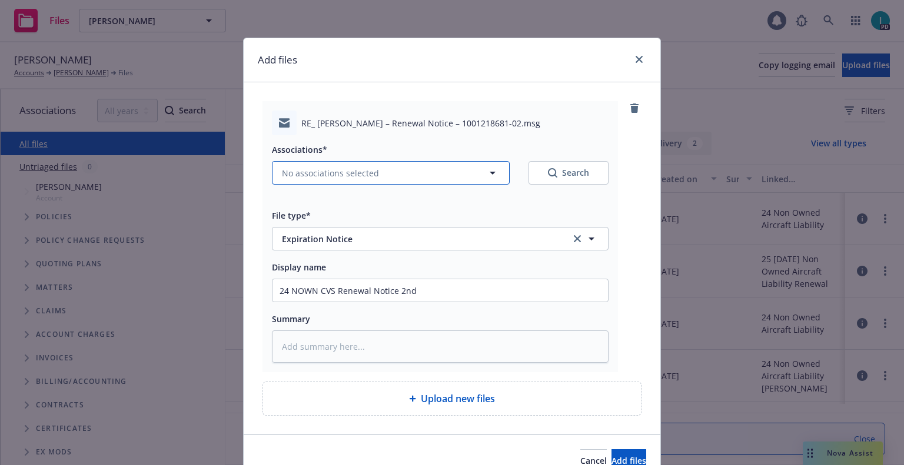
click at [331, 166] on button "No associations selected" at bounding box center [391, 173] width 238 height 24
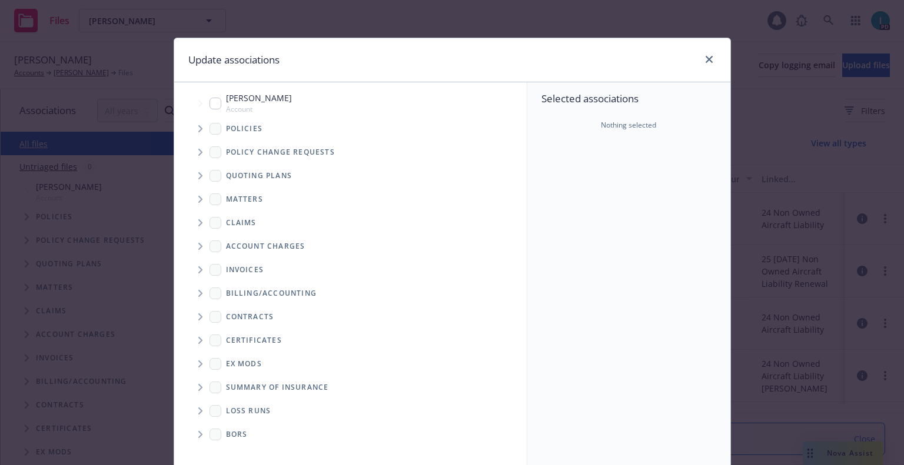
click at [198, 131] on icon "Tree Example" at bounding box center [200, 128] width 5 height 7
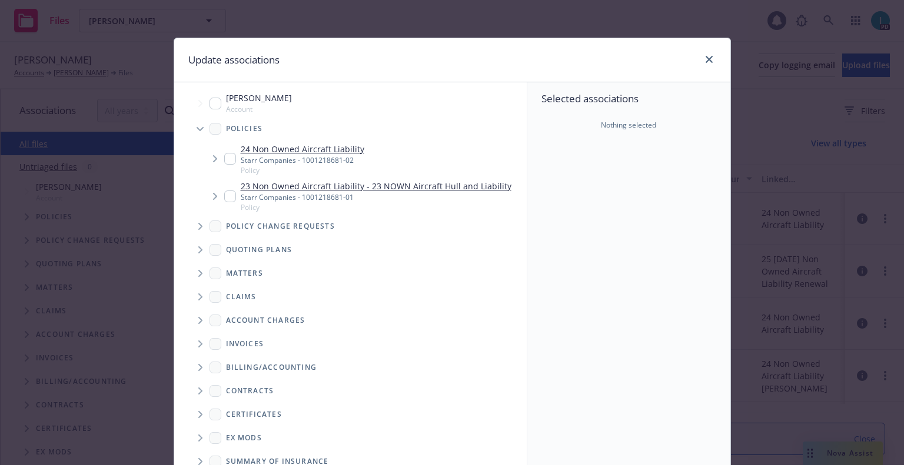
click at [224, 159] on input "Tree Example" at bounding box center [230, 159] width 12 height 12
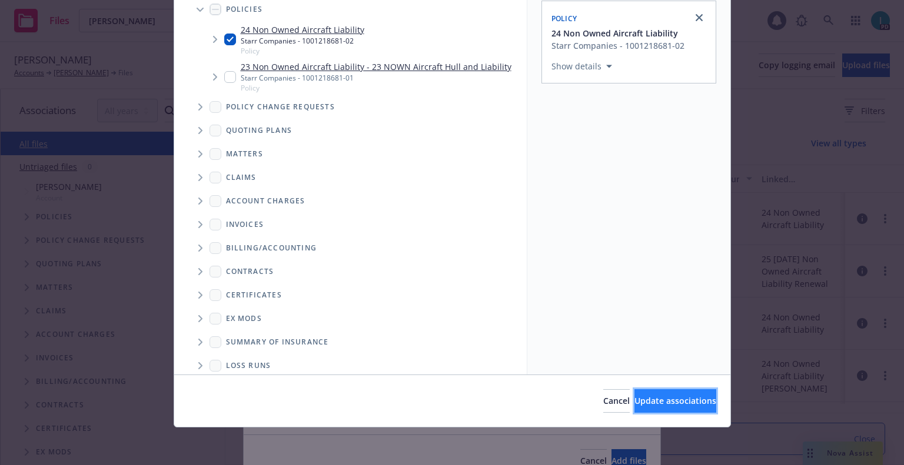
click at [634, 409] on button "Update associations" at bounding box center [675, 401] width 82 height 24
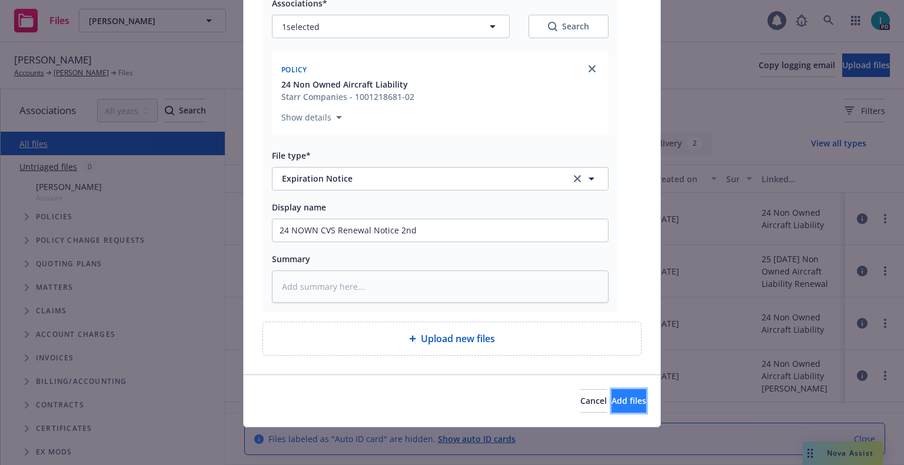
click at [618, 396] on span "Add files" at bounding box center [628, 400] width 35 height 11
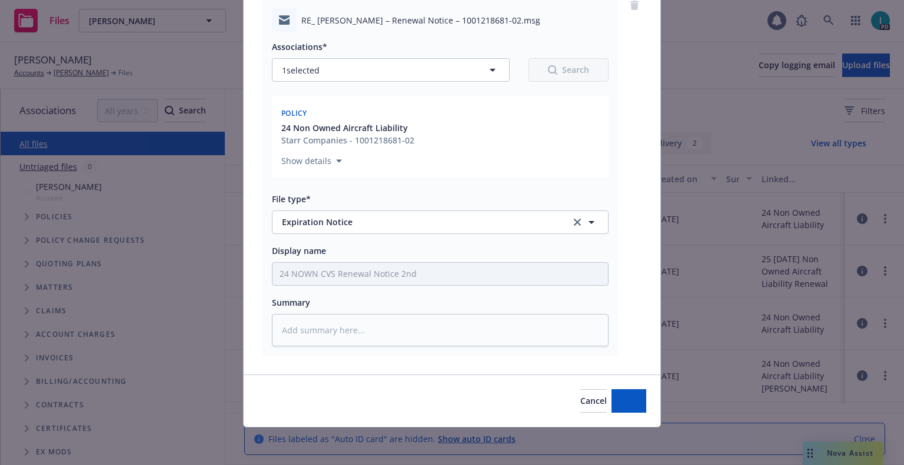
scroll to position [103, 0]
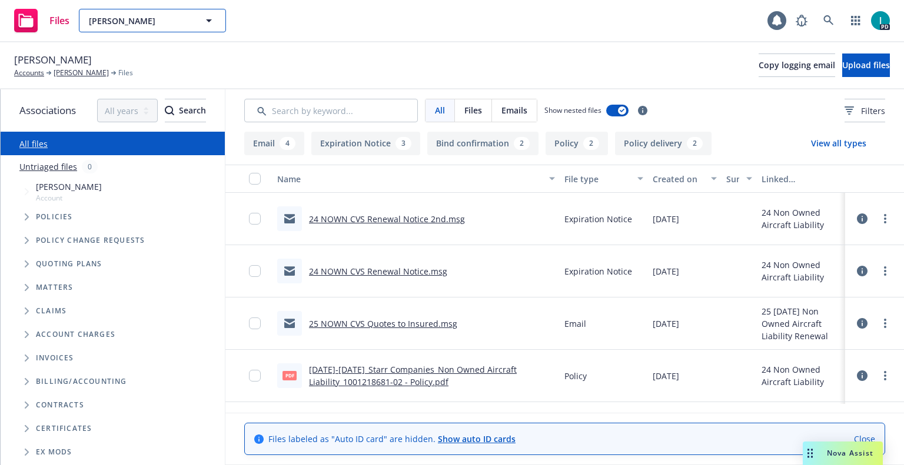
click at [119, 15] on span "[PERSON_NAME]" at bounding box center [140, 21] width 102 height 12
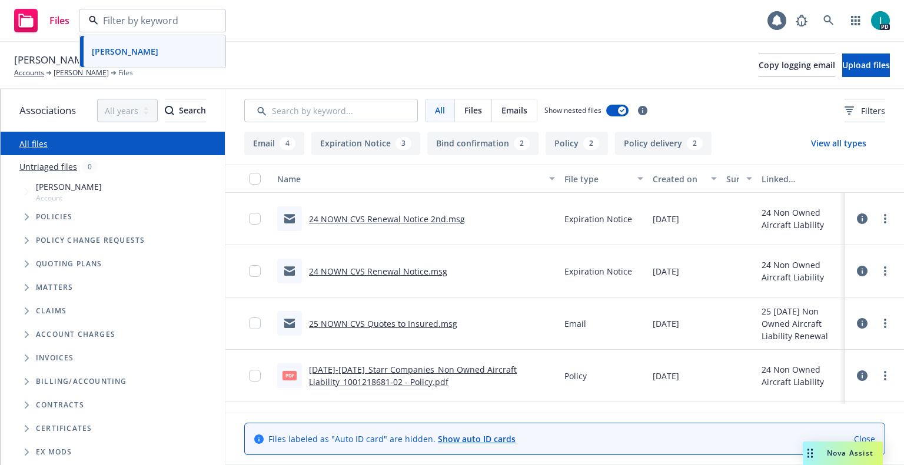
paste input "[PERSON_NAME]"
click at [163, 55] on div "[PERSON_NAME]" at bounding box center [152, 53] width 131 height 17
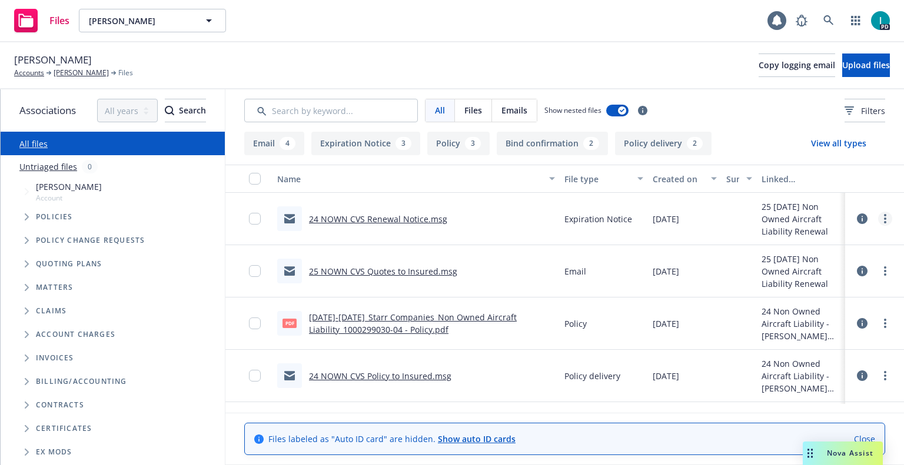
click at [885, 218] on link "more" at bounding box center [885, 219] width 14 height 14
click at [814, 268] on link "Download" at bounding box center [831, 267] width 117 height 24
click at [842, 63] on span "Upload files" at bounding box center [866, 64] width 48 height 11
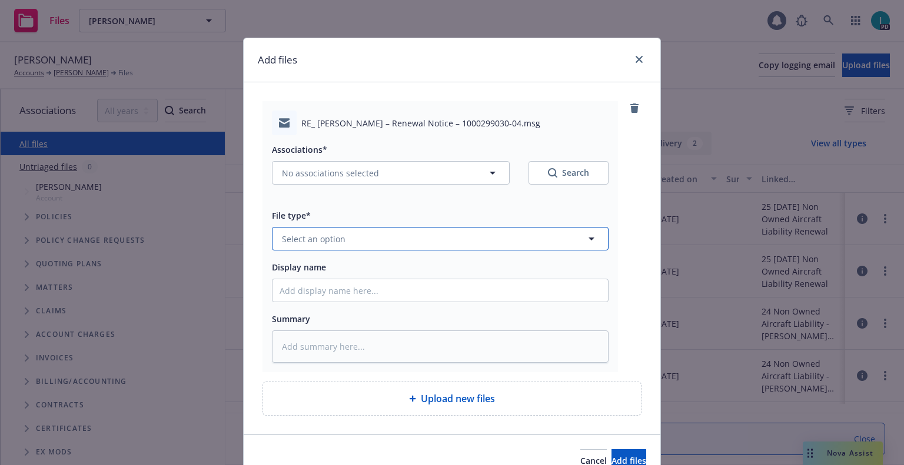
click at [333, 227] on button "Select an option" at bounding box center [440, 239] width 336 height 24
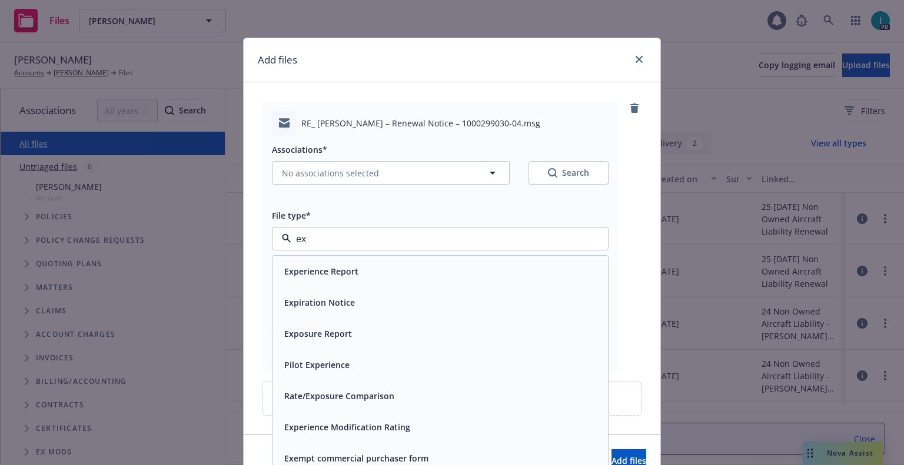
click at [342, 297] on span "Expiration Notice" at bounding box center [319, 302] width 71 height 12
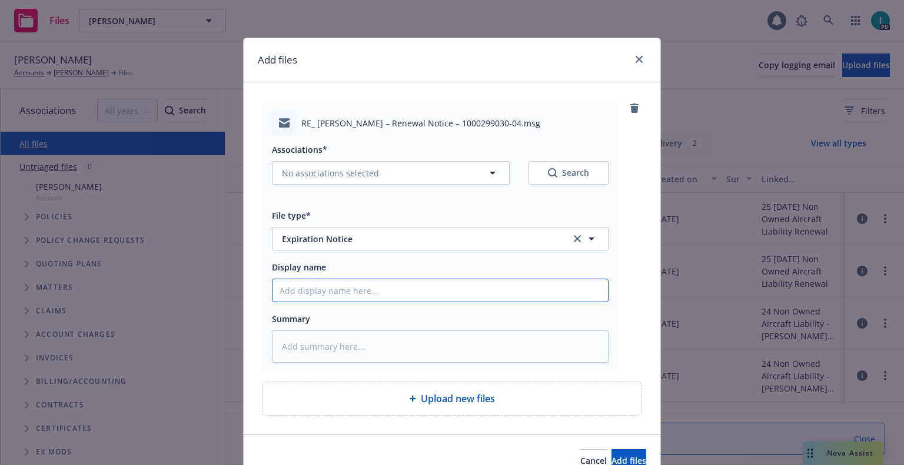
click at [349, 289] on input "Display name" at bounding box center [439, 290] width 335 height 22
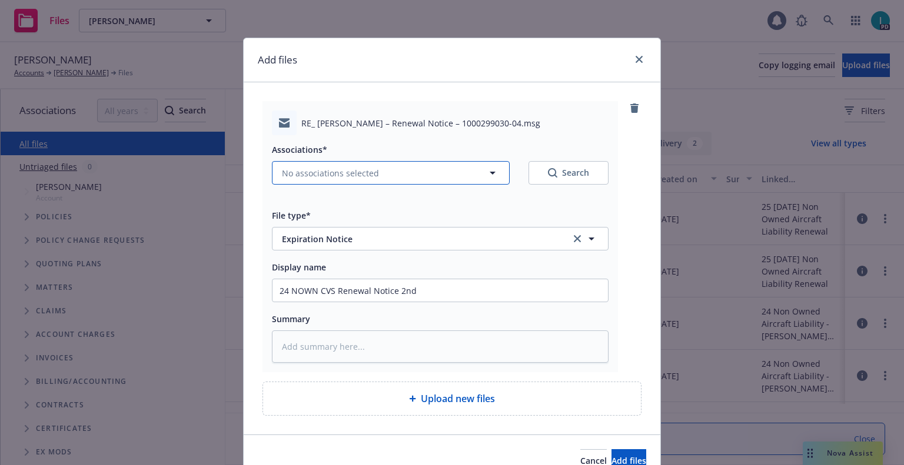
click at [355, 176] on span "No associations selected" at bounding box center [330, 173] width 97 height 12
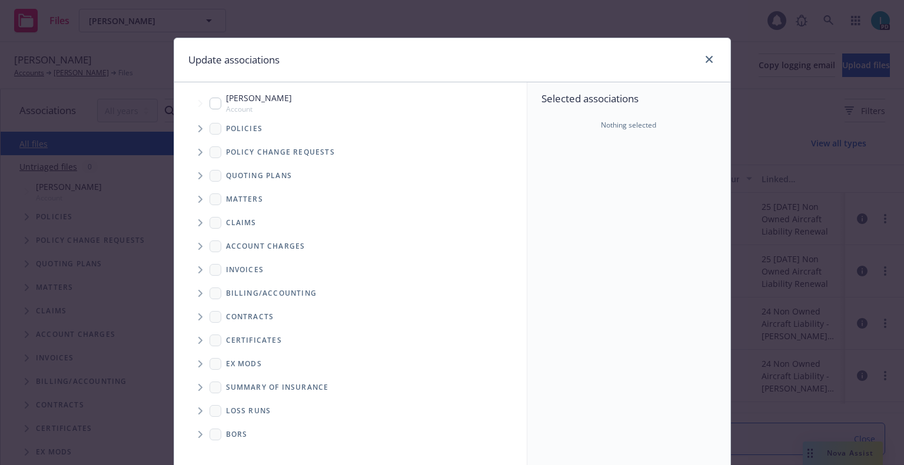
click at [199, 131] on span "Tree Example" at bounding box center [200, 128] width 19 height 19
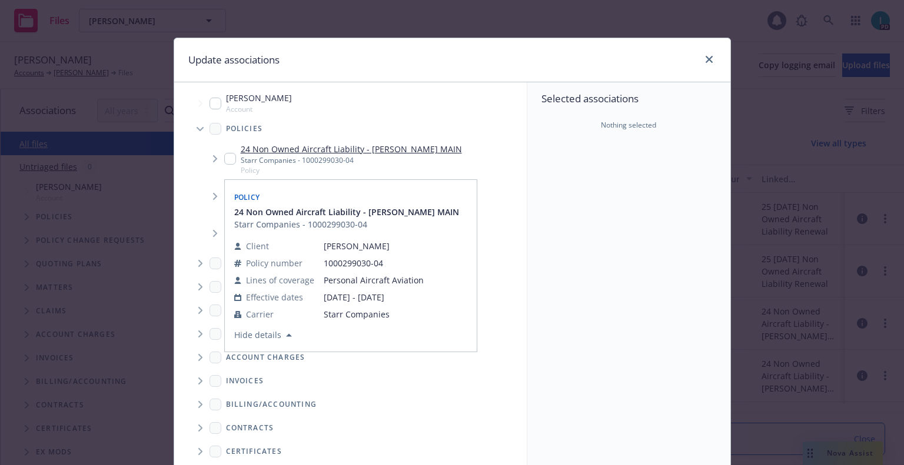
click at [224, 165] on input "Tree Example" at bounding box center [230, 159] width 12 height 12
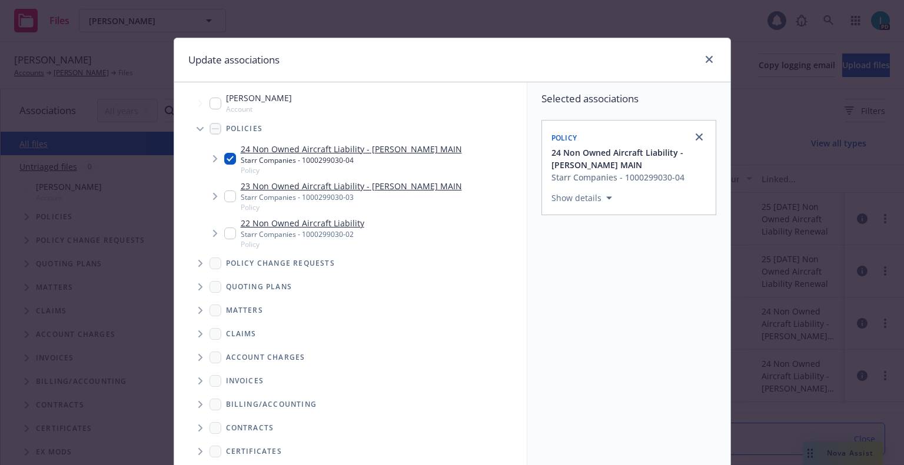
scroll to position [119, 0]
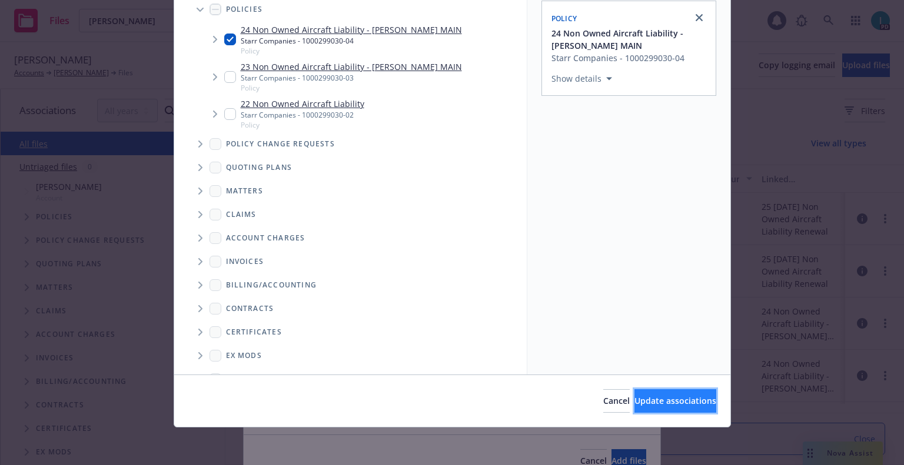
click at [641, 389] on button "Update associations" at bounding box center [675, 401] width 82 height 24
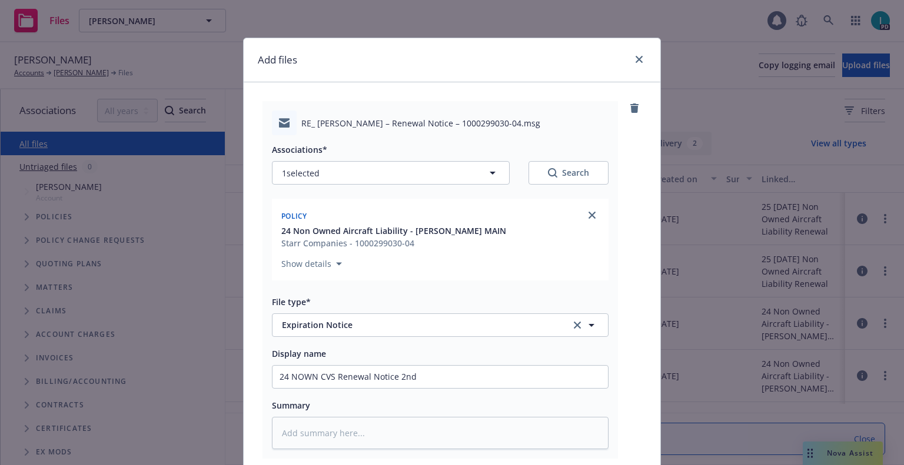
scroll to position [146, 0]
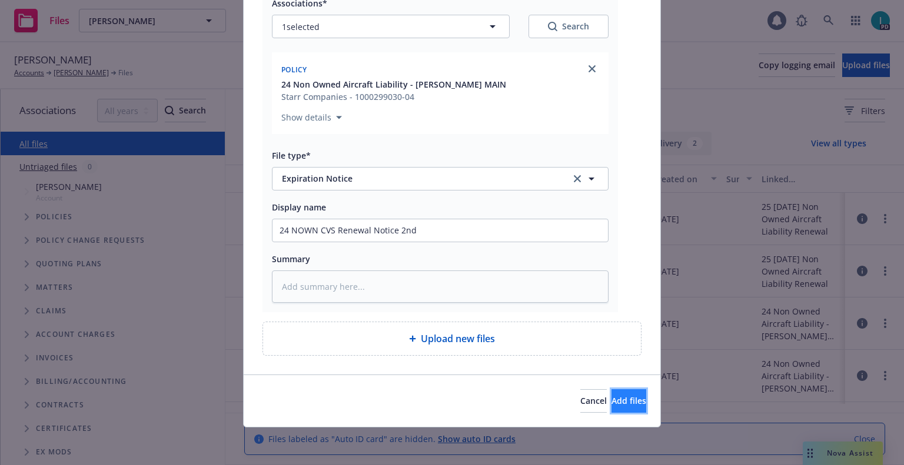
click at [611, 393] on button "Add files" at bounding box center [628, 401] width 35 height 24
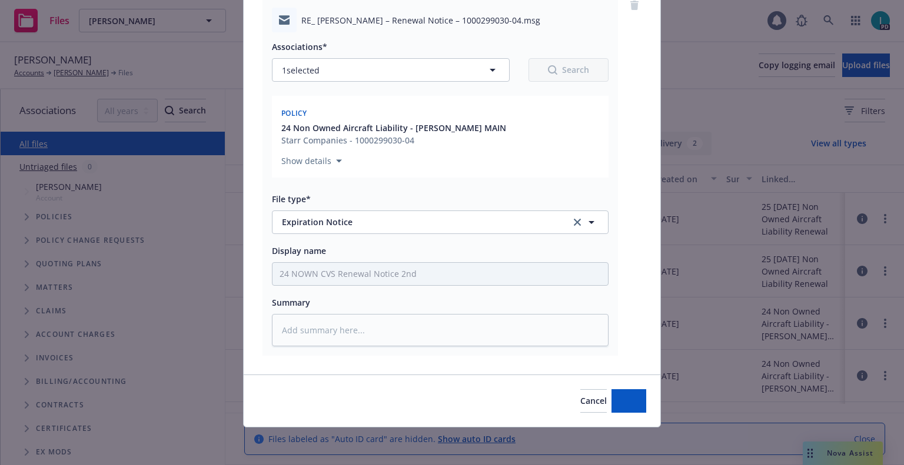
scroll to position [103, 0]
